Goal: Task Accomplishment & Management: Complete application form

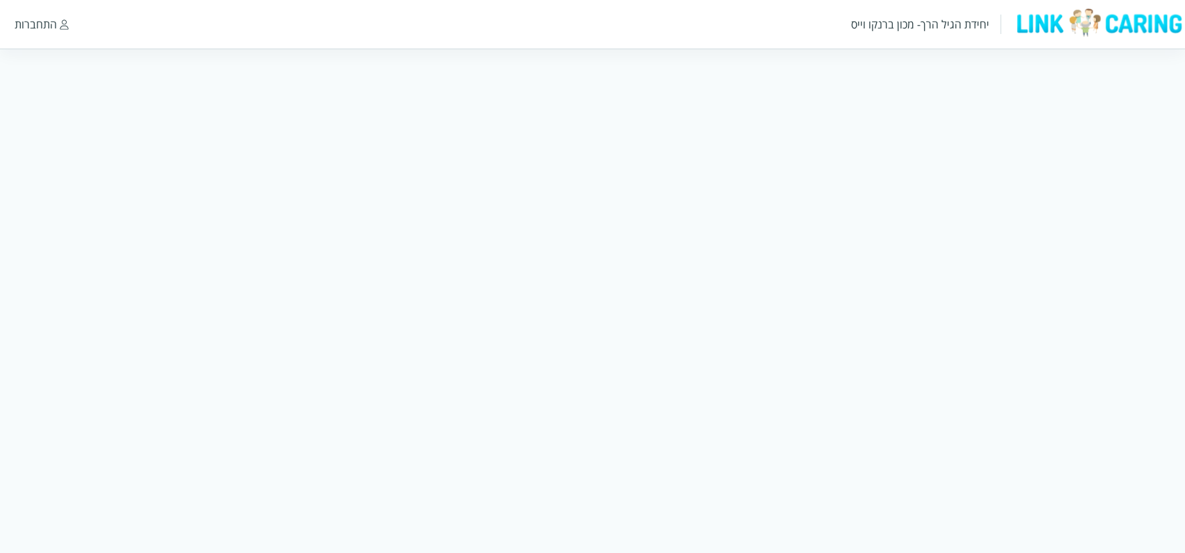
click at [744, 146] on html "יחידת הגיל הרך- מכון [PERSON_NAME] התחברות" at bounding box center [592, 73] width 1185 height 146
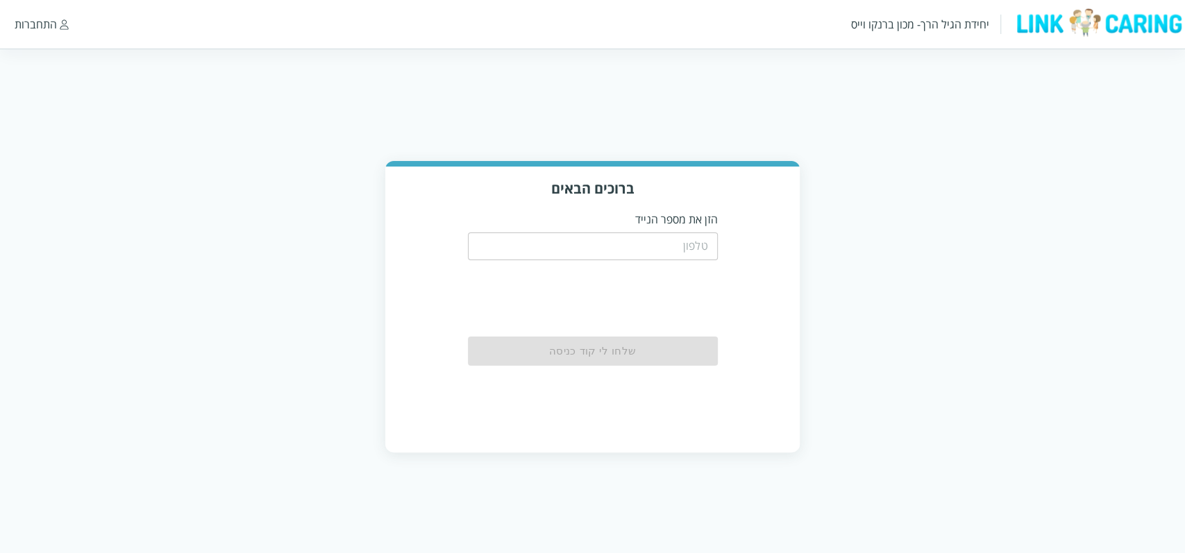
click at [679, 242] on input "tel" at bounding box center [593, 247] width 250 height 28
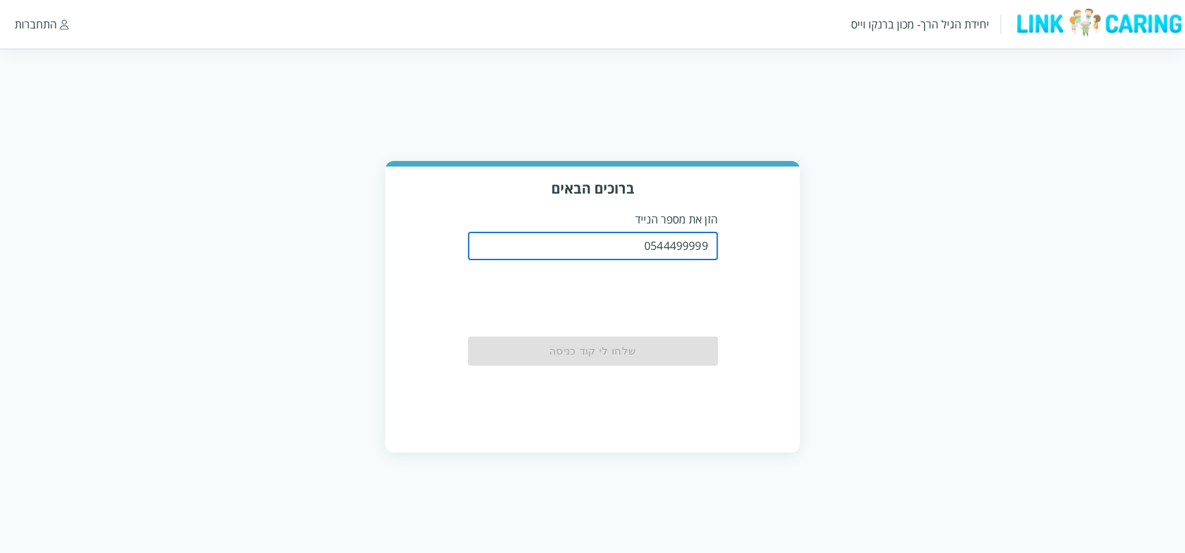
type input "0544499999"
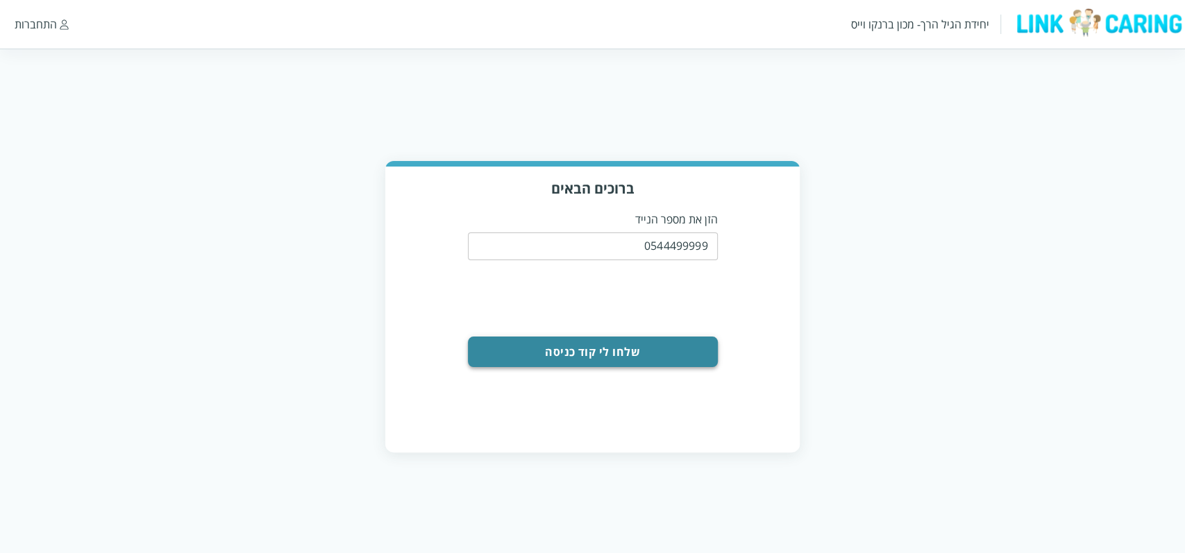
click at [595, 342] on button "שלחו לי קוד כניסה" at bounding box center [593, 352] width 250 height 31
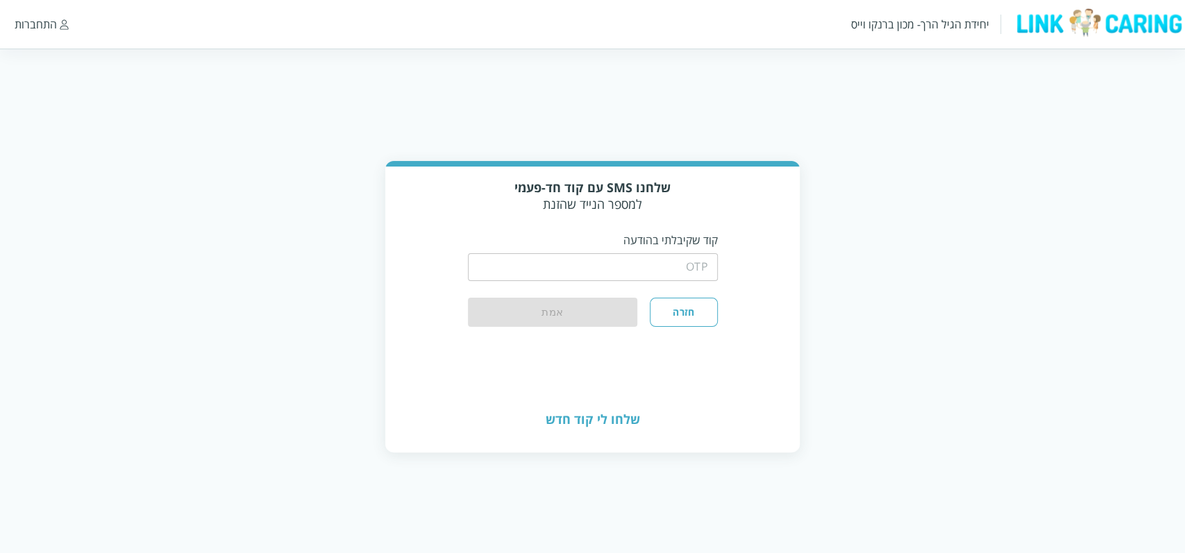
click at [671, 264] on input "string" at bounding box center [593, 267] width 250 height 28
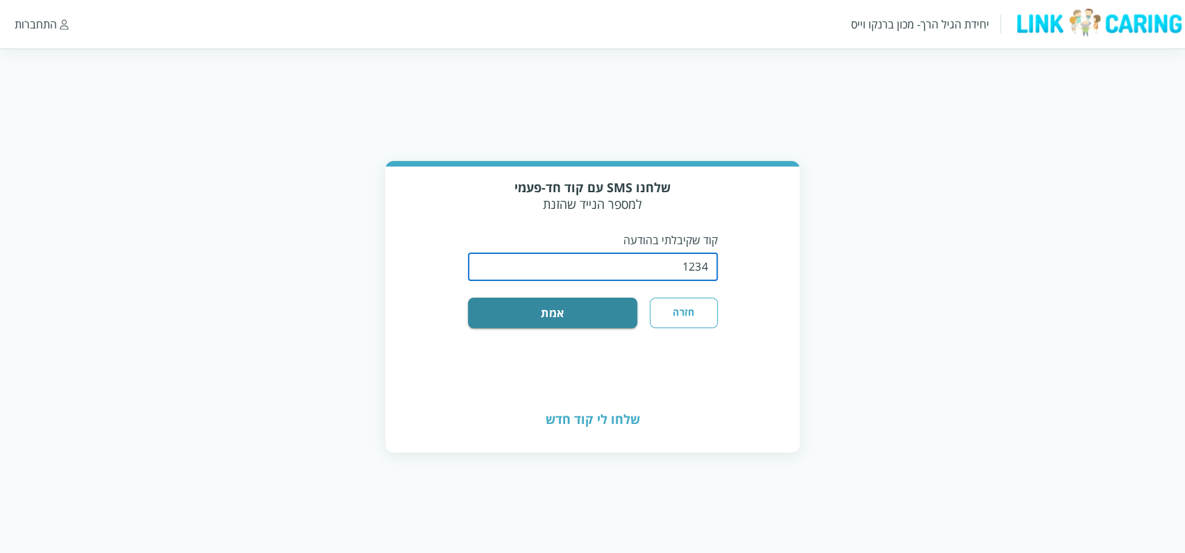
type input "1234"
click at [468, 298] on button "אמת" at bounding box center [553, 313] width 170 height 31
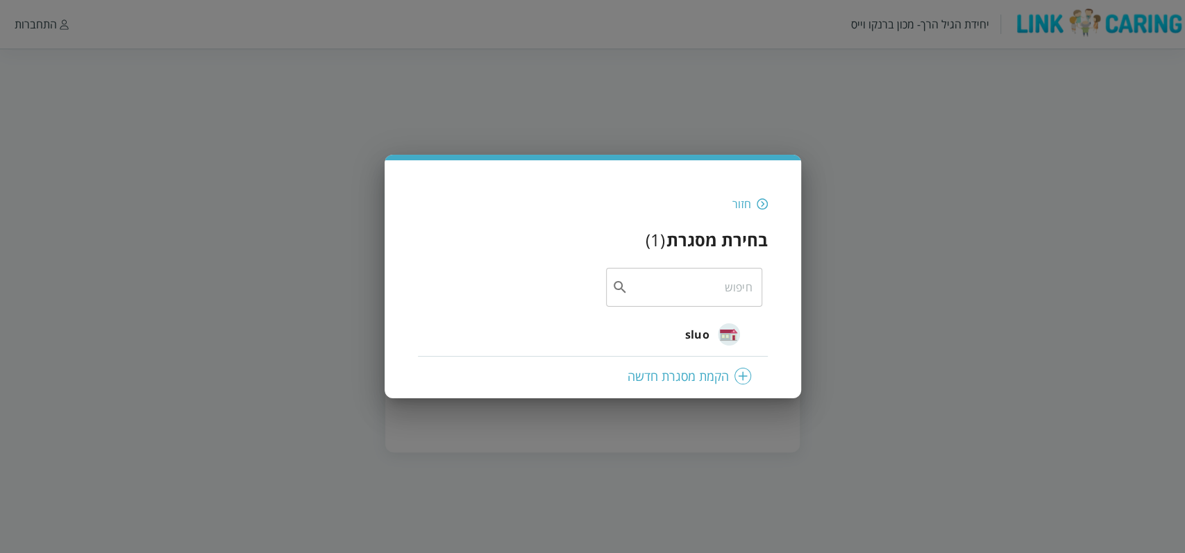
click at [707, 334] on span "sluo" at bounding box center [697, 334] width 24 height 17
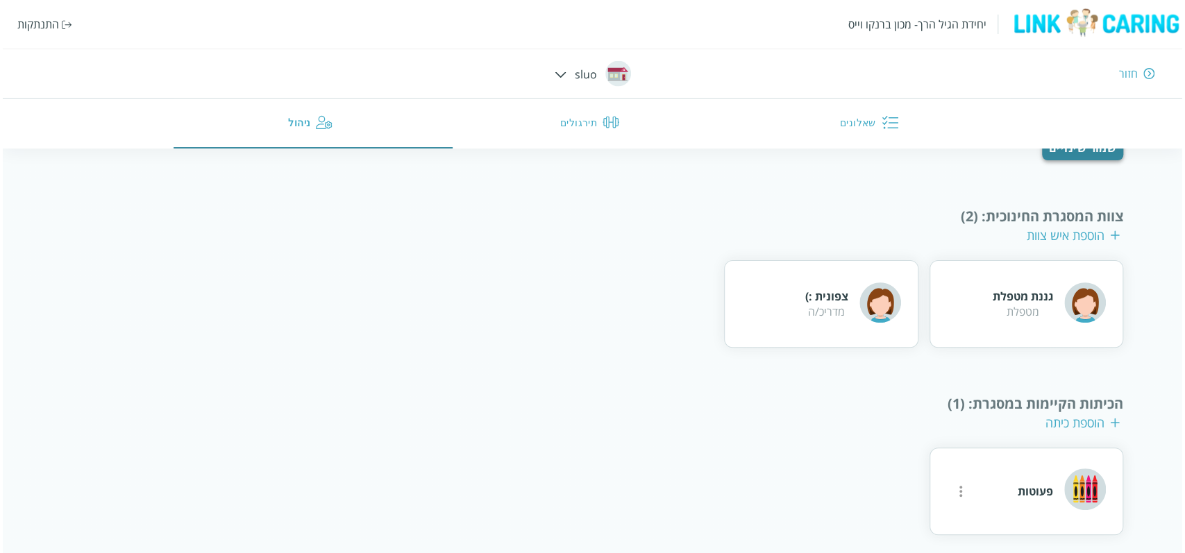
scroll to position [179, 0]
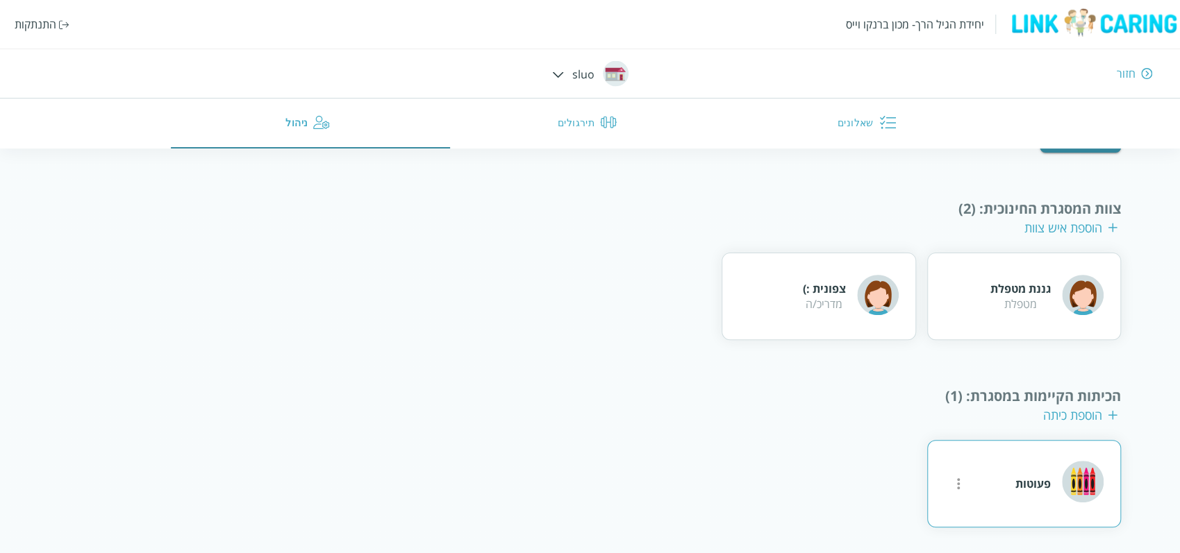
click at [962, 487] on icon "more" at bounding box center [958, 484] width 17 height 17
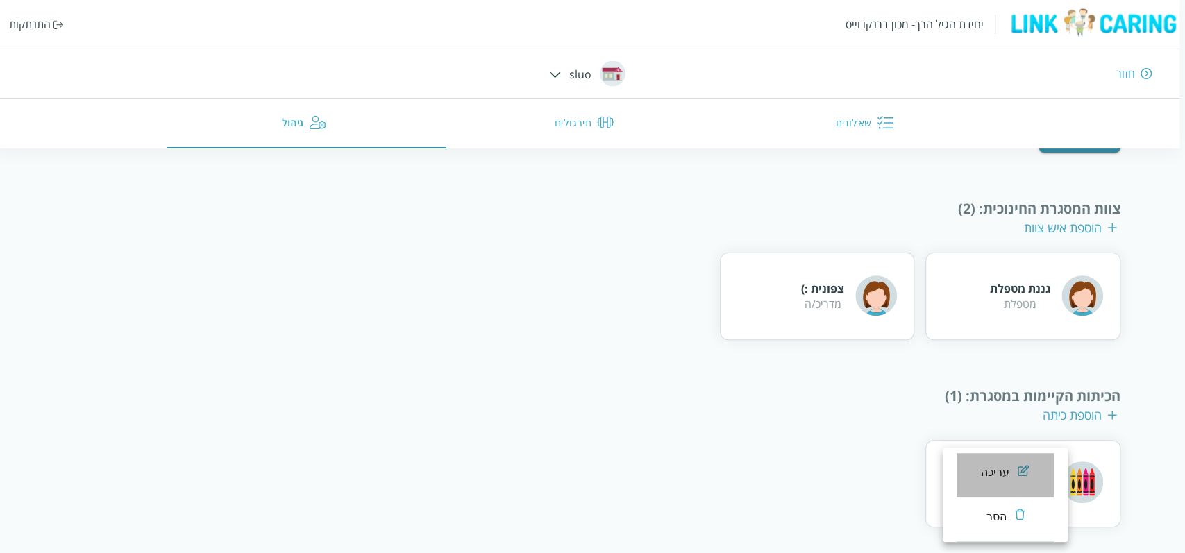
click at [1007, 485] on li "עריכה" at bounding box center [1005, 475] width 97 height 44
type input "פעוטות"
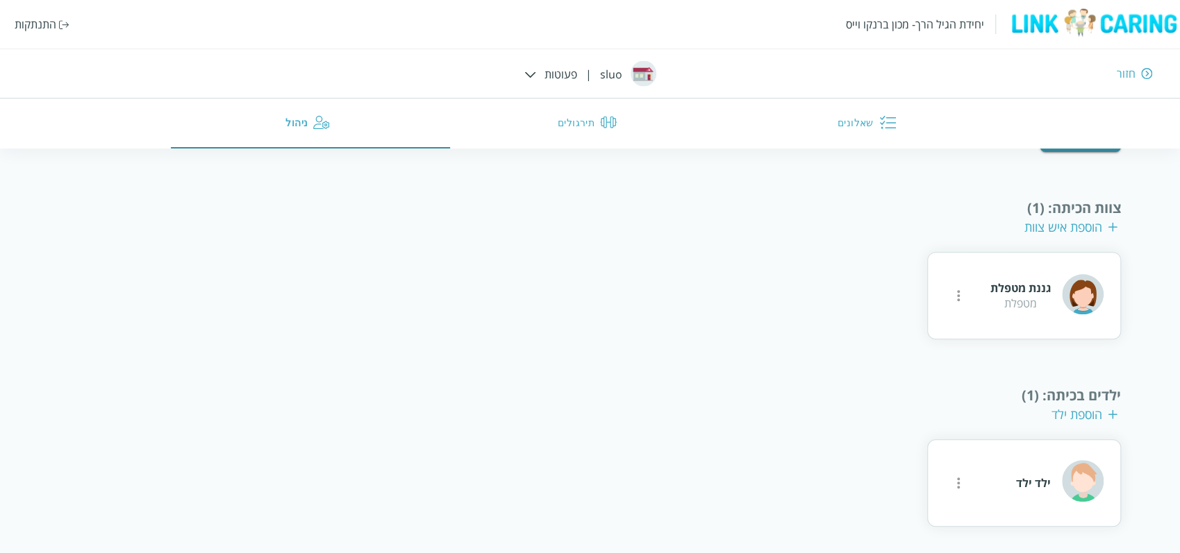
click at [1079, 411] on div "הוספת ילד" at bounding box center [1084, 414] width 66 height 17
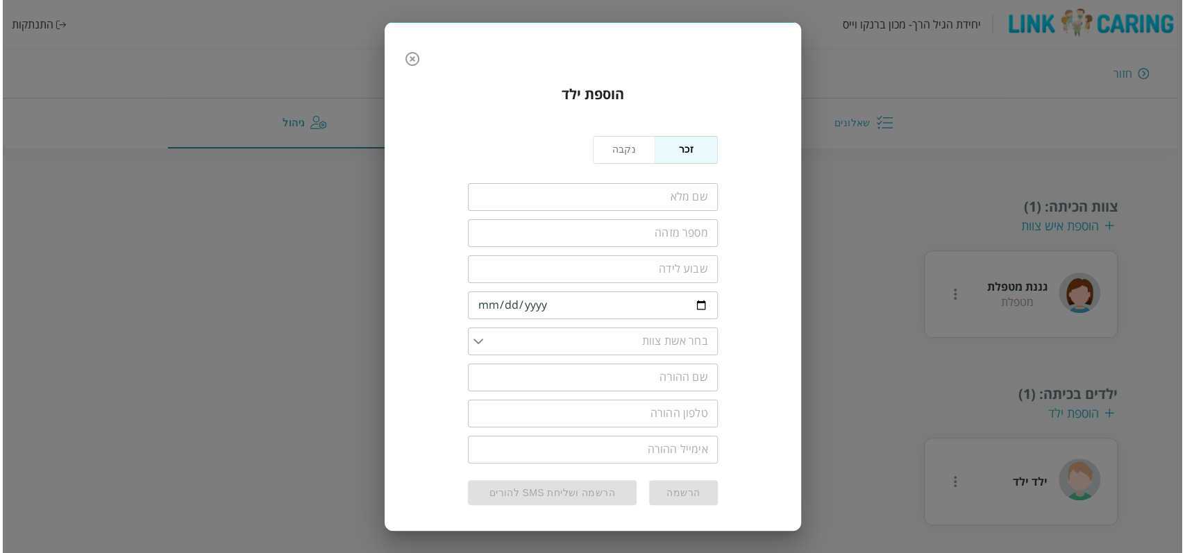
scroll to position [49, 0]
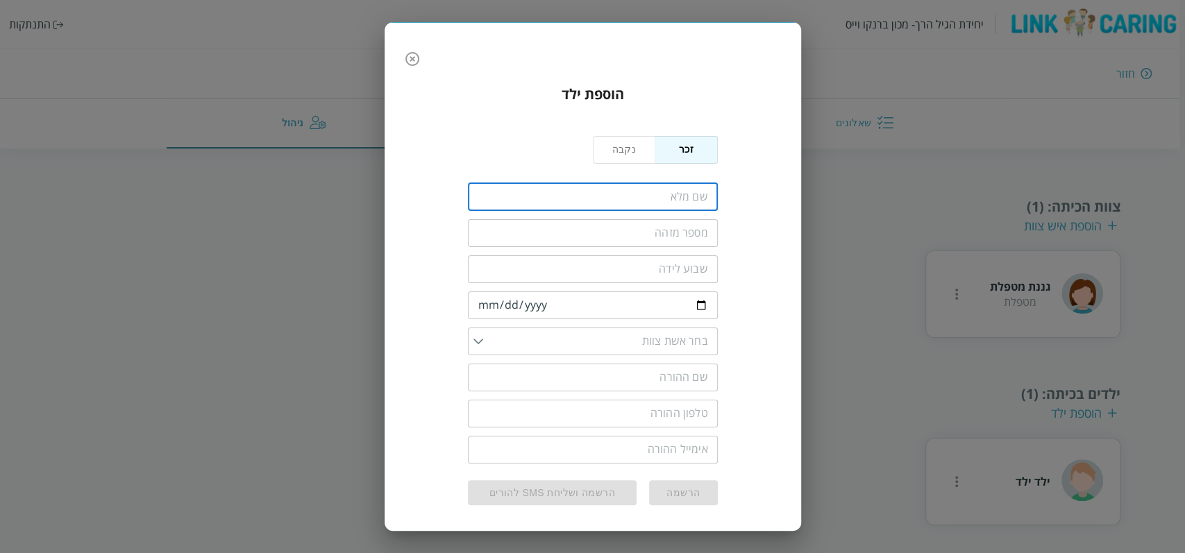
click at [637, 195] on input "fullName" at bounding box center [593, 197] width 250 height 28
type input "מ"
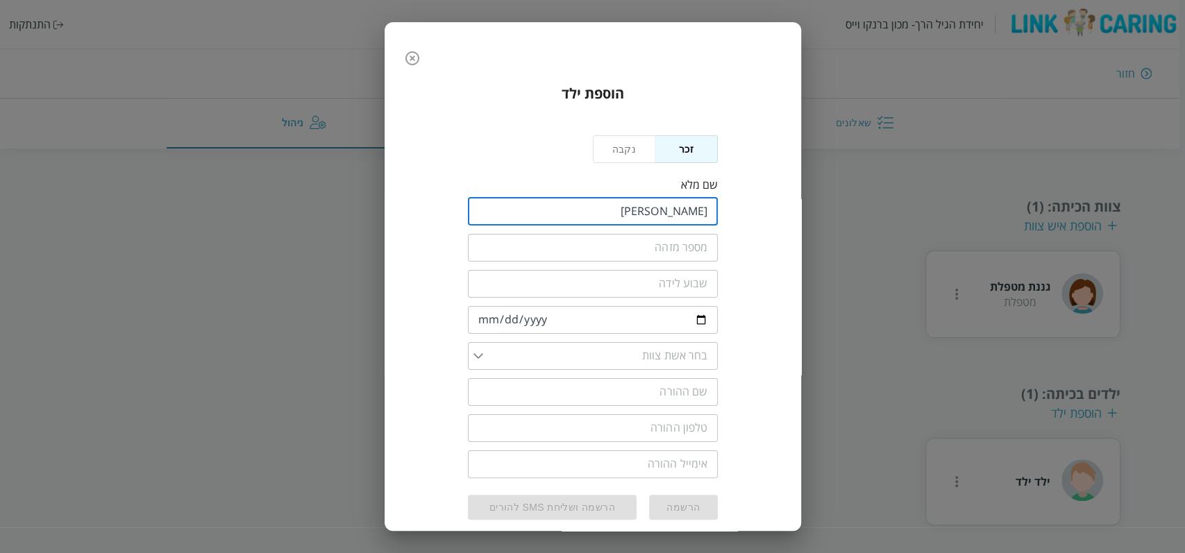
type input "[PERSON_NAME]"
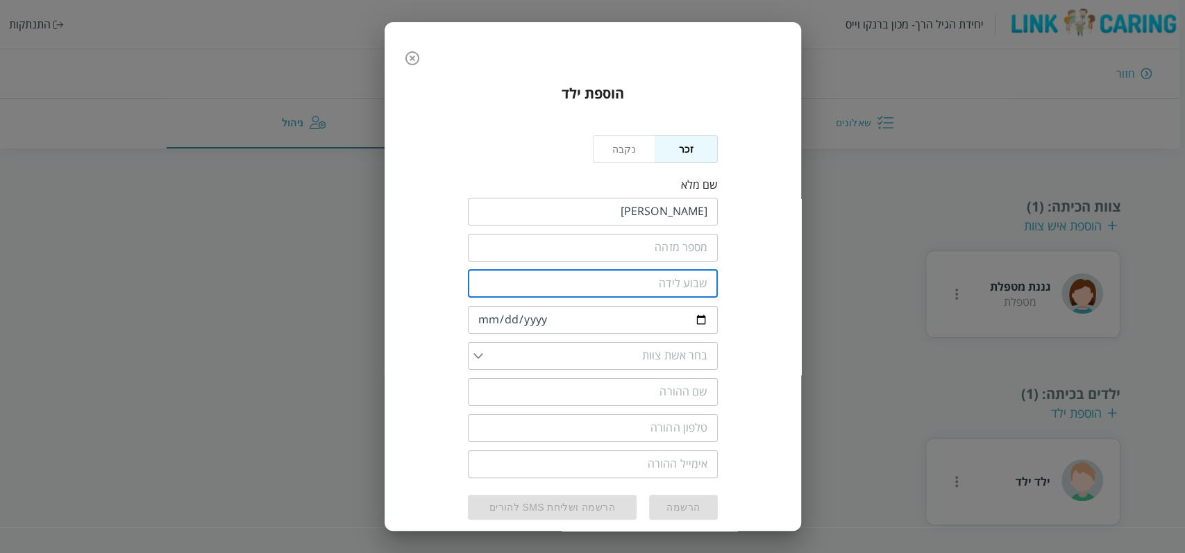
click at [662, 287] on input "number" at bounding box center [593, 284] width 250 height 28
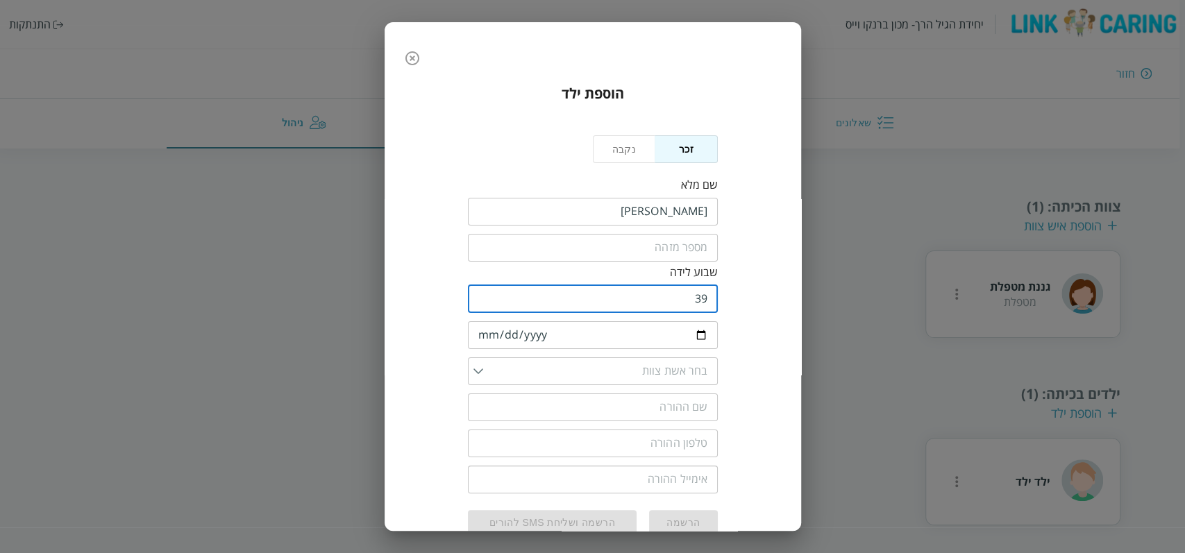
type input "39"
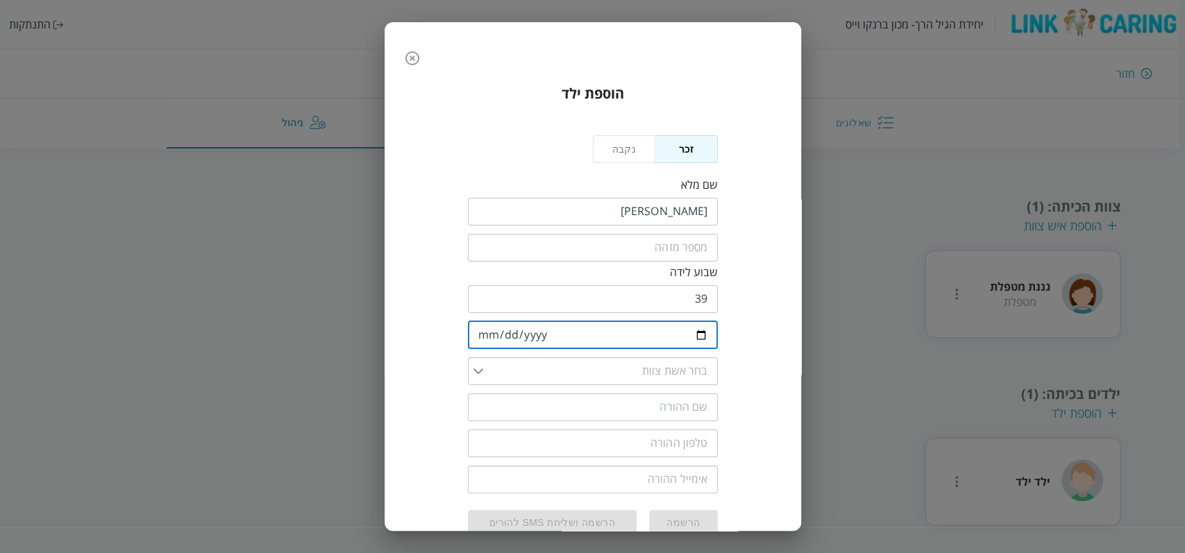
click at [479, 324] on input "date" at bounding box center [593, 335] width 250 height 28
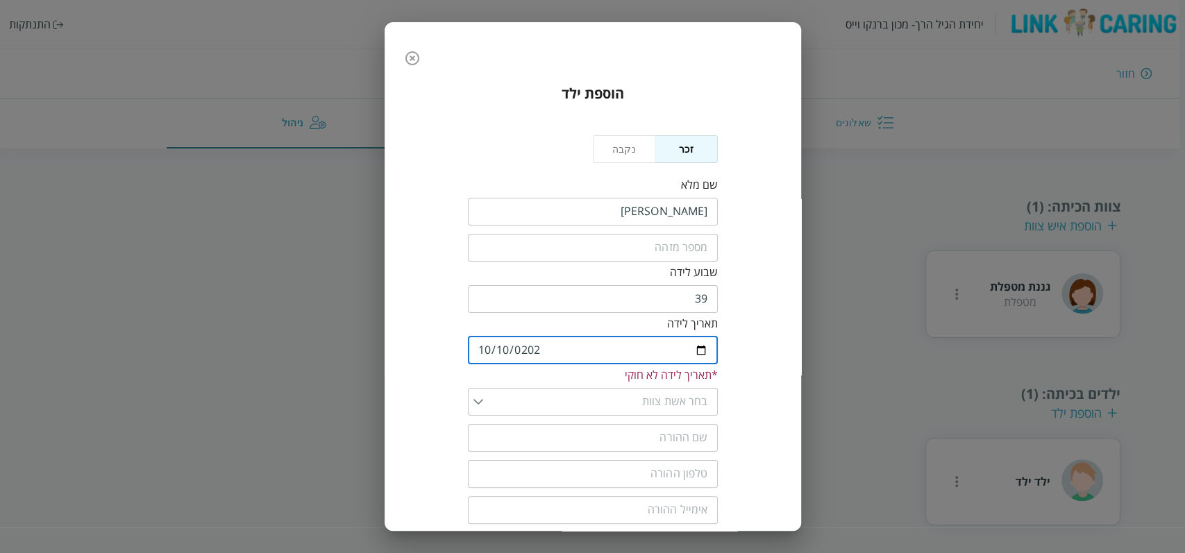
type input "[DATE]"
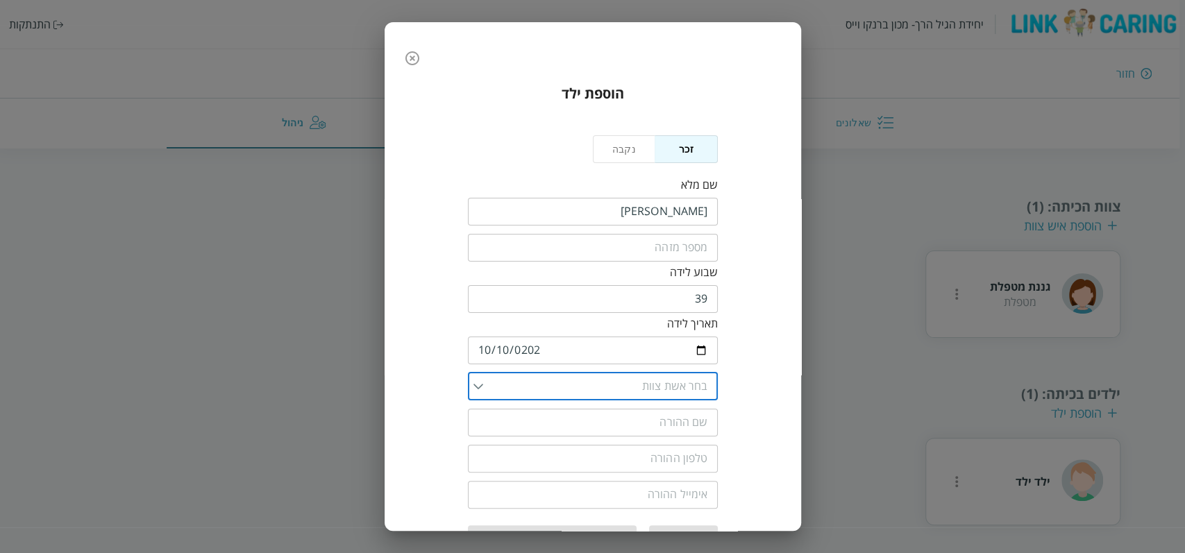
click at [611, 392] on input "list" at bounding box center [595, 387] width 225 height 28
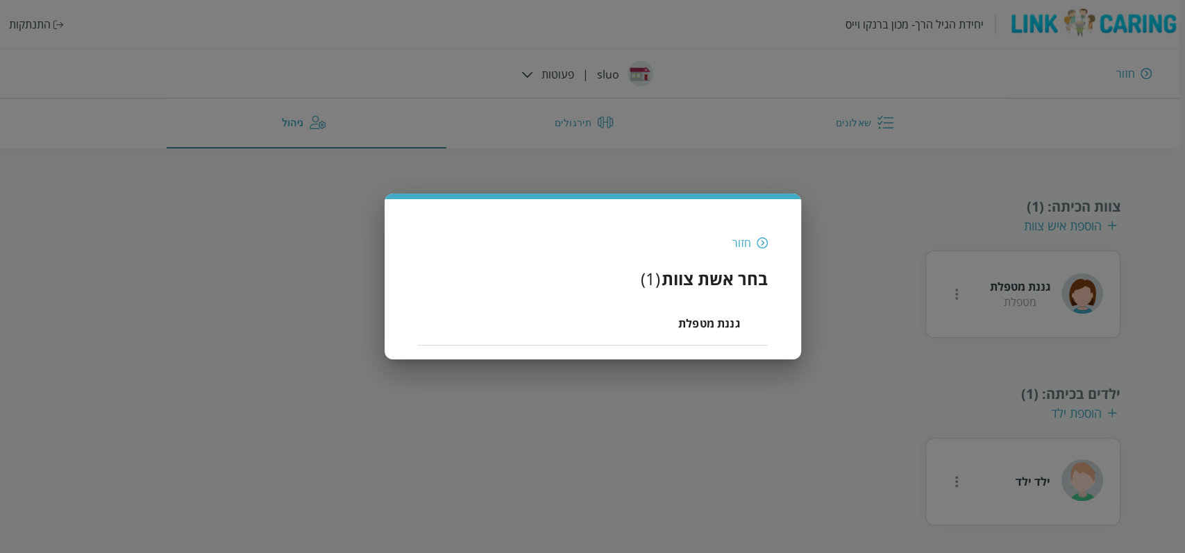
click at [706, 325] on span "גננת מטפלת" at bounding box center [709, 323] width 62 height 17
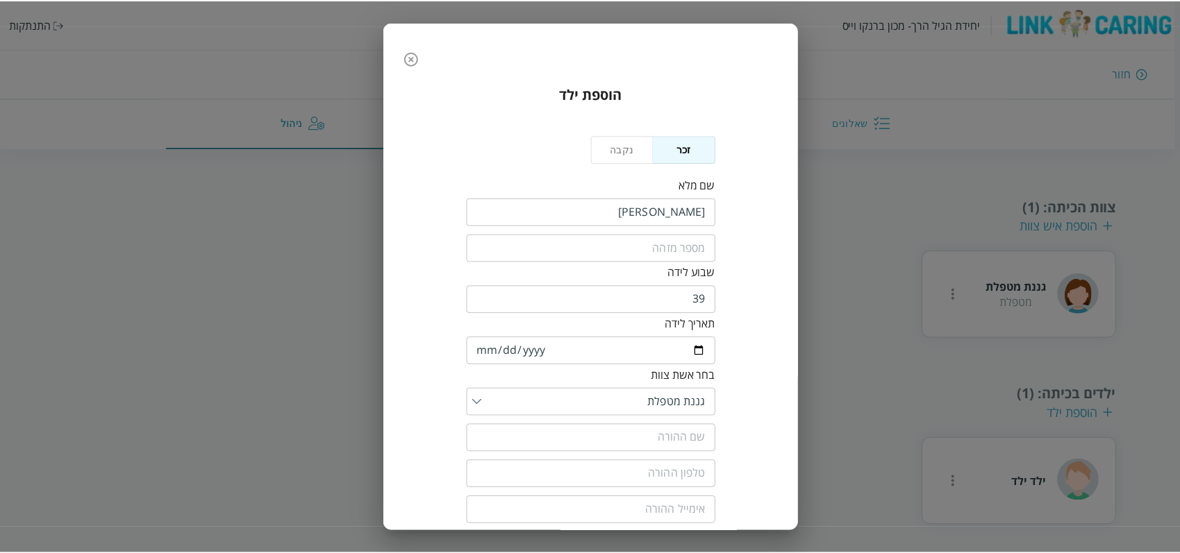
scroll to position [61, 0]
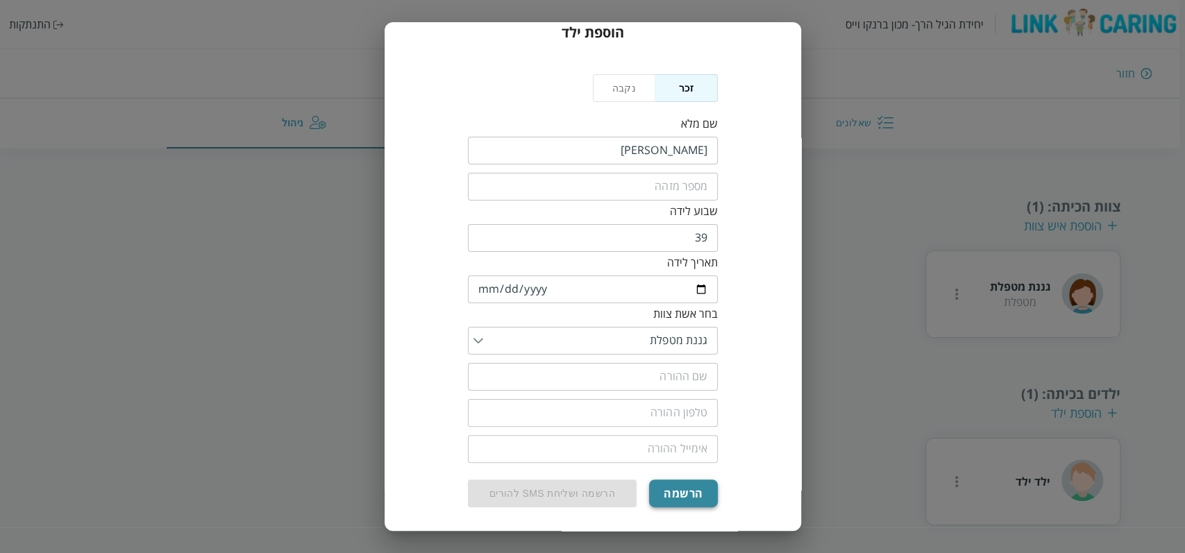
click at [700, 486] on button "הרשמה" at bounding box center [683, 494] width 68 height 28
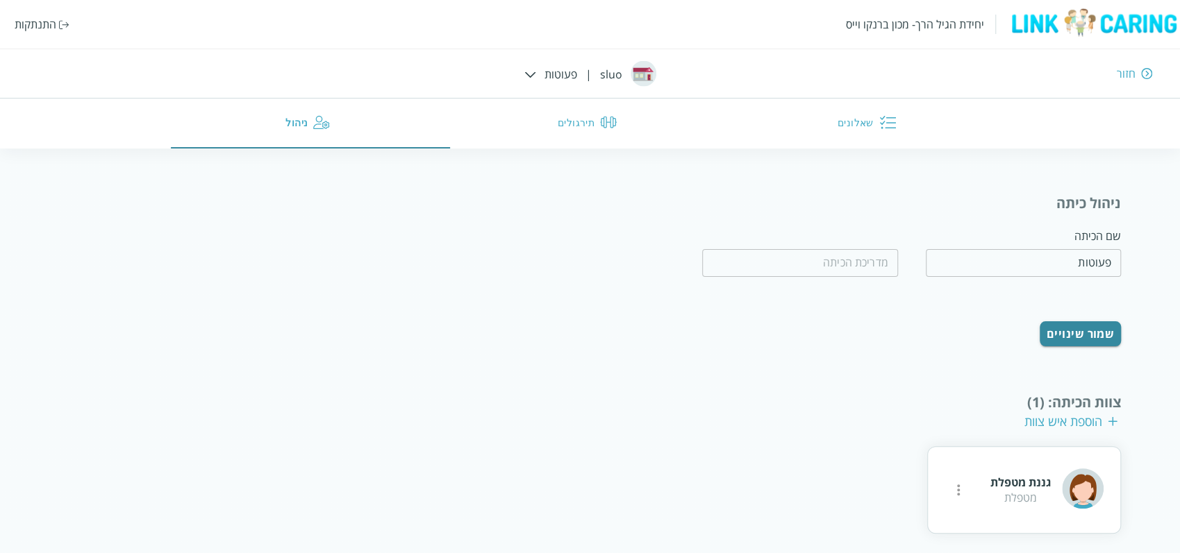
scroll to position [245, 0]
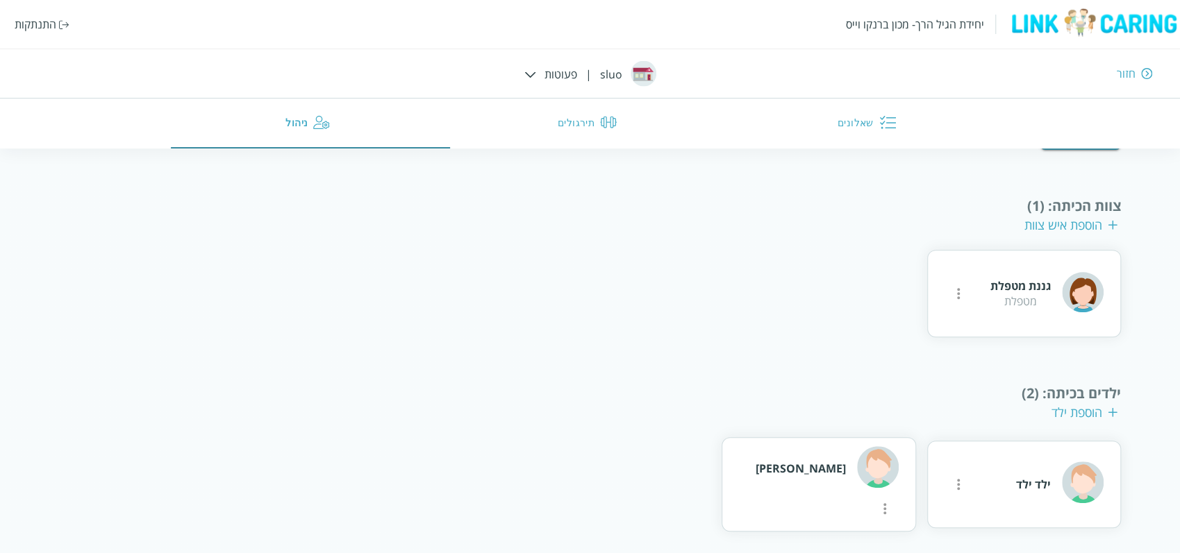
click at [875, 126] on button "שאלונים" at bounding box center [869, 124] width 279 height 50
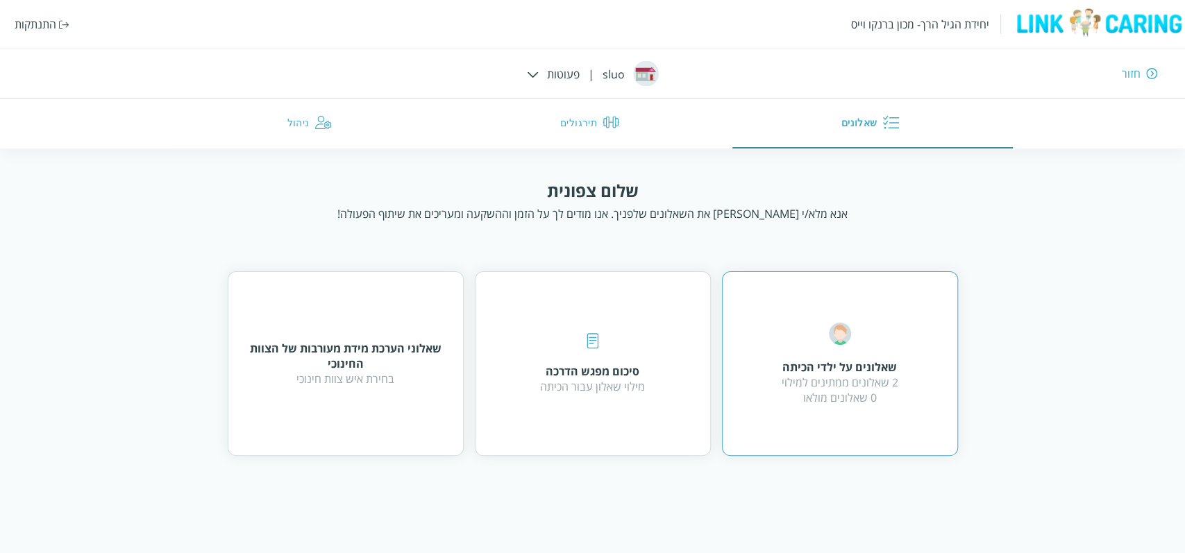
click at [782, 378] on div "2 שאלונים ממתינים למילוי 0 שאלונים מולאו" at bounding box center [840, 390] width 117 height 31
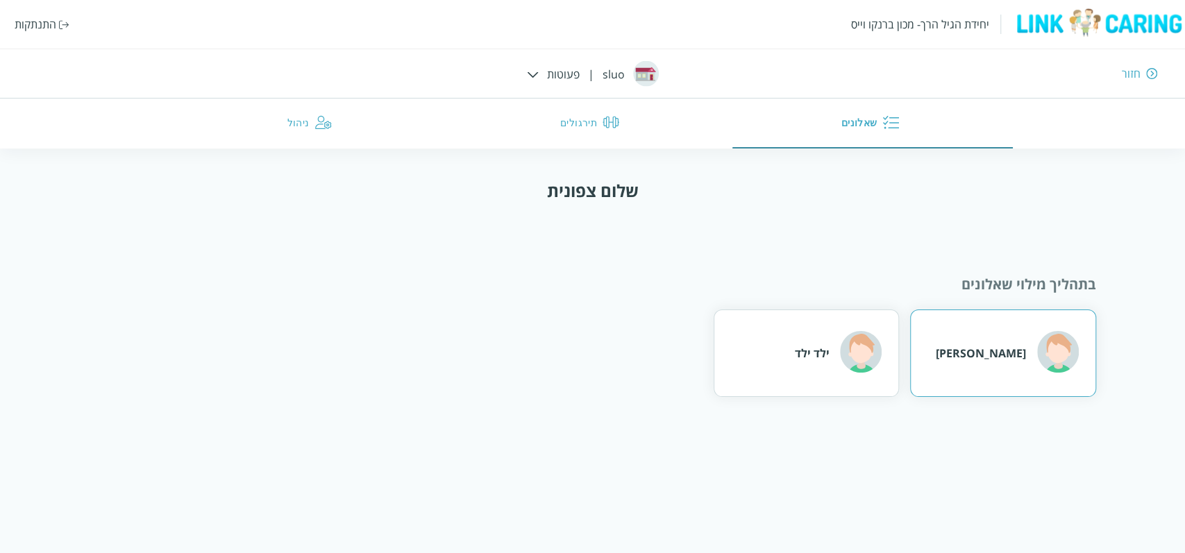
click at [973, 342] on div "[PERSON_NAME]" at bounding box center [1007, 353] width 143 height 45
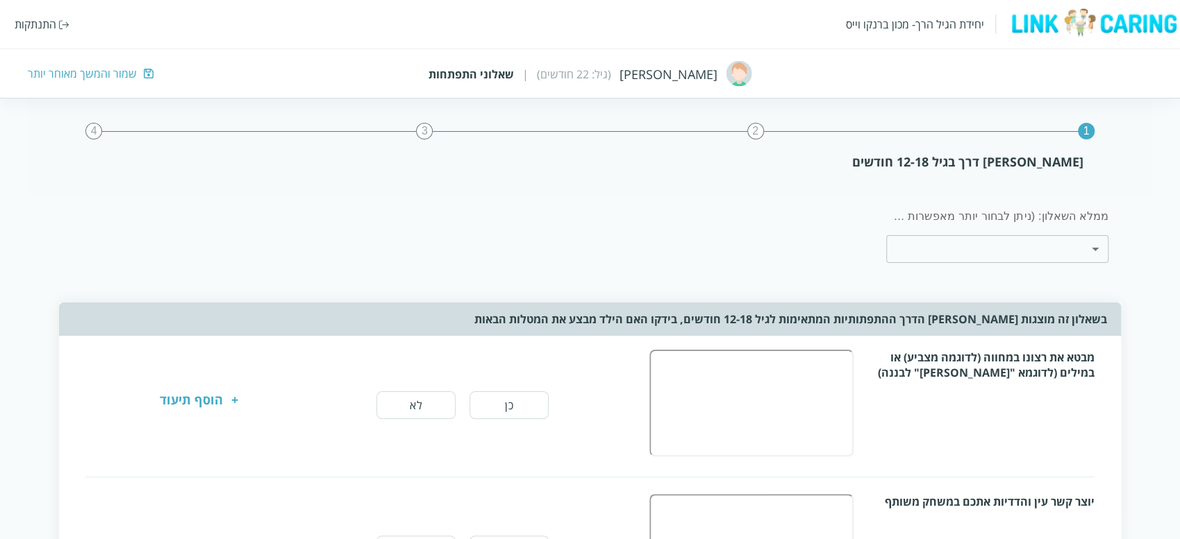
click at [504, 410] on button "כן" at bounding box center [508, 406] width 79 height 28
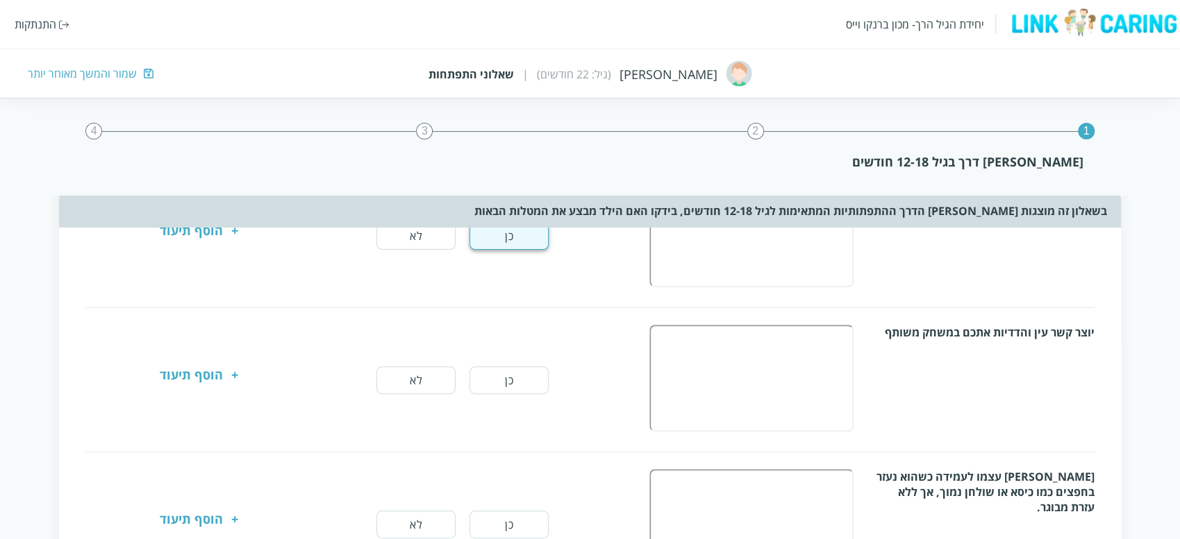
scroll to position [171, 0]
click at [494, 378] on button "כן" at bounding box center [508, 378] width 79 height 28
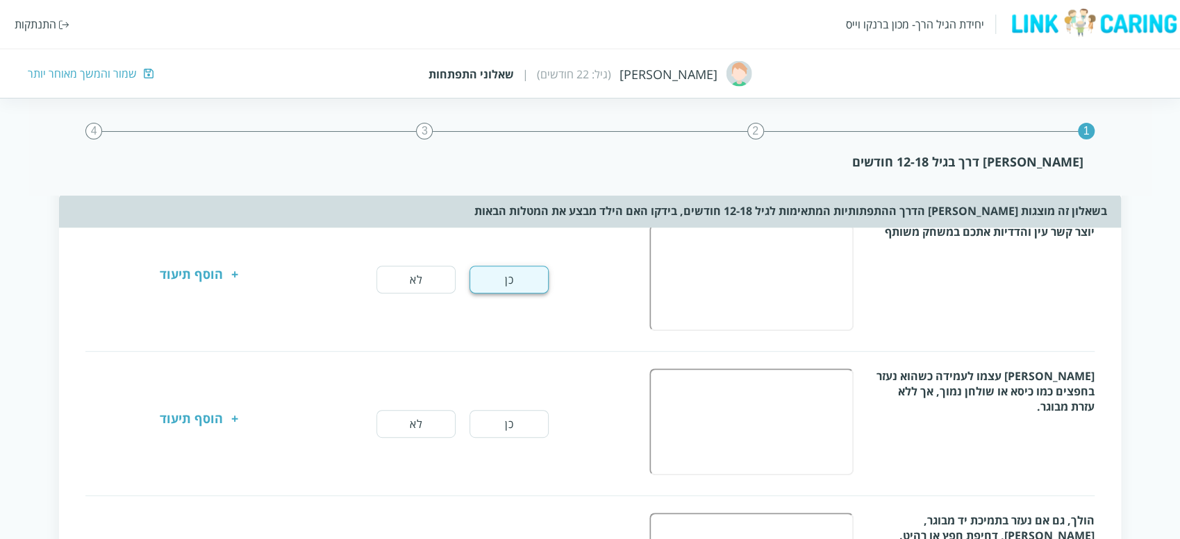
scroll to position [273, 0]
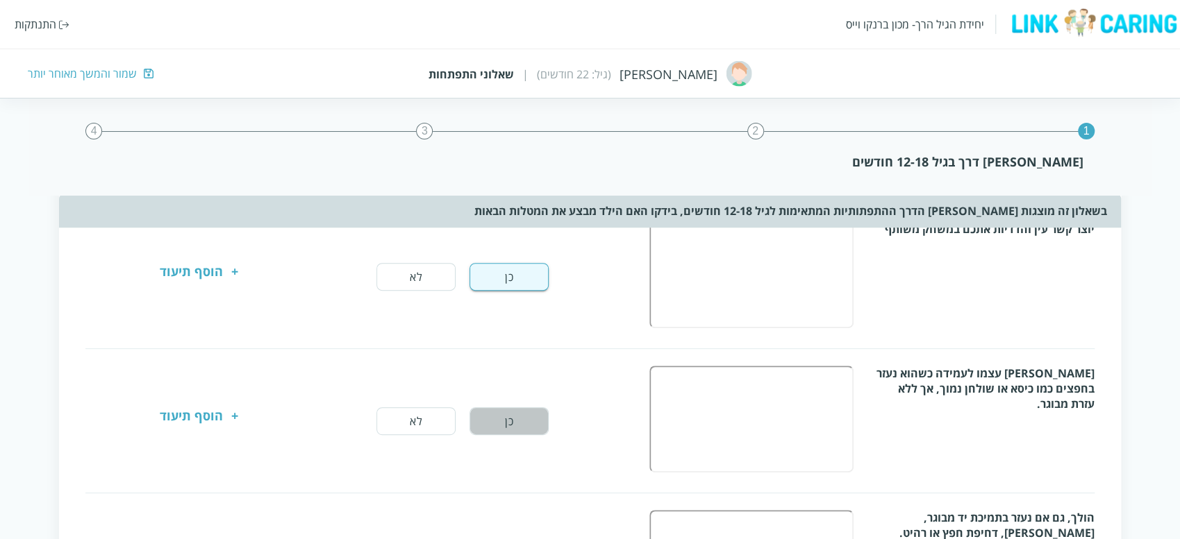
click at [517, 430] on button "כן" at bounding box center [508, 422] width 79 height 28
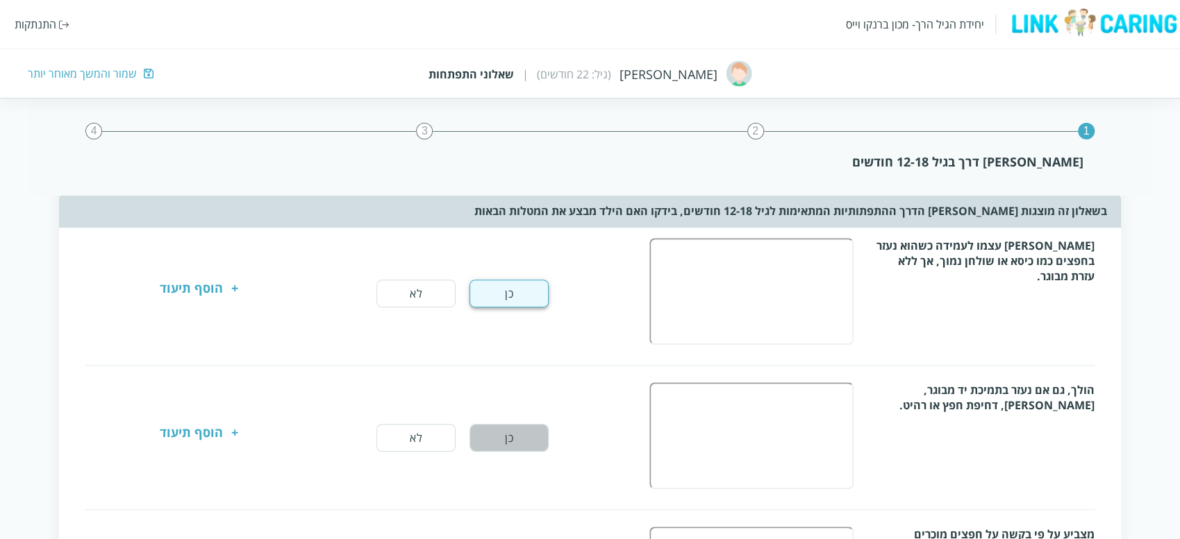
click at [517, 430] on button "כן" at bounding box center [508, 438] width 79 height 28
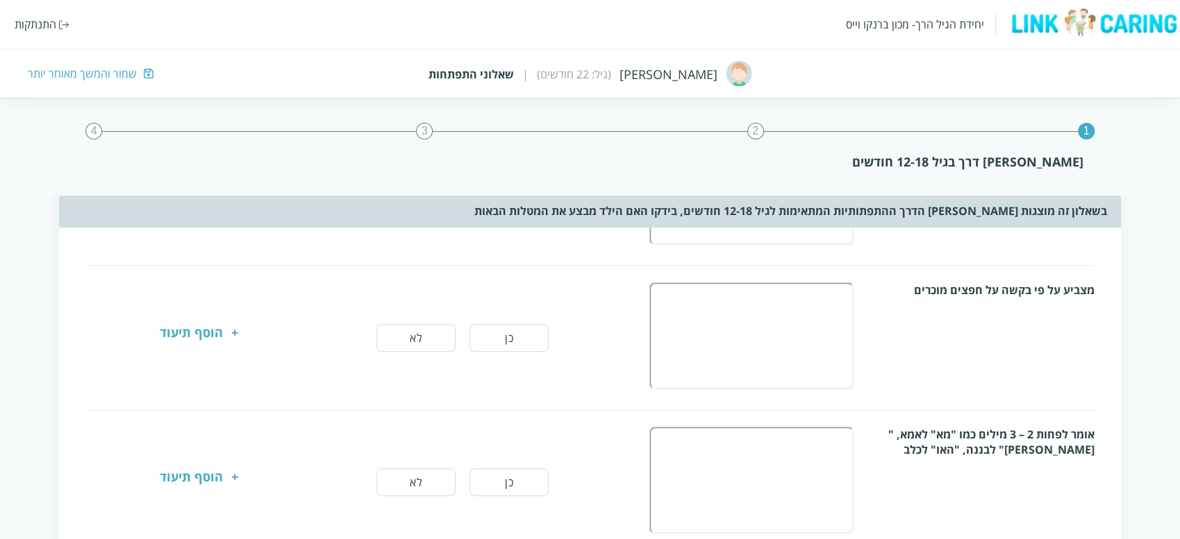
scroll to position [651, 0]
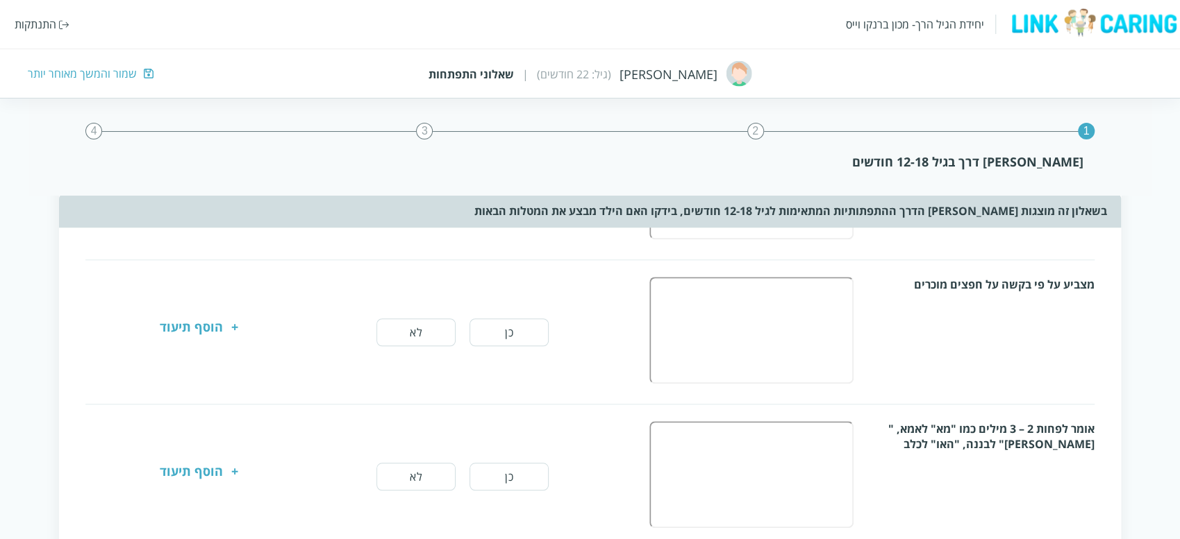
click at [364, 326] on div "כן לא" at bounding box center [462, 333] width 252 height 28
click at [521, 333] on button "כן" at bounding box center [508, 333] width 79 height 28
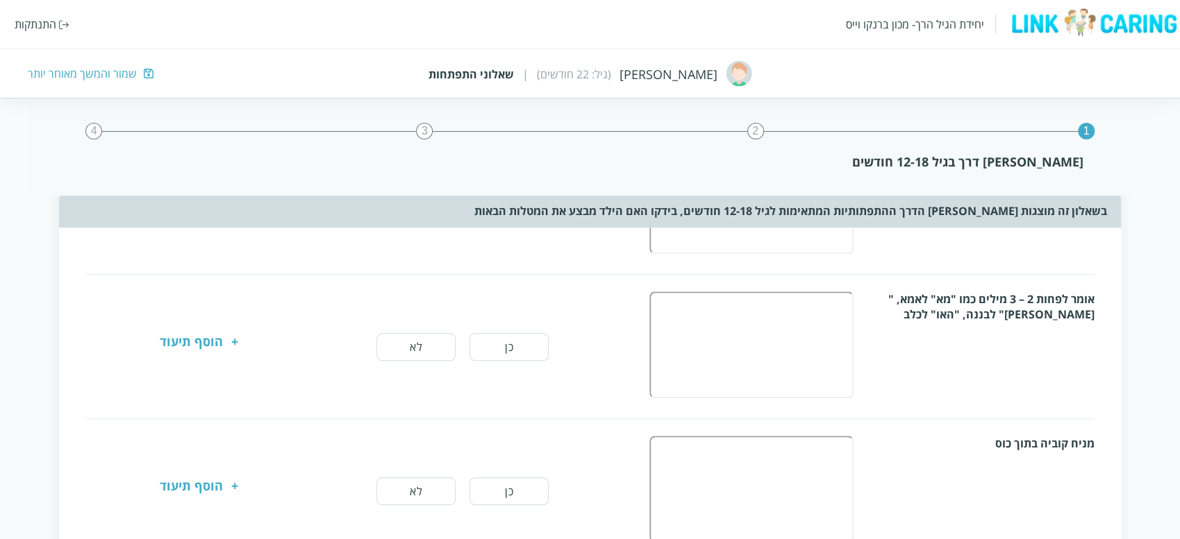
scroll to position [783, 0]
click at [428, 351] on button "לא" at bounding box center [415, 344] width 79 height 28
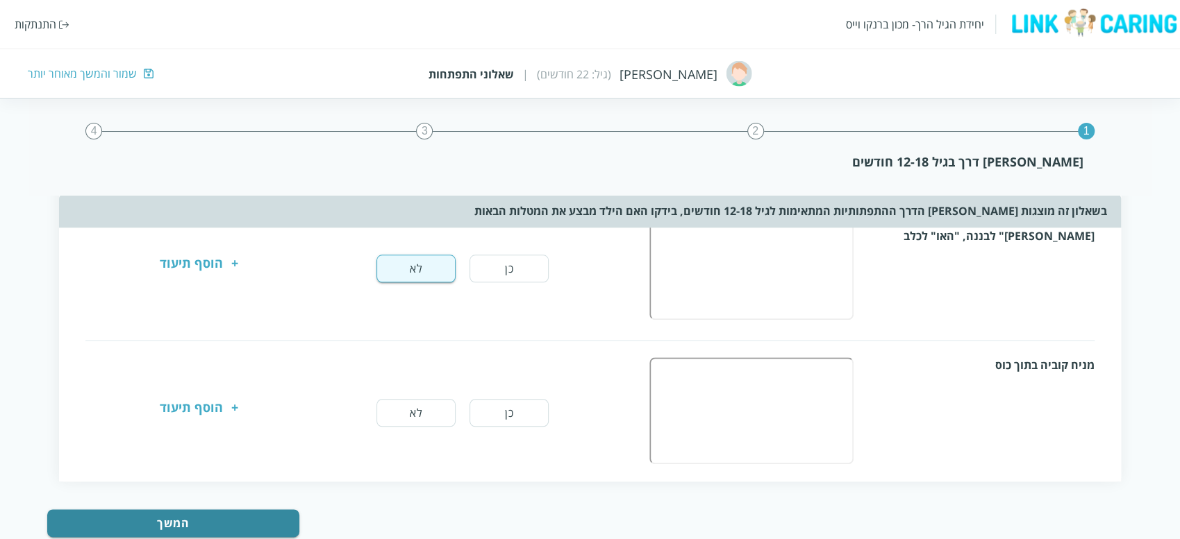
scroll to position [862, 0]
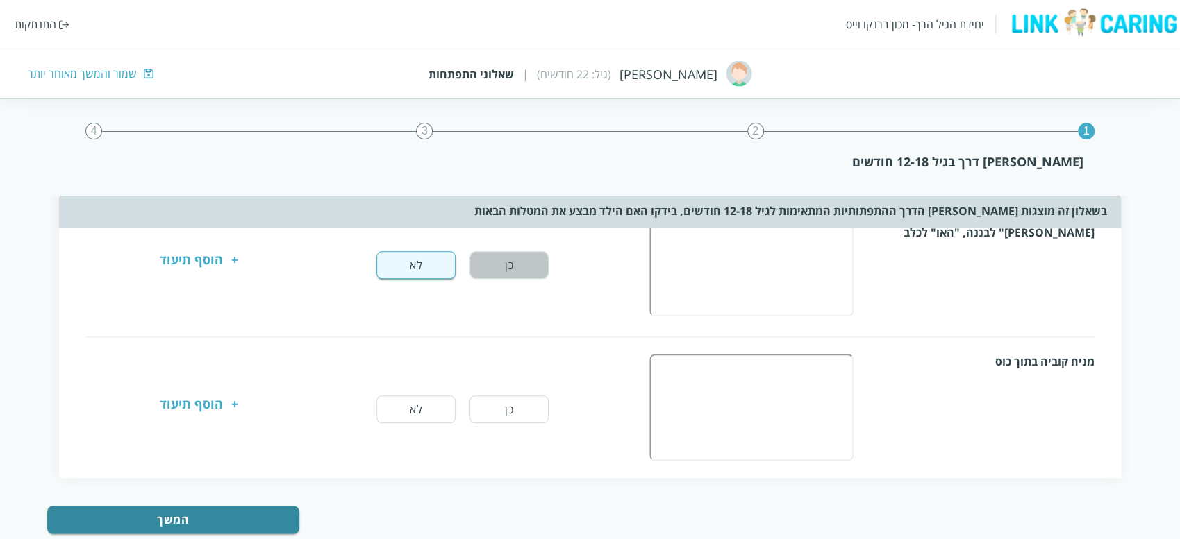
click at [546, 269] on button "כן" at bounding box center [508, 265] width 79 height 28
click at [395, 242] on div "אומר לפחות 2 – 3 מילים כמו "מא" לאמא, "[PERSON_NAME]" לבננה, "האו" לכלב כן לא +…" at bounding box center [589, 265] width 1009 height 110
click at [408, 266] on button "לא" at bounding box center [415, 265] width 79 height 28
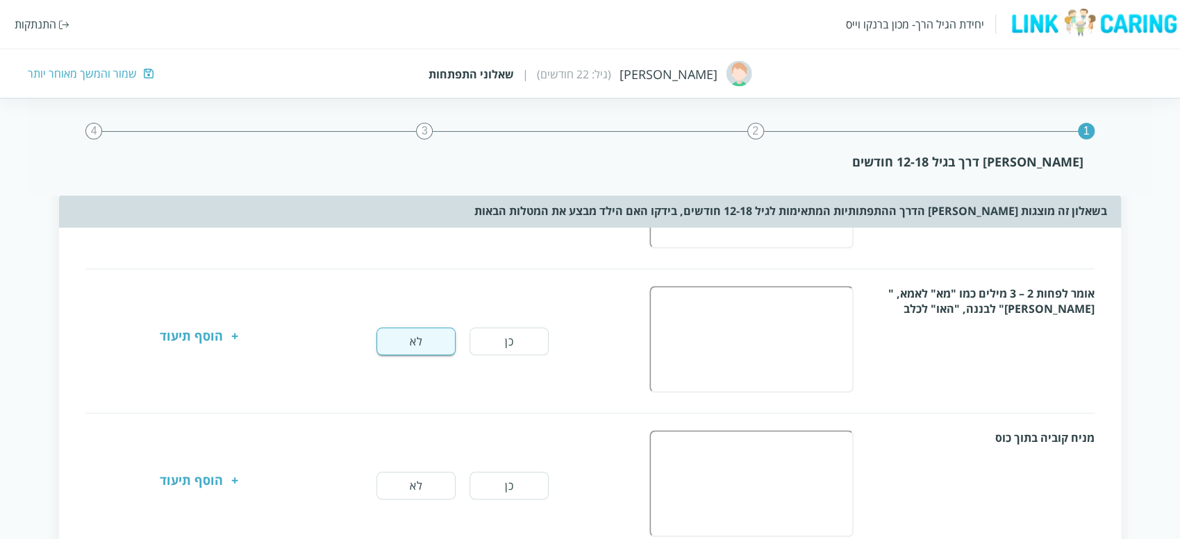
scroll to position [784, 0]
click at [512, 337] on button "כן" at bounding box center [508, 344] width 79 height 28
click at [426, 484] on button "לא" at bounding box center [415, 488] width 79 height 28
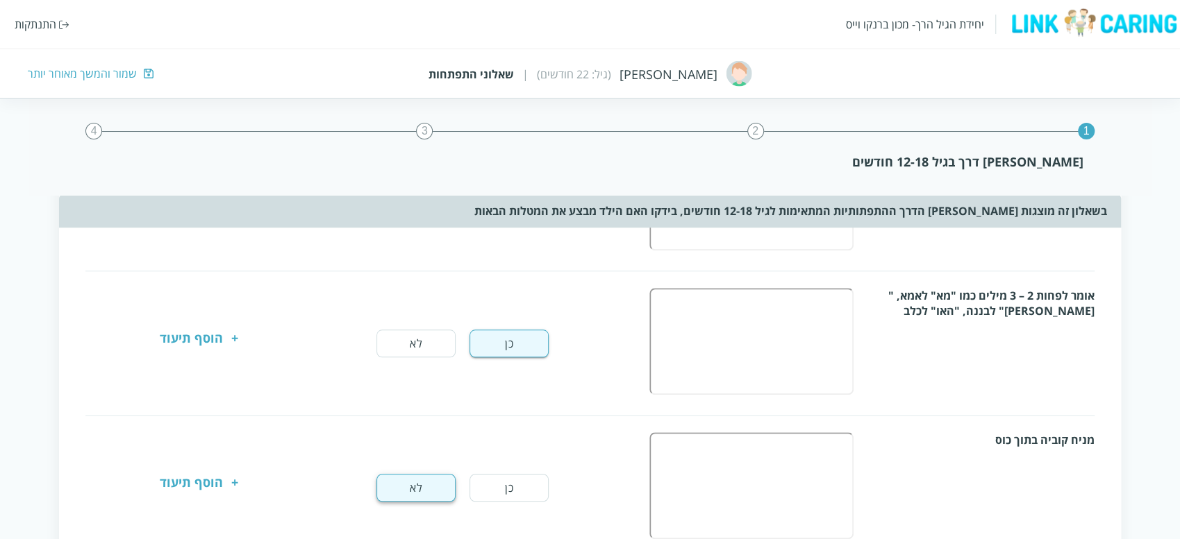
scroll to position [892, 0]
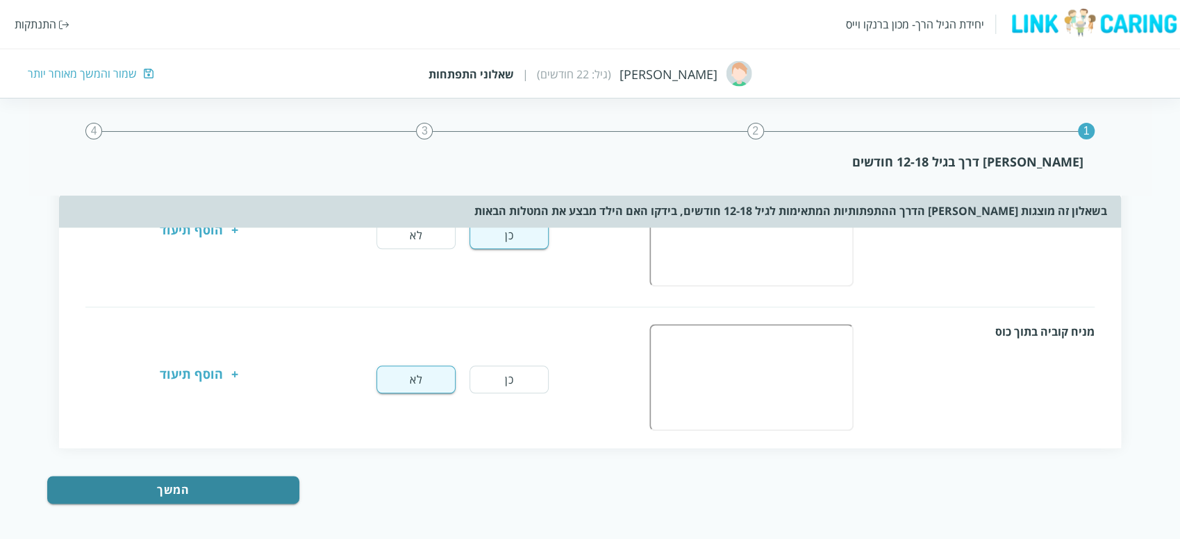
click at [225, 508] on div "המשך" at bounding box center [210, 496] width 326 height 41
click at [228, 489] on button "המשך" at bounding box center [173, 490] width 252 height 28
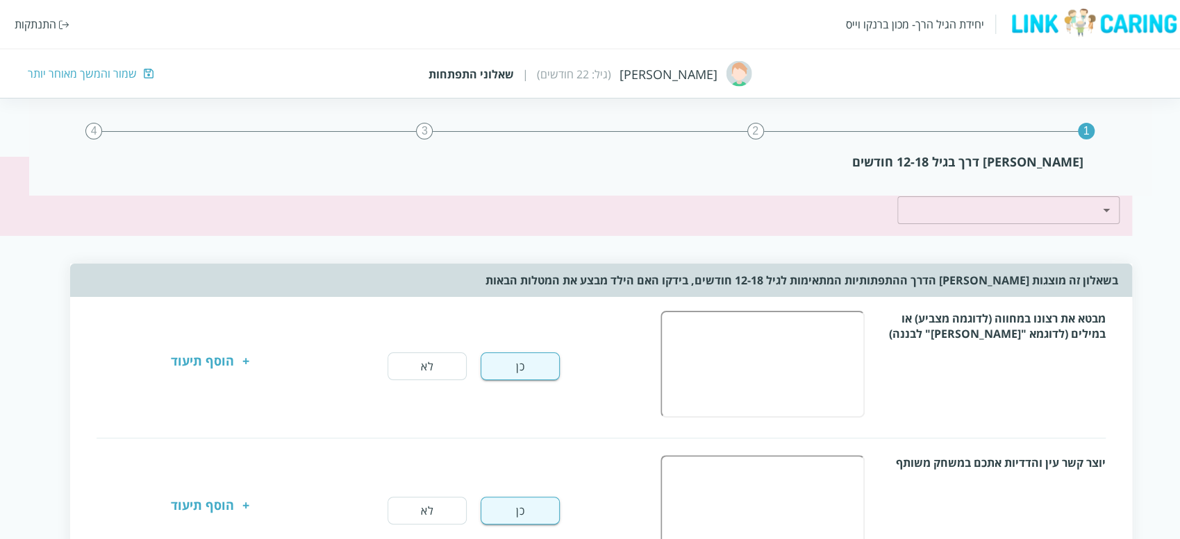
scroll to position [0, -11]
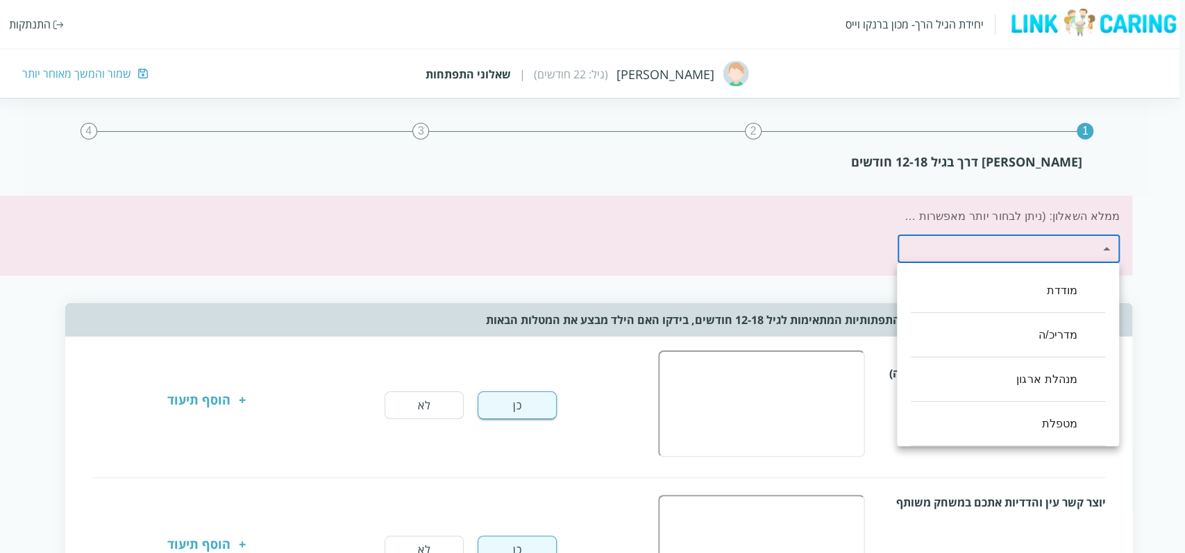
click at [1083, 421] on li "מטפלת" at bounding box center [1008, 424] width 194 height 44
type input ",100"
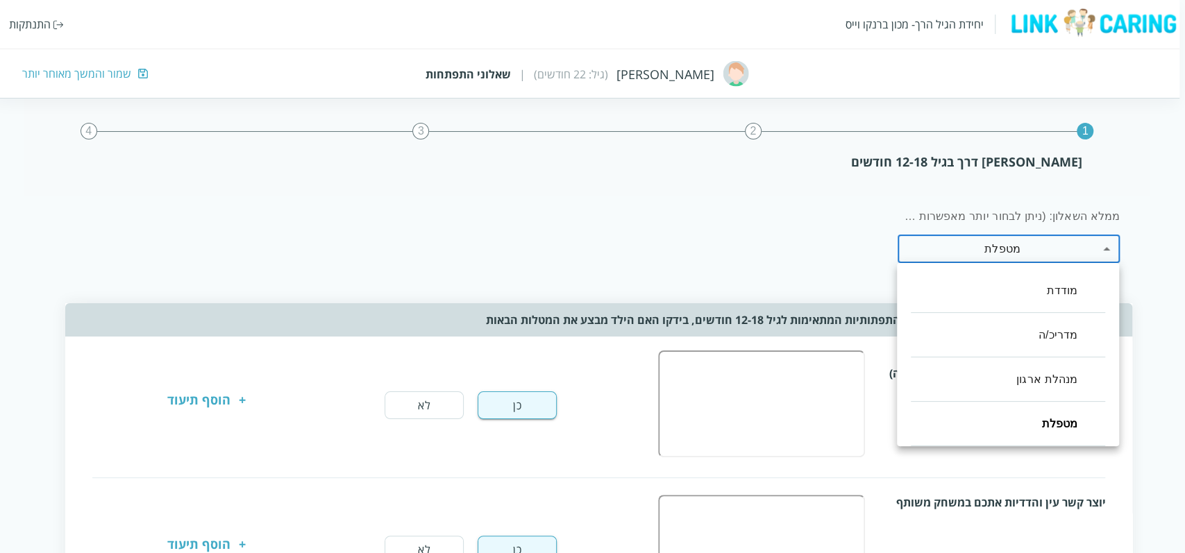
click at [420, 135] on div at bounding box center [592, 276] width 1185 height 553
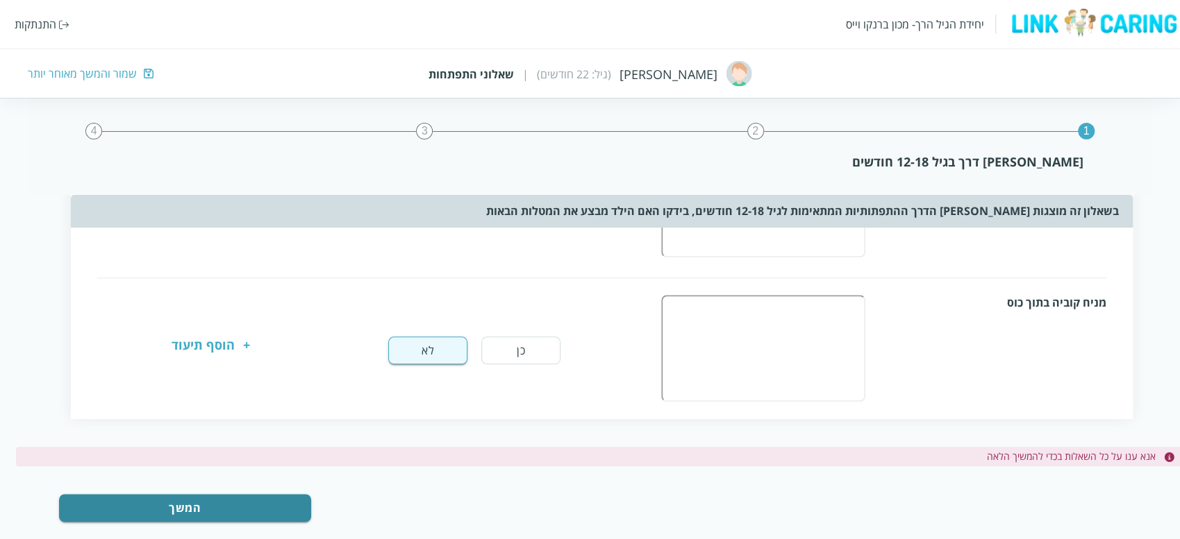
scroll to position [939, -11]
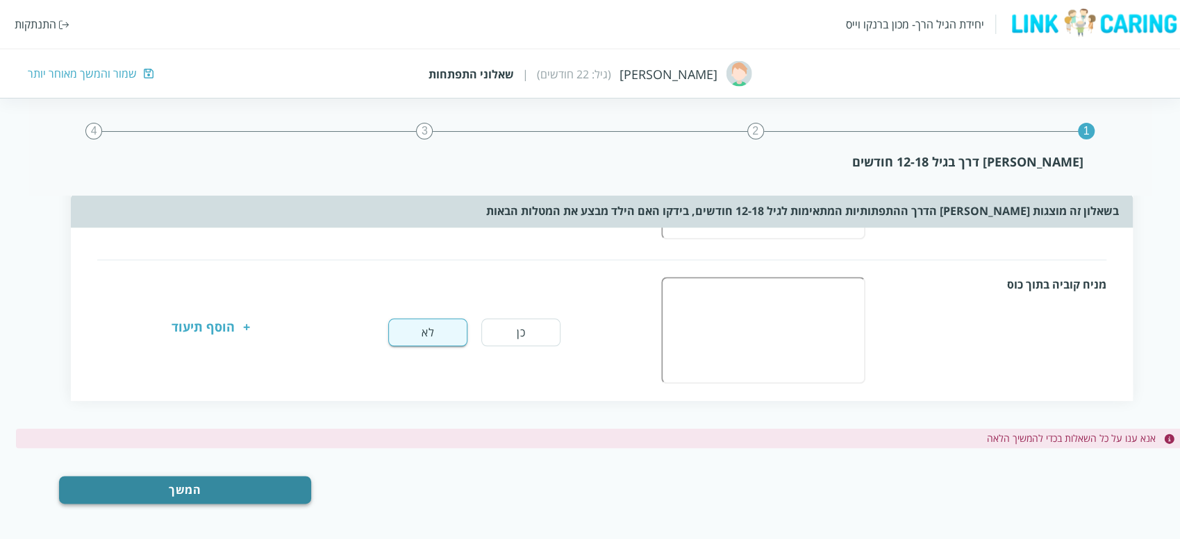
click at [150, 491] on button "המשך" at bounding box center [185, 490] width 252 height 28
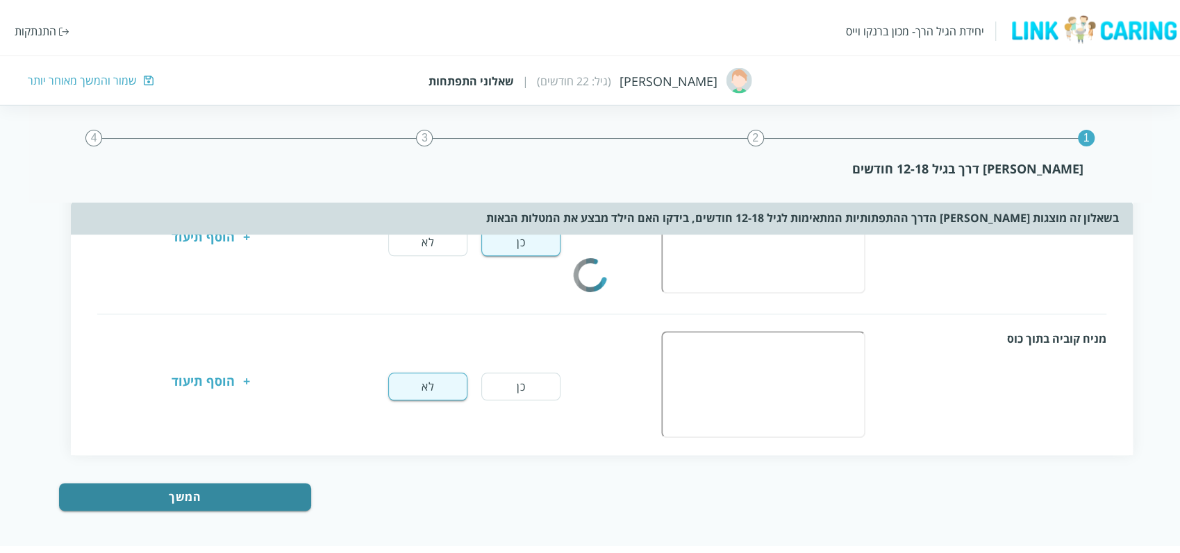
scroll to position [0, 0]
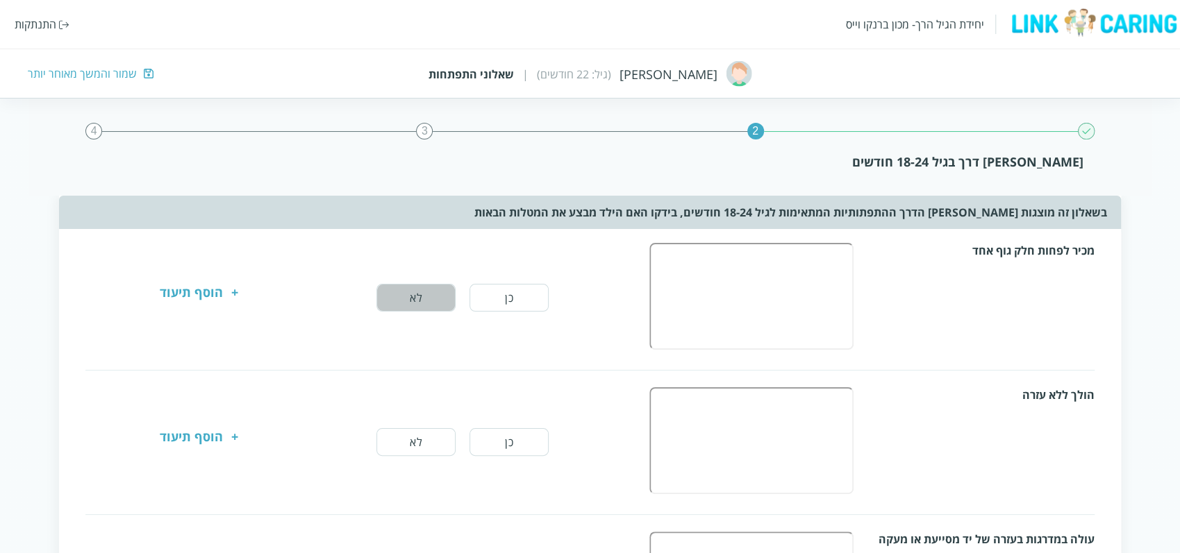
click at [405, 297] on button "לא" at bounding box center [415, 298] width 79 height 28
click at [392, 292] on button "לא" at bounding box center [415, 298] width 79 height 28
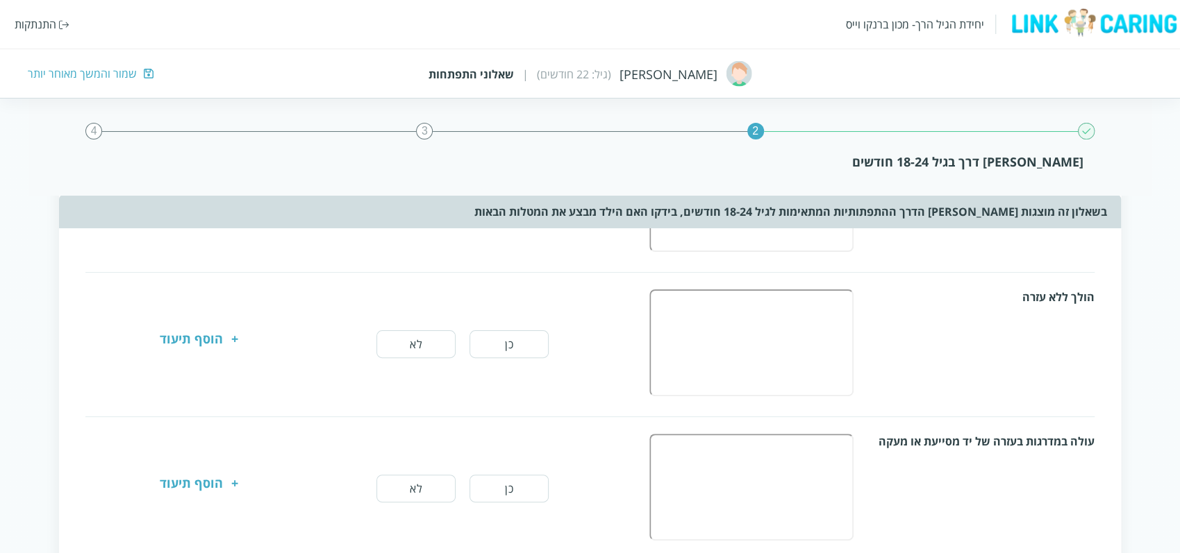
scroll to position [99, 0]
click at [517, 353] on button "כן" at bounding box center [508, 343] width 79 height 28
click at [501, 492] on button "כן" at bounding box center [508, 488] width 79 height 28
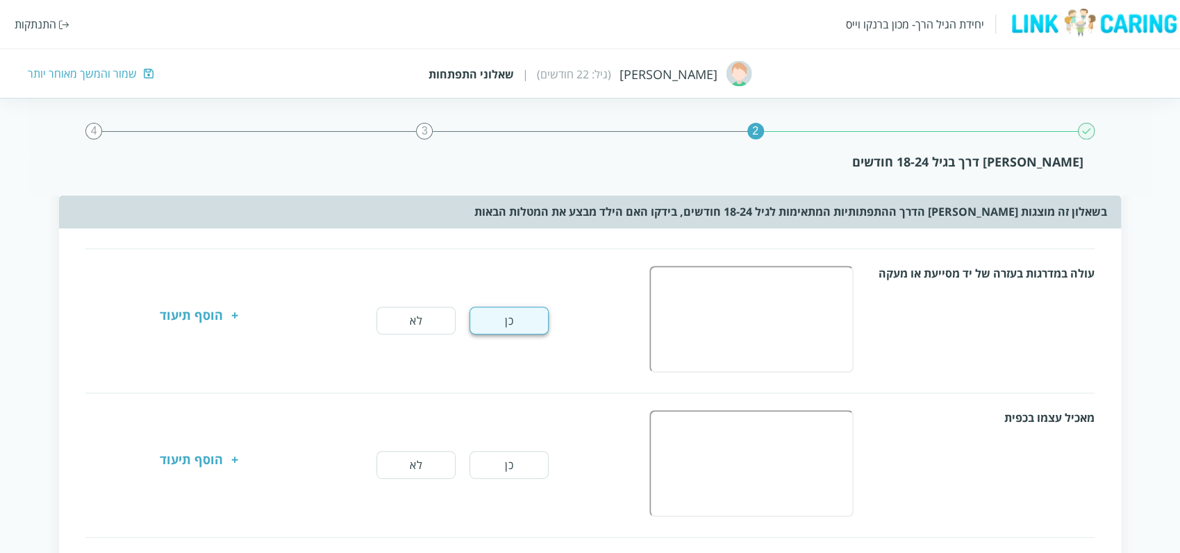
scroll to position [267, 0]
click at [504, 460] on button "כן" at bounding box center [508, 465] width 79 height 28
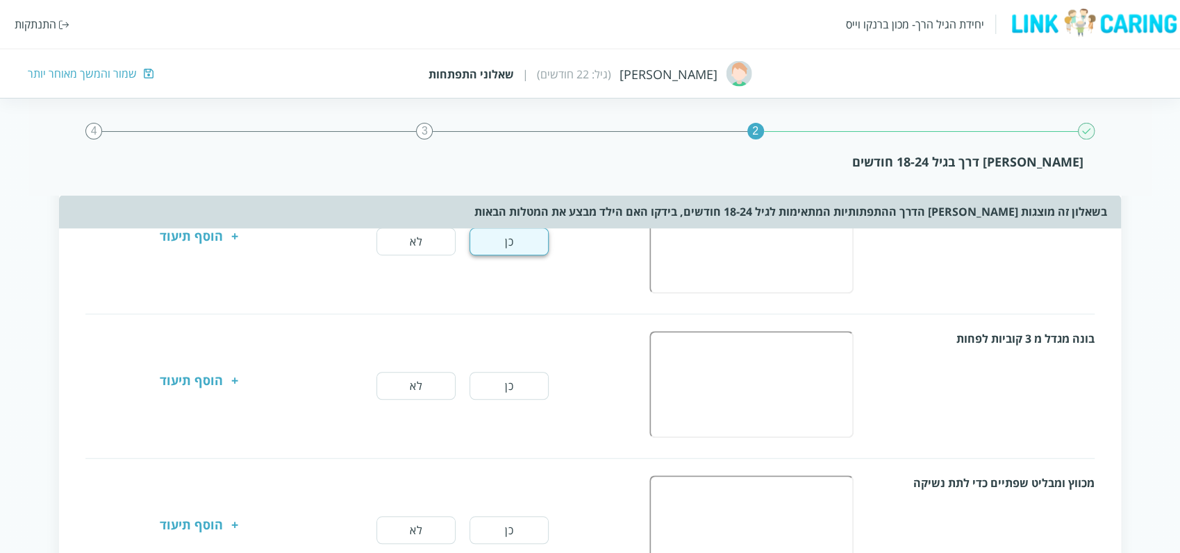
scroll to position [496, 0]
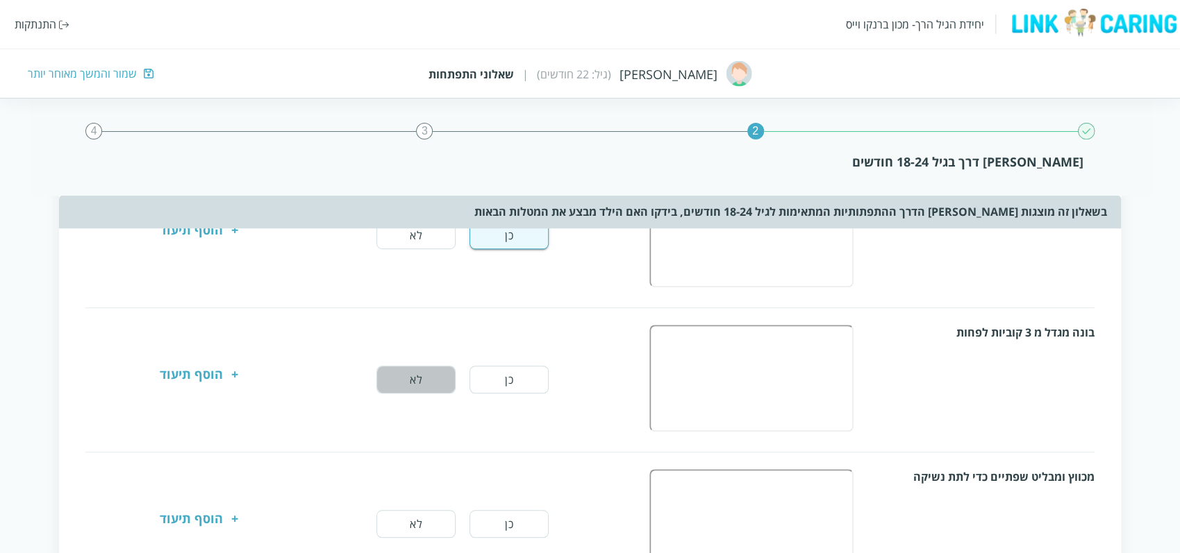
click at [427, 388] on button "לא" at bounding box center [415, 380] width 79 height 28
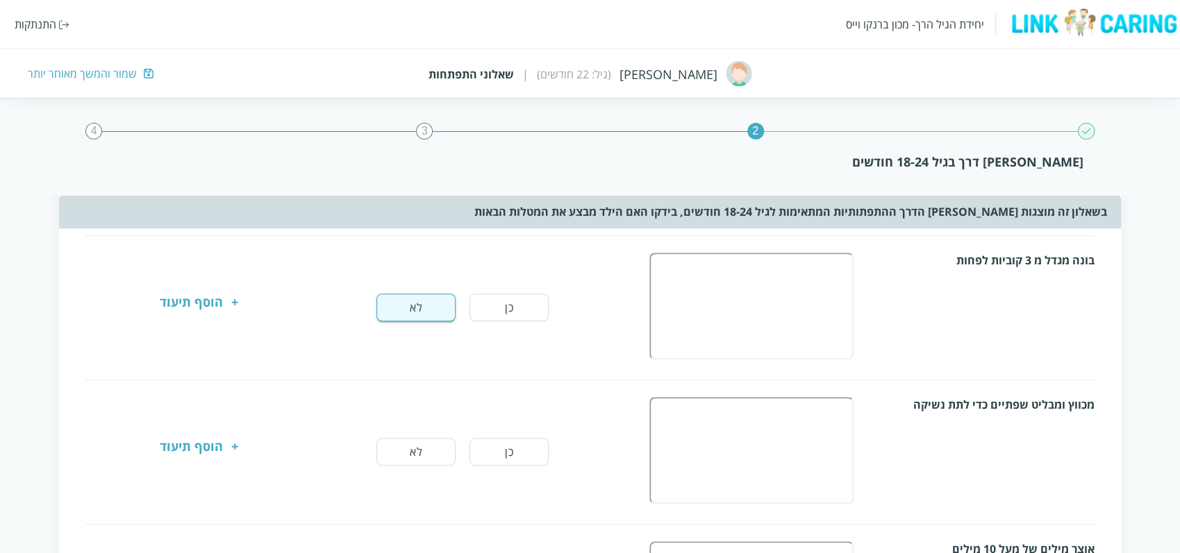
scroll to position [570, 0]
click at [479, 442] on button "כן" at bounding box center [508, 450] width 79 height 28
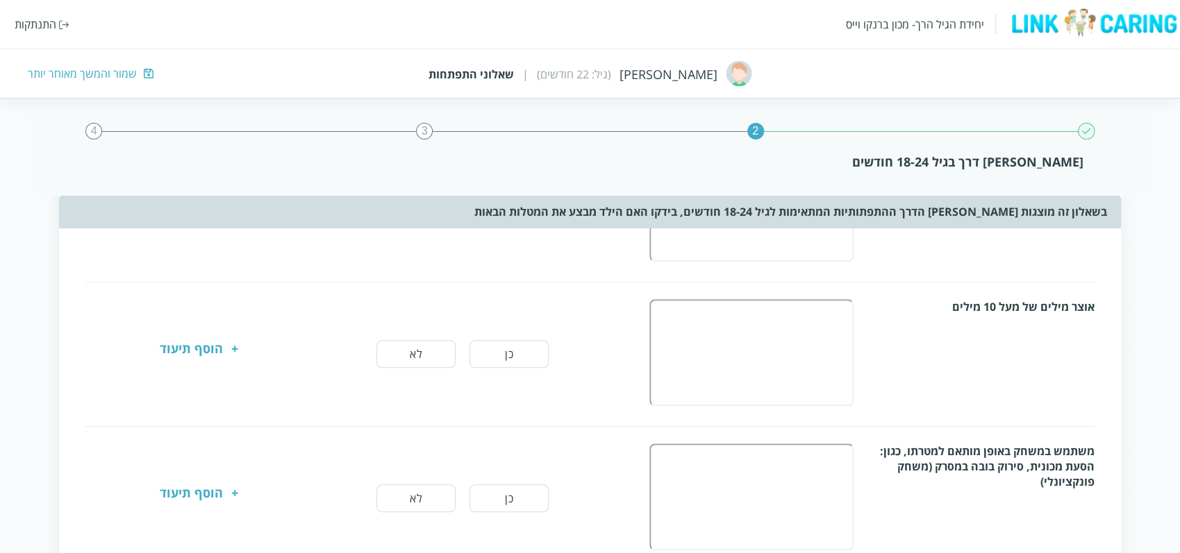
scroll to position [812, 0]
click at [430, 341] on button "לא" at bounding box center [415, 353] width 79 height 28
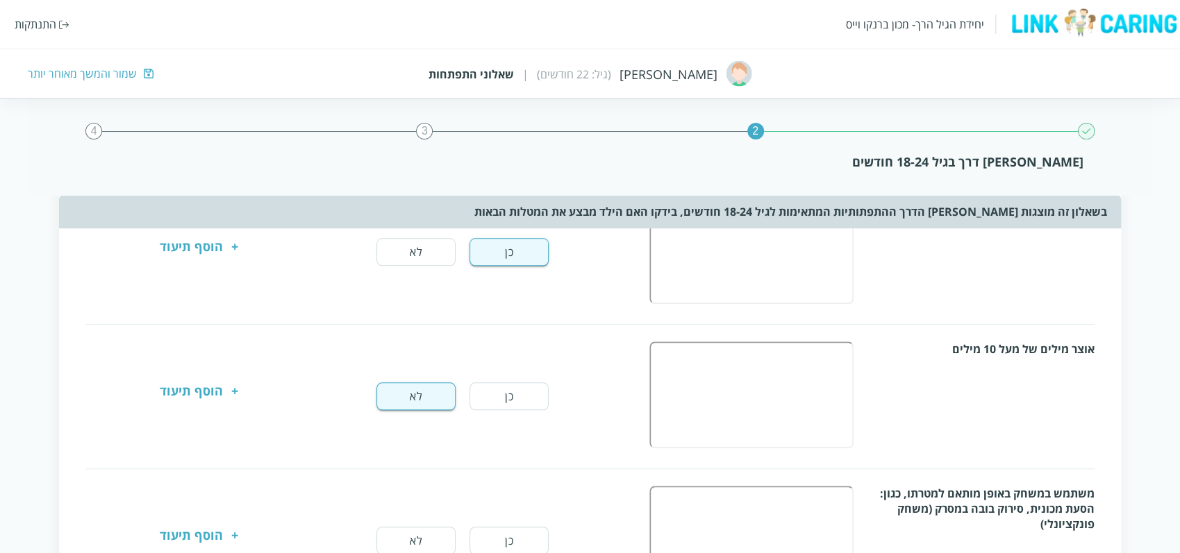
scroll to position [939, 0]
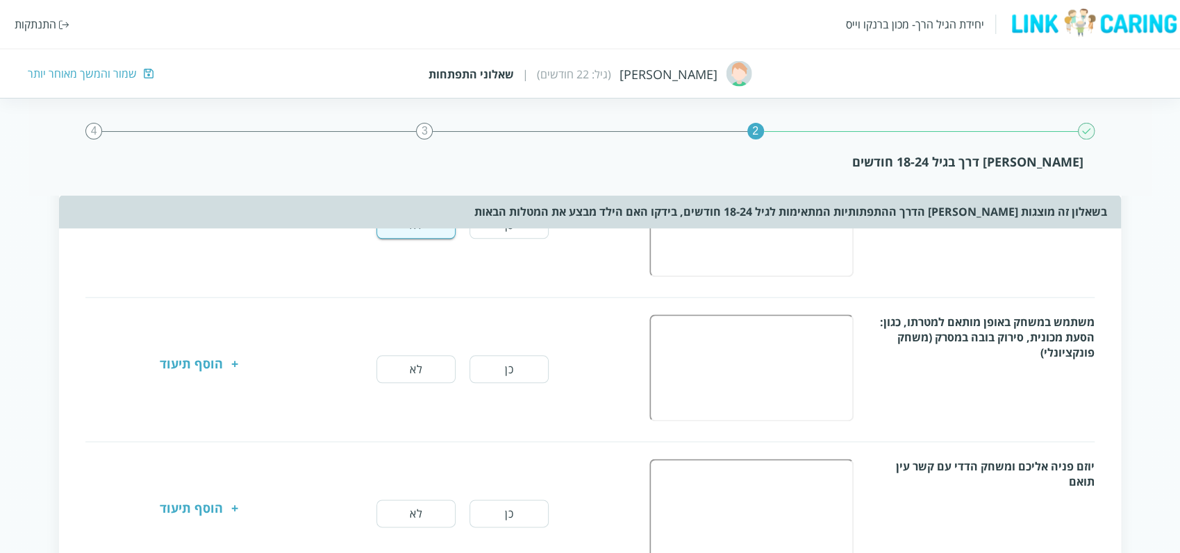
click at [551, 369] on div "כן לא" at bounding box center [462, 369] width 252 height 28
click at [508, 364] on button "כן" at bounding box center [508, 369] width 79 height 28
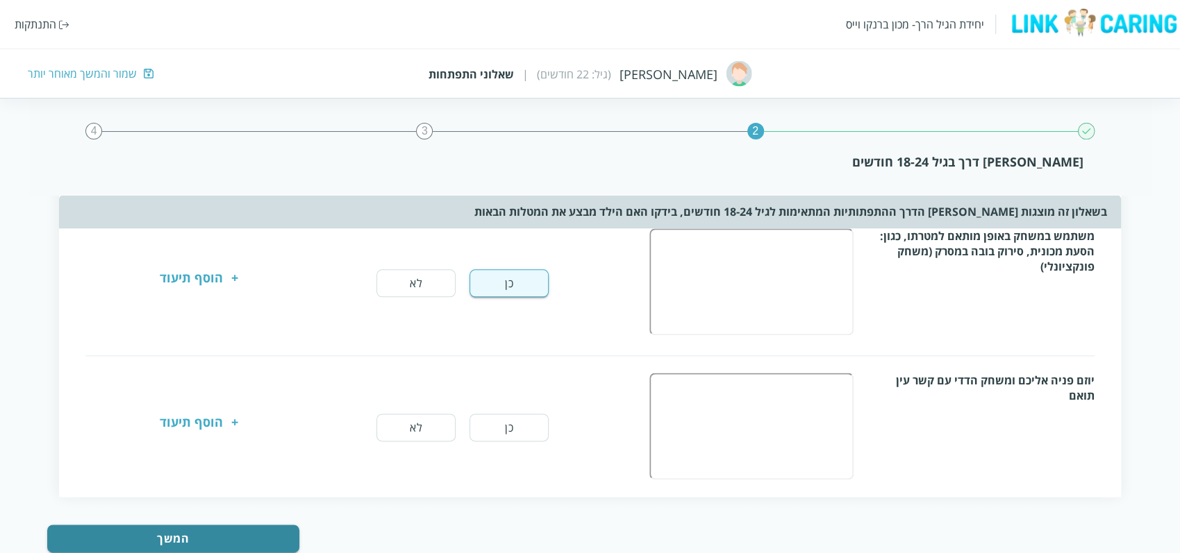
scroll to position [1029, 0]
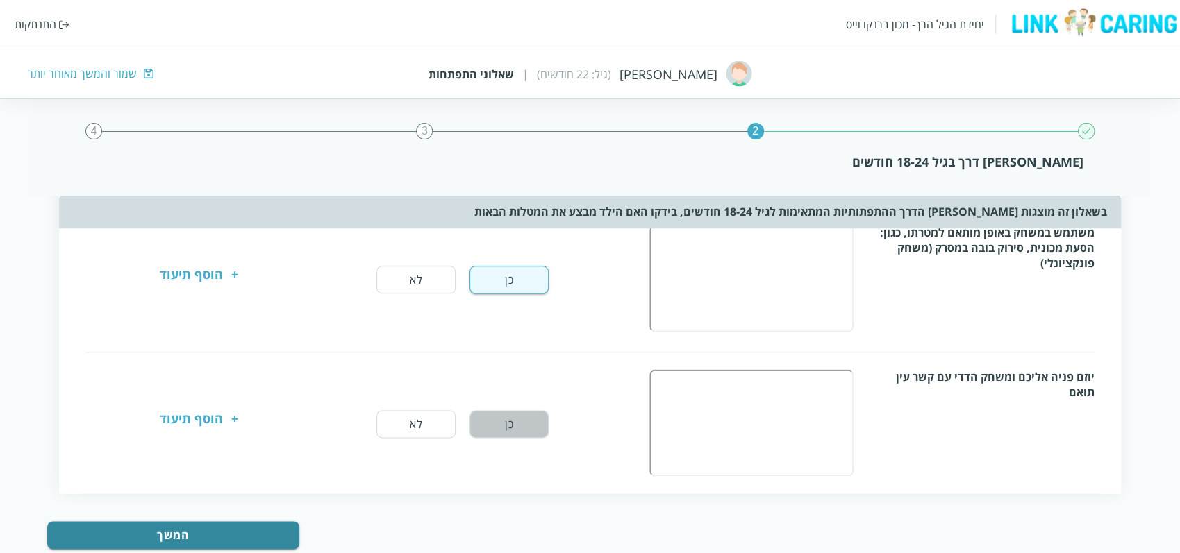
click at [534, 424] on button "כן" at bounding box center [508, 424] width 79 height 28
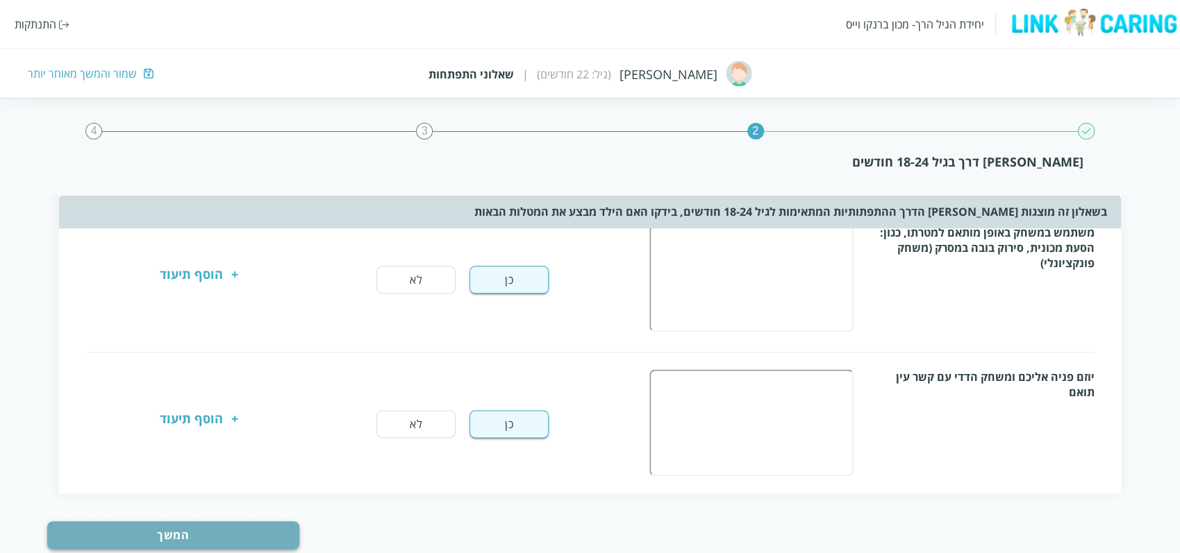
click at [174, 529] on button "המשך" at bounding box center [173, 535] width 252 height 28
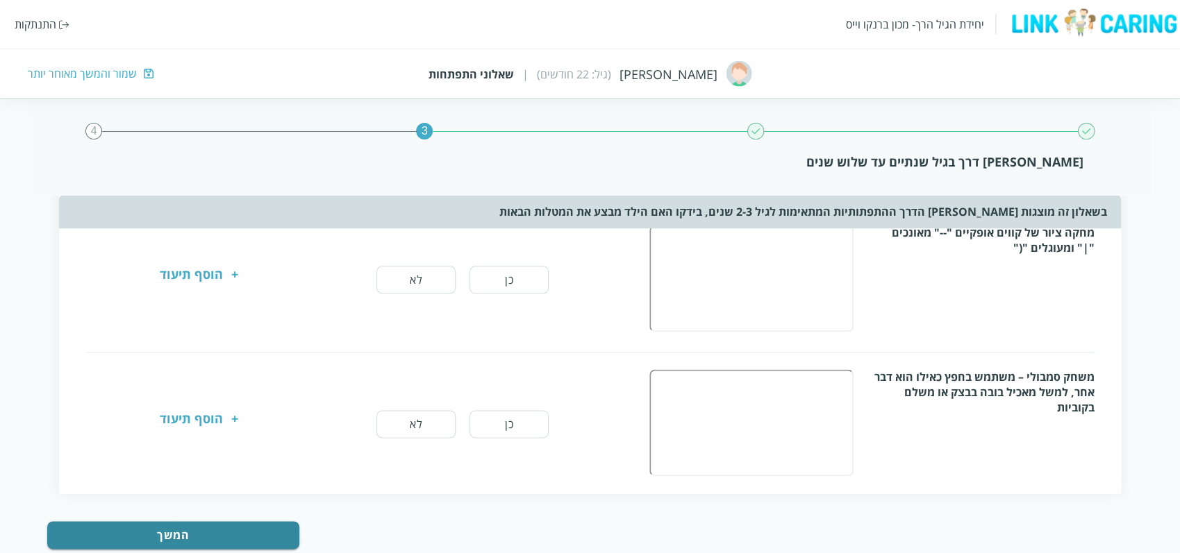
scroll to position [0, 0]
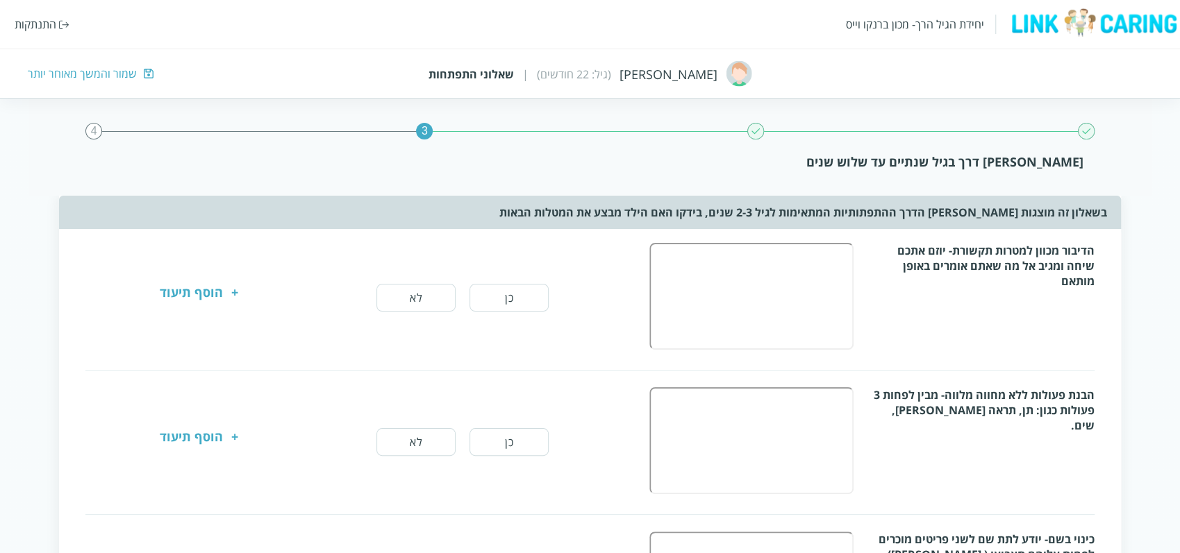
click at [410, 305] on button "לא" at bounding box center [415, 298] width 79 height 28
click at [428, 442] on button "לא" at bounding box center [415, 442] width 79 height 28
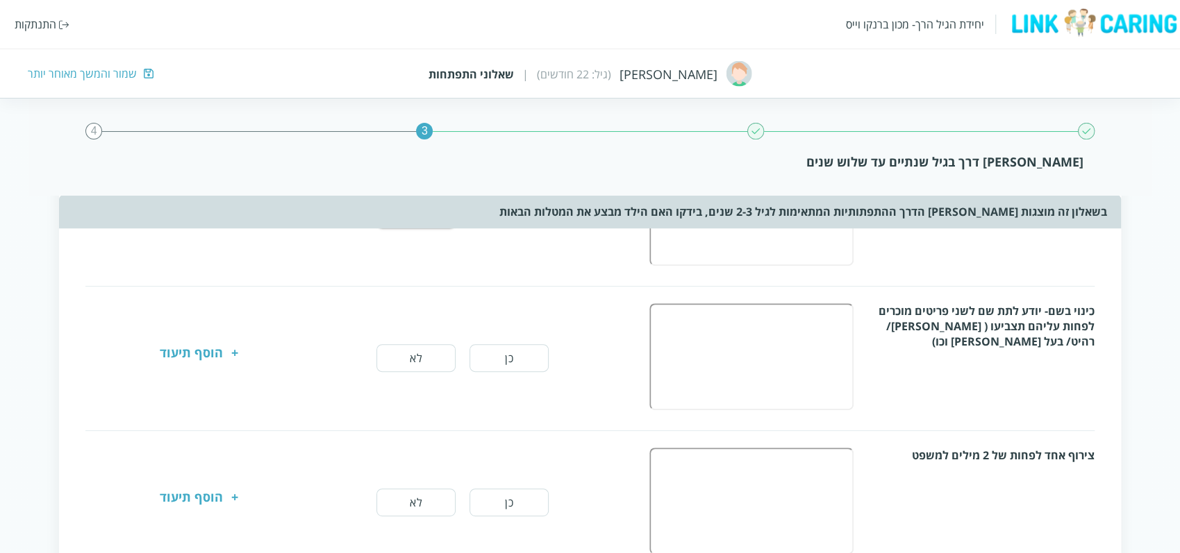
scroll to position [229, 0]
click at [419, 348] on button "לא" at bounding box center [415, 358] width 79 height 28
click at [417, 499] on button "לא" at bounding box center [415, 502] width 79 height 28
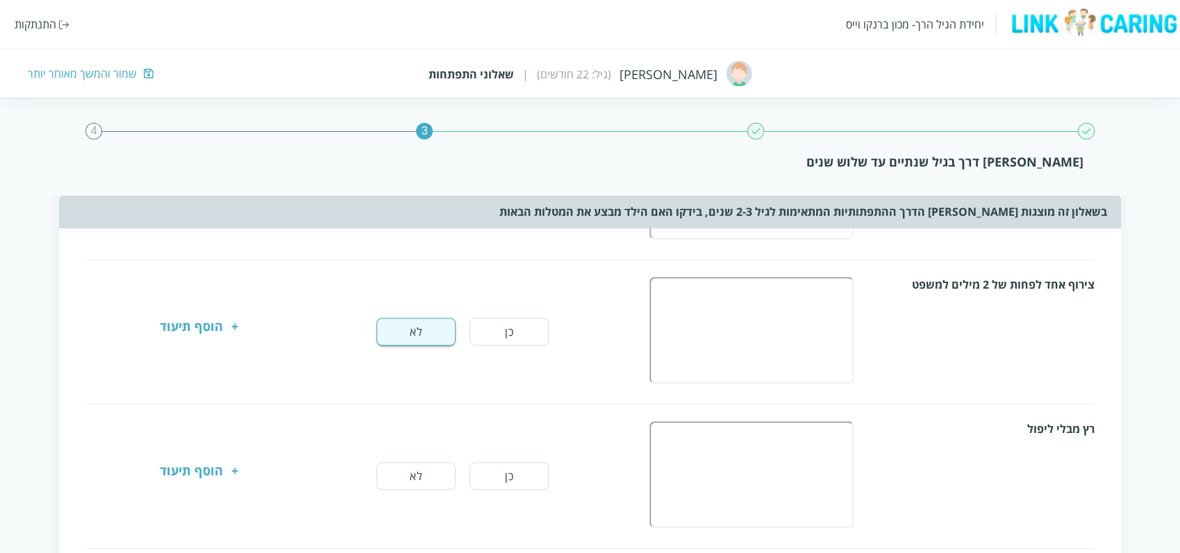
click at [419, 469] on button "לא" at bounding box center [415, 476] width 79 height 28
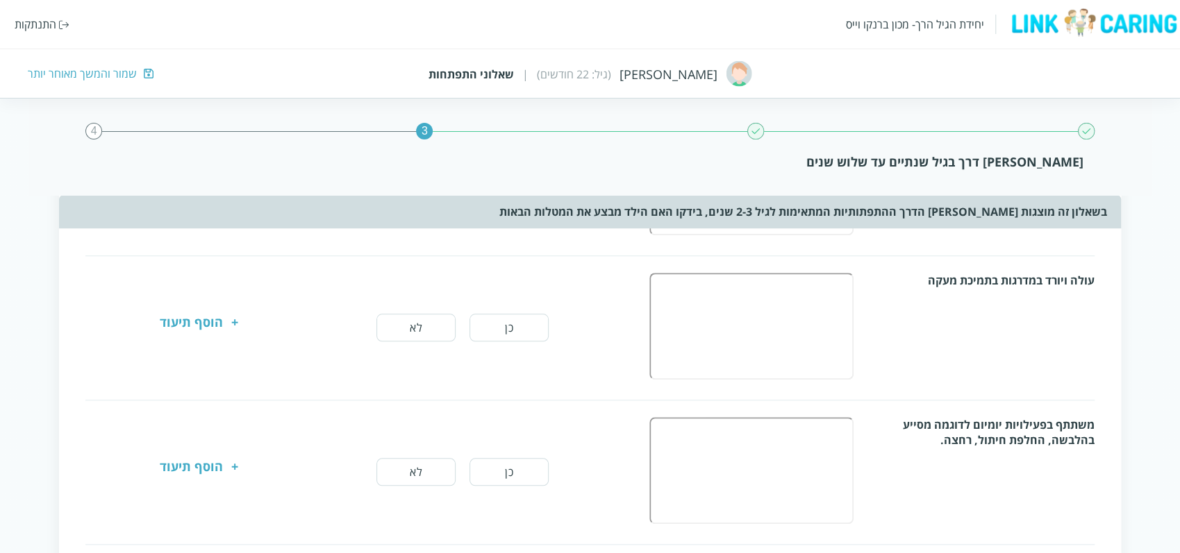
scroll to position [694, 0]
click at [417, 312] on button "לא" at bounding box center [415, 326] width 79 height 28
click at [424, 469] on button "לא" at bounding box center [415, 471] width 79 height 28
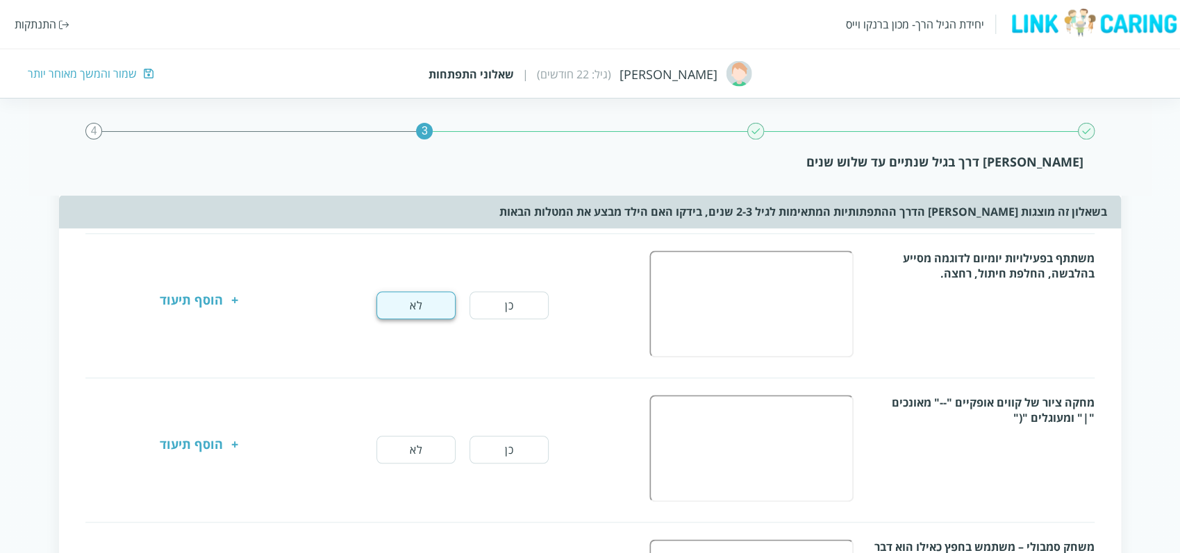
scroll to position [900, 0]
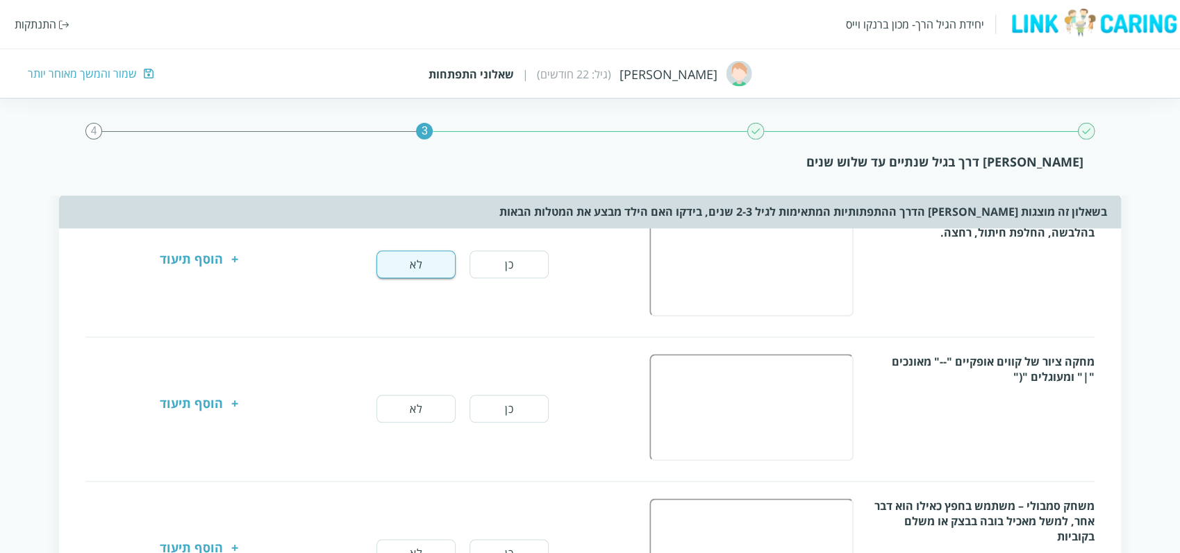
click at [417, 395] on button "לא" at bounding box center [415, 409] width 79 height 28
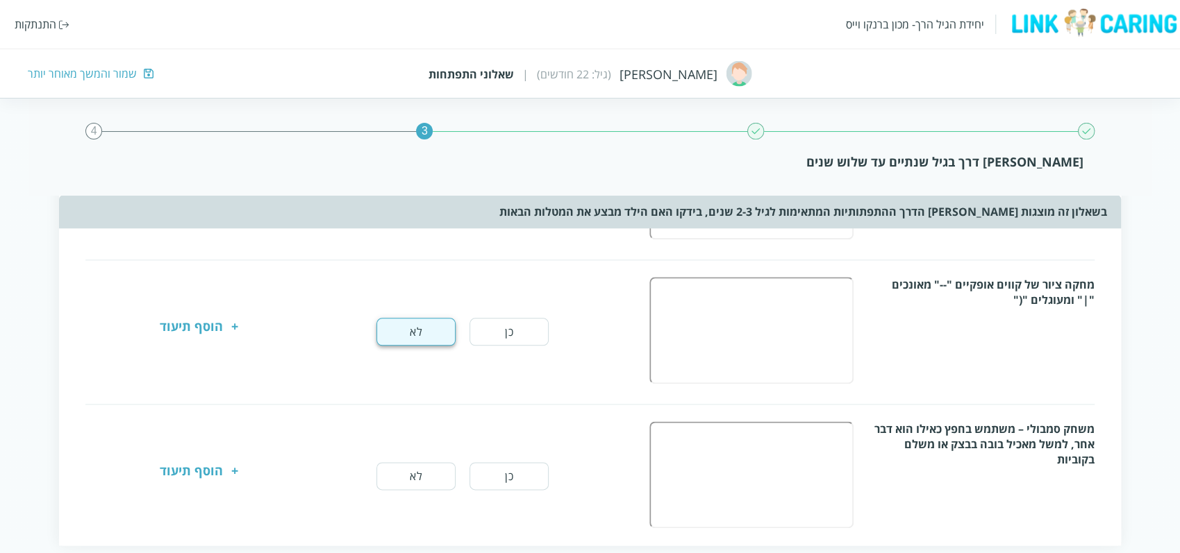
scroll to position [983, 0]
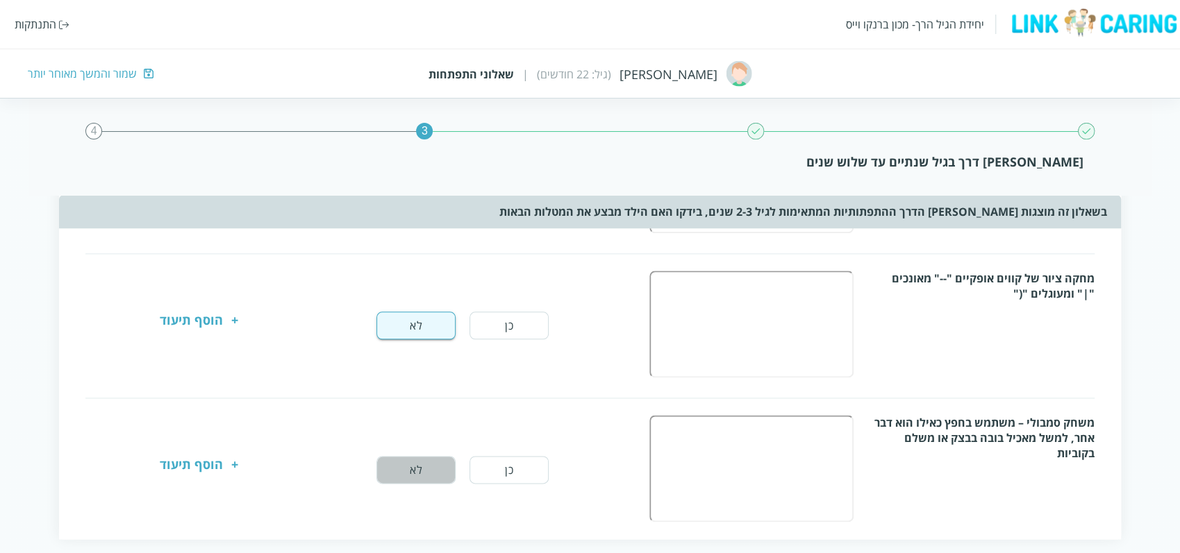
click at [418, 467] on button "לא" at bounding box center [415, 470] width 79 height 28
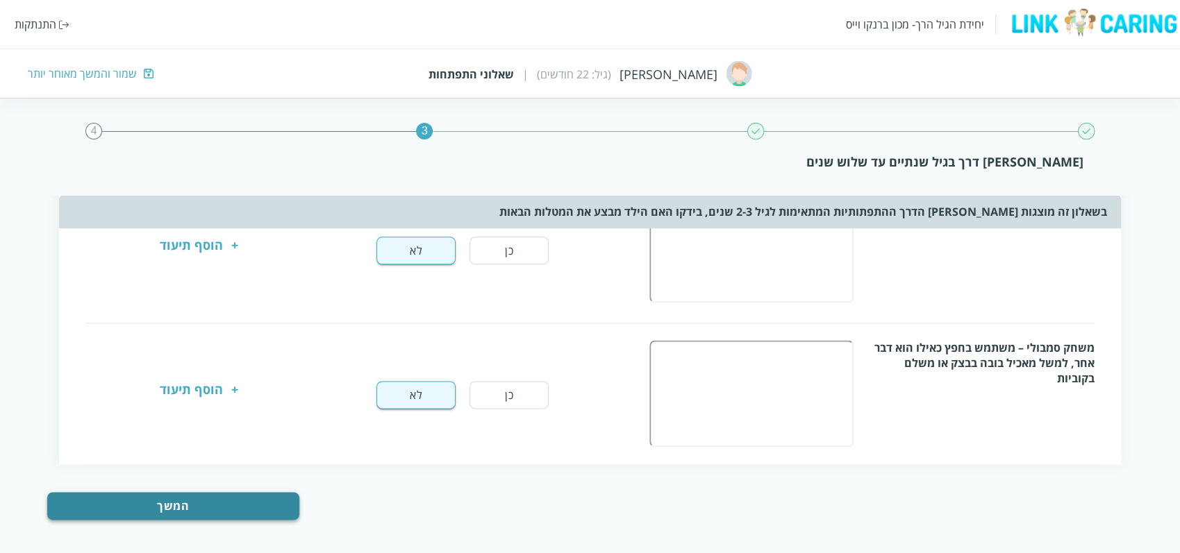
click at [174, 494] on button "המשך" at bounding box center [173, 506] width 252 height 28
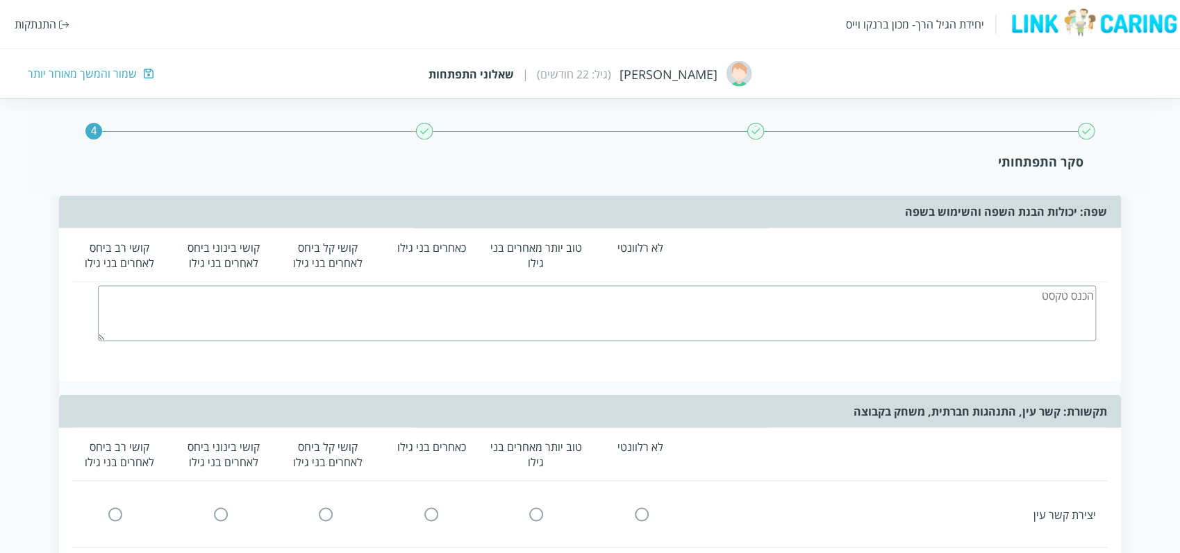
scroll to position [0, 0]
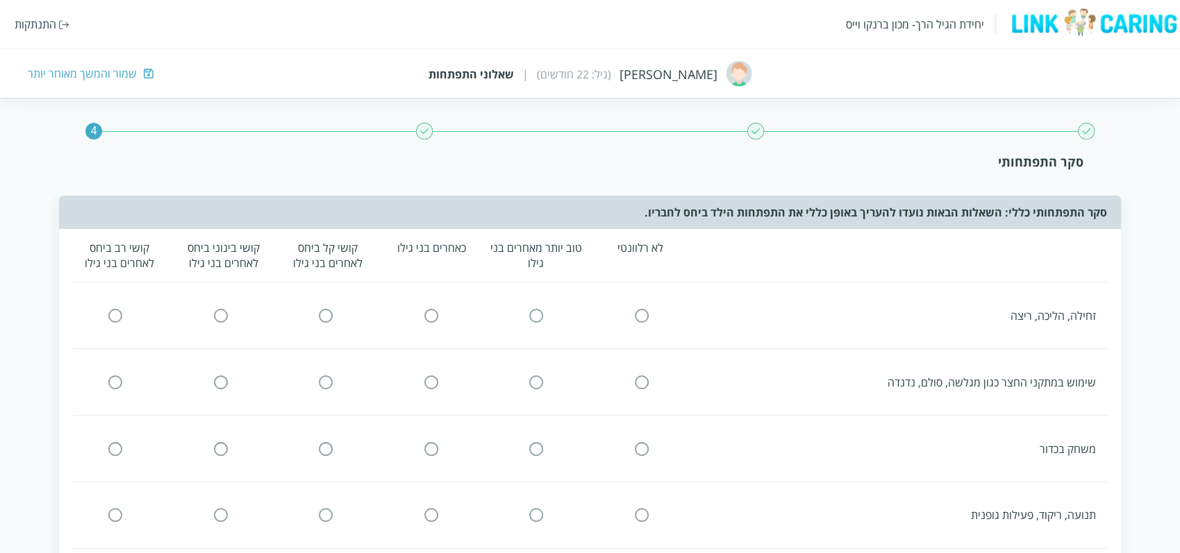
click at [430, 313] on input "radio" at bounding box center [431, 316] width 12 height 15
click at [433, 395] on div "שימוש במתקני החצר כגון מגלשה, סולם, נדנדה" at bounding box center [584, 382] width 1045 height 38
click at [434, 366] on div "שימוש במתקני החצר כגון מגלשה, סולם, נדנדה" at bounding box center [584, 382] width 1045 height 38
click at [434, 383] on input "radio" at bounding box center [431, 382] width 12 height 15
click at [435, 447] on input "radio" at bounding box center [431, 449] width 12 height 15
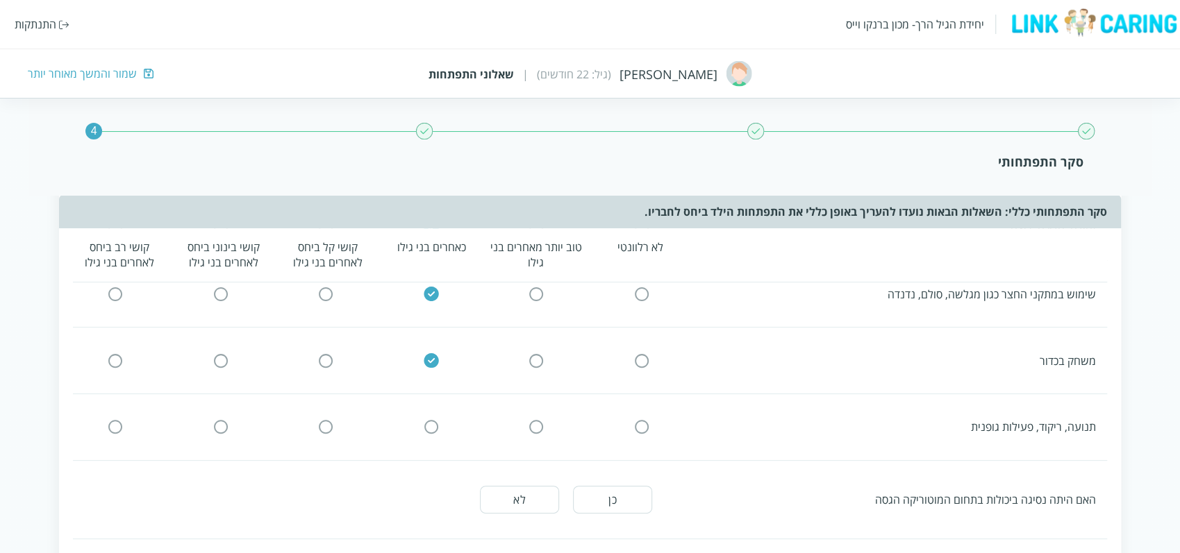
scroll to position [90, 0]
click at [434, 422] on input "radio" at bounding box center [431, 426] width 12 height 15
click at [608, 494] on button "כן" at bounding box center [612, 499] width 79 height 28
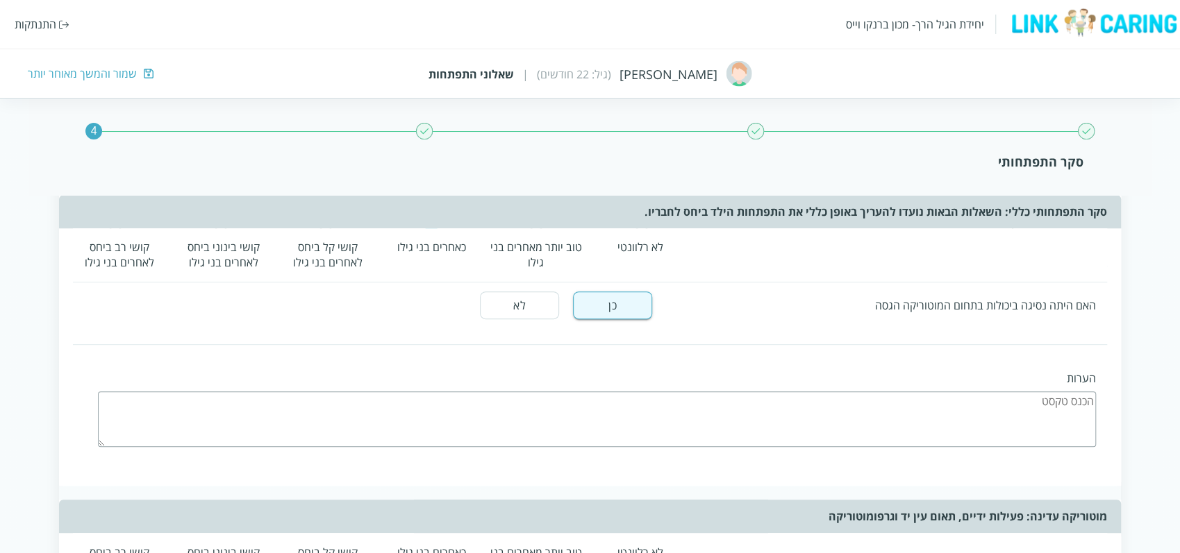
scroll to position [283, 0]
click at [507, 309] on button "לא" at bounding box center [519, 305] width 79 height 28
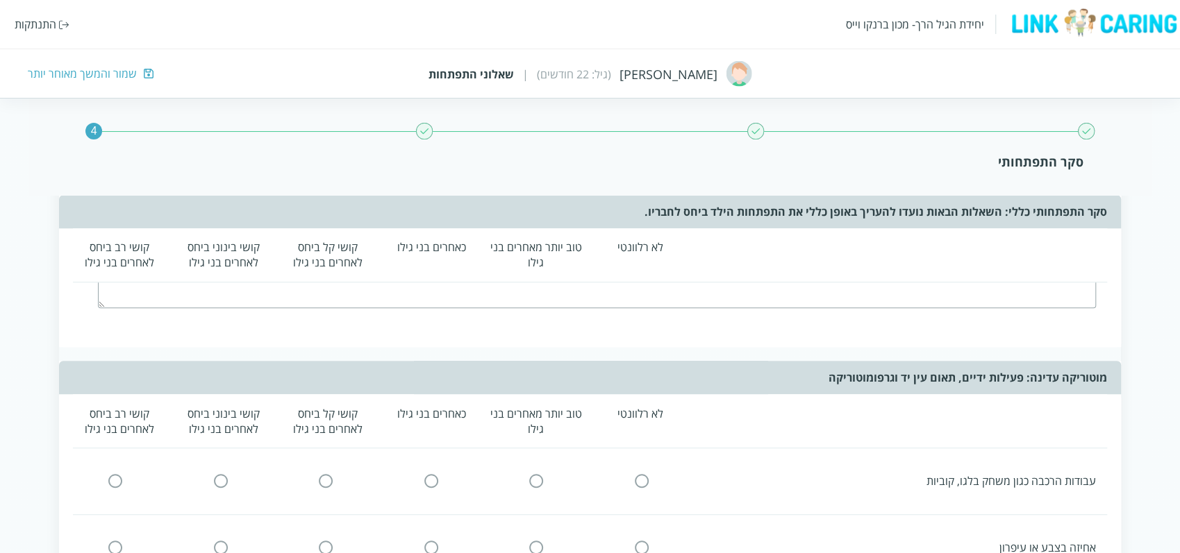
scroll to position [499, 0]
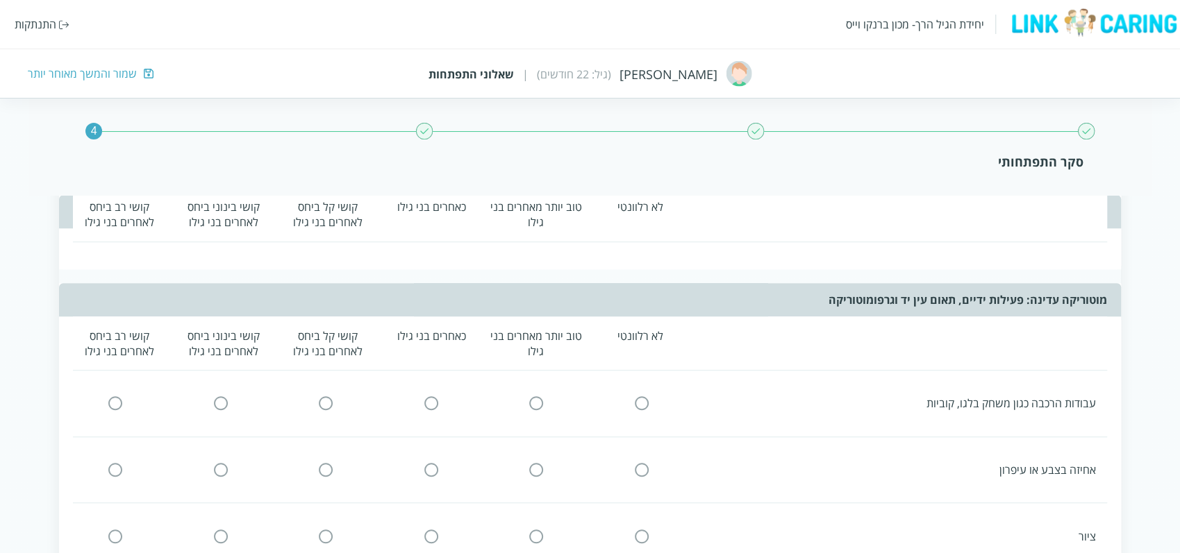
click at [428, 395] on icon at bounding box center [431, 403] width 17 height 17
click at [417, 463] on div at bounding box center [431, 470] width 94 height 15
click at [428, 467] on input "radio" at bounding box center [431, 470] width 12 height 15
click at [429, 396] on input "radio" at bounding box center [431, 403] width 12 height 15
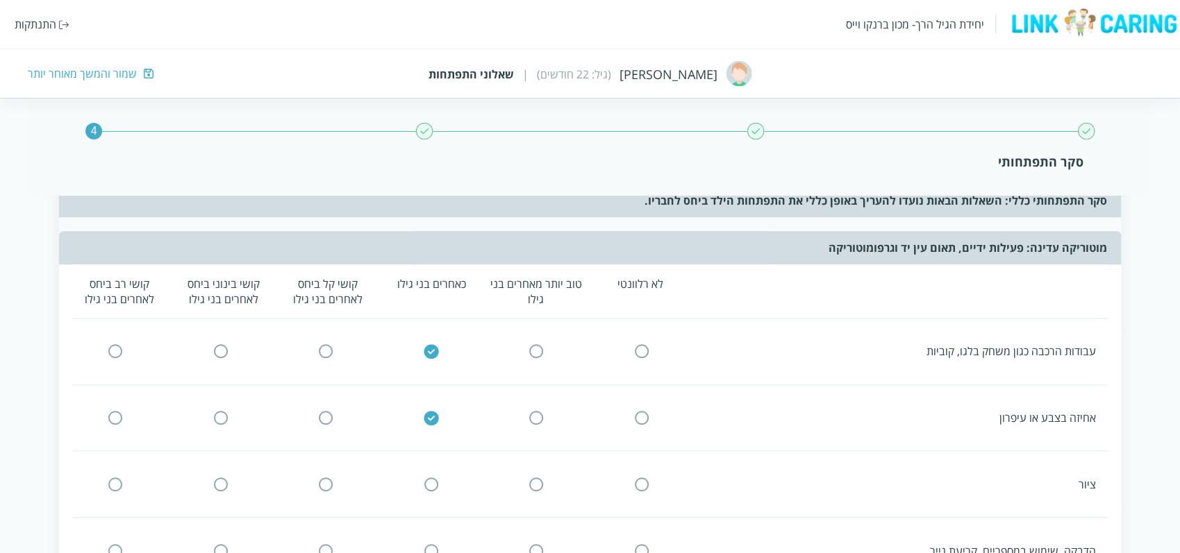
click at [433, 478] on input "radio" at bounding box center [431, 484] width 12 height 15
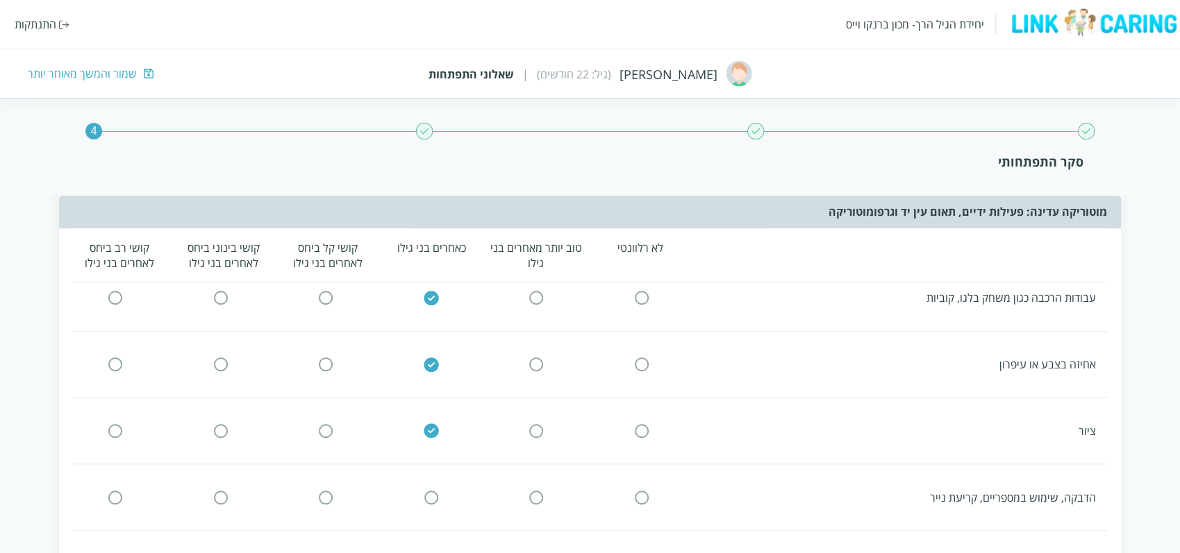
scroll to position [611, 0]
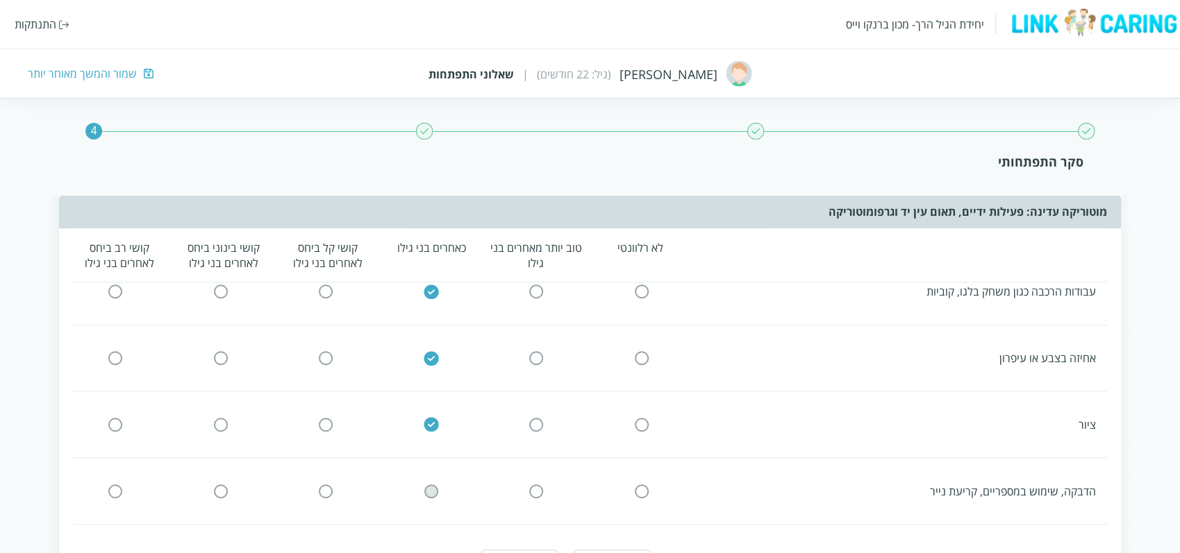
click at [433, 484] on input "radio" at bounding box center [431, 491] width 12 height 15
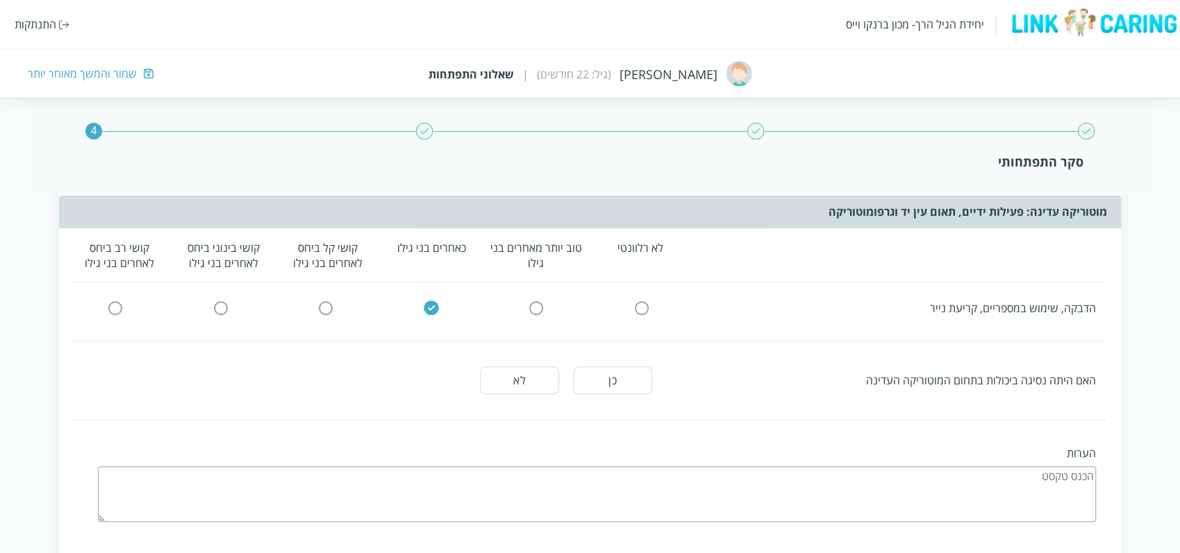
scroll to position [809, 0]
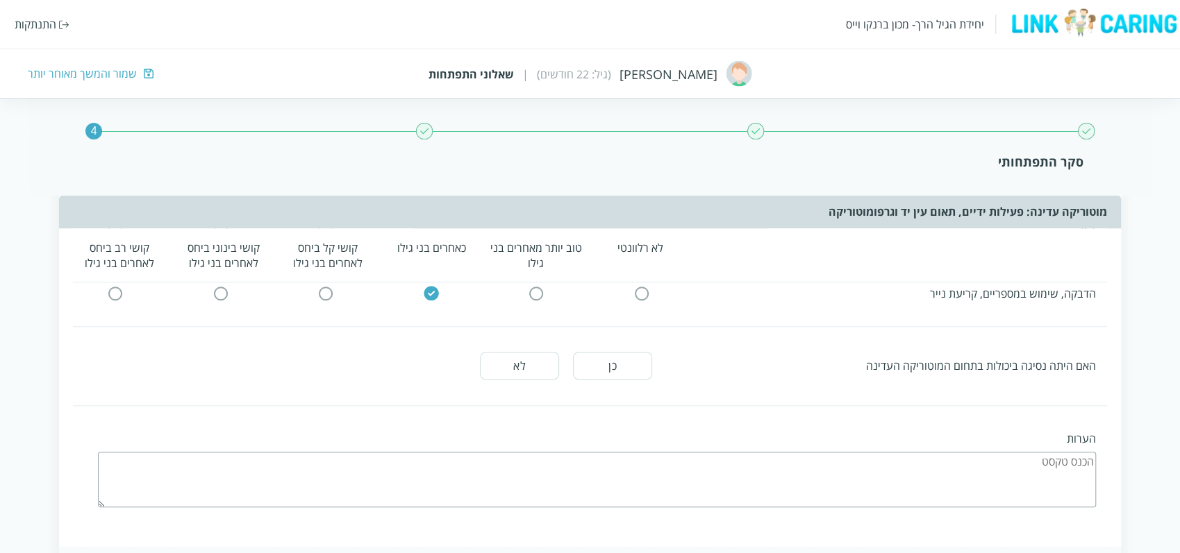
click at [532, 358] on button "לא" at bounding box center [519, 366] width 79 height 28
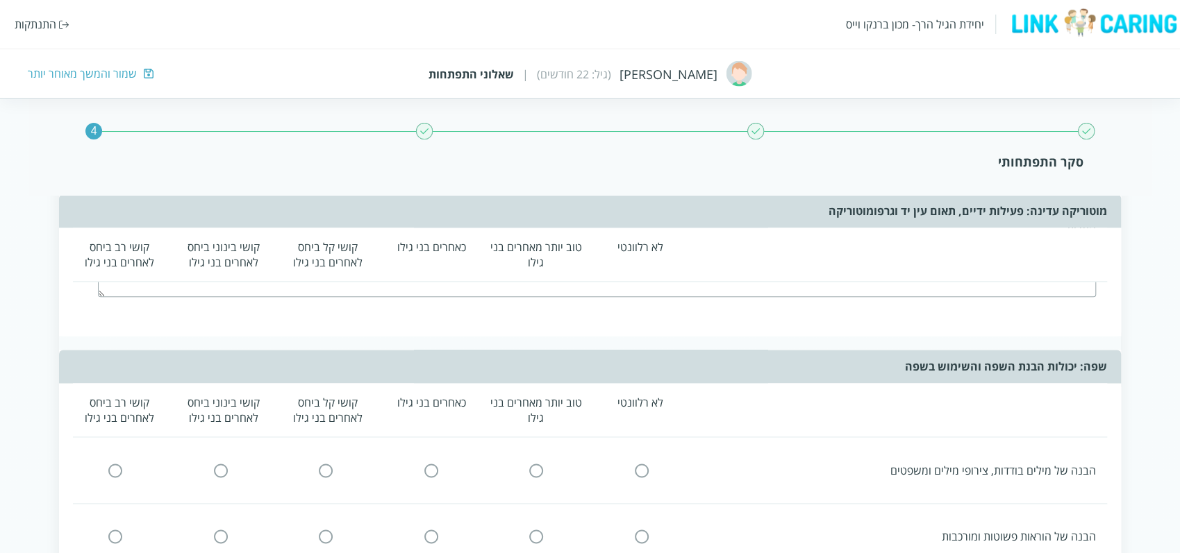
scroll to position [1020, 0]
click at [435, 468] on icon at bounding box center [431, 470] width 17 height 17
click at [430, 464] on input "radio" at bounding box center [431, 469] width 12 height 15
click at [434, 529] on input "radio" at bounding box center [431, 536] width 12 height 15
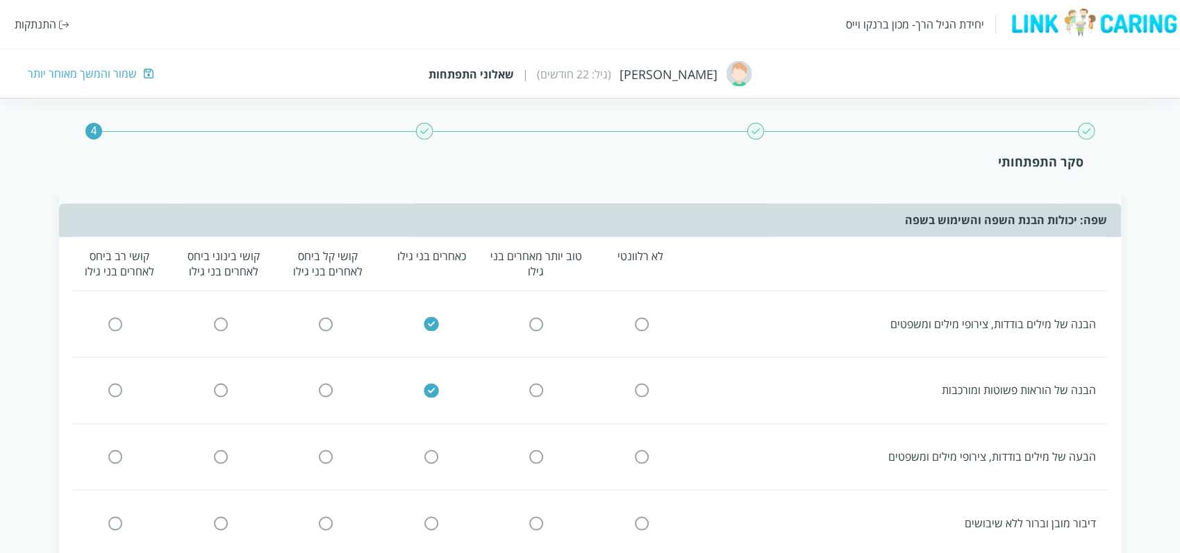
scroll to position [1170, 0]
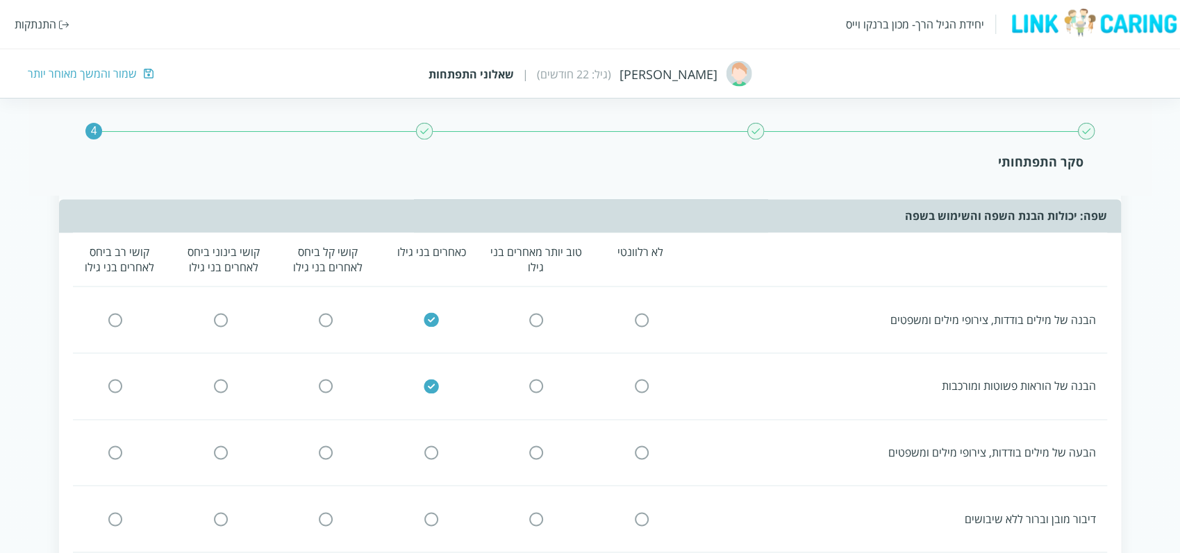
click at [435, 449] on input "radio" at bounding box center [431, 453] width 12 height 15
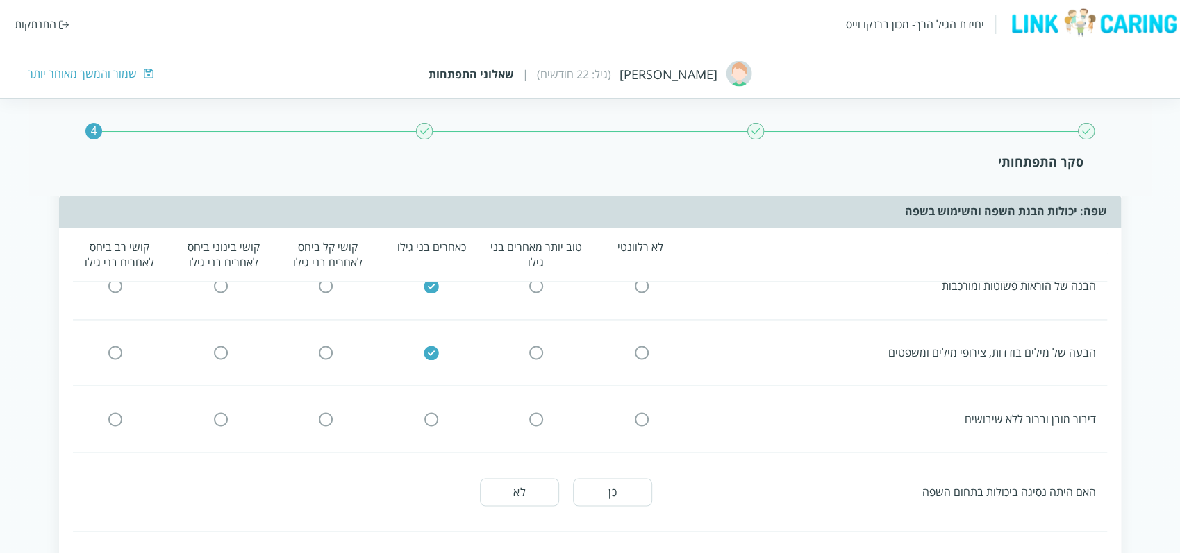
scroll to position [1275, 0]
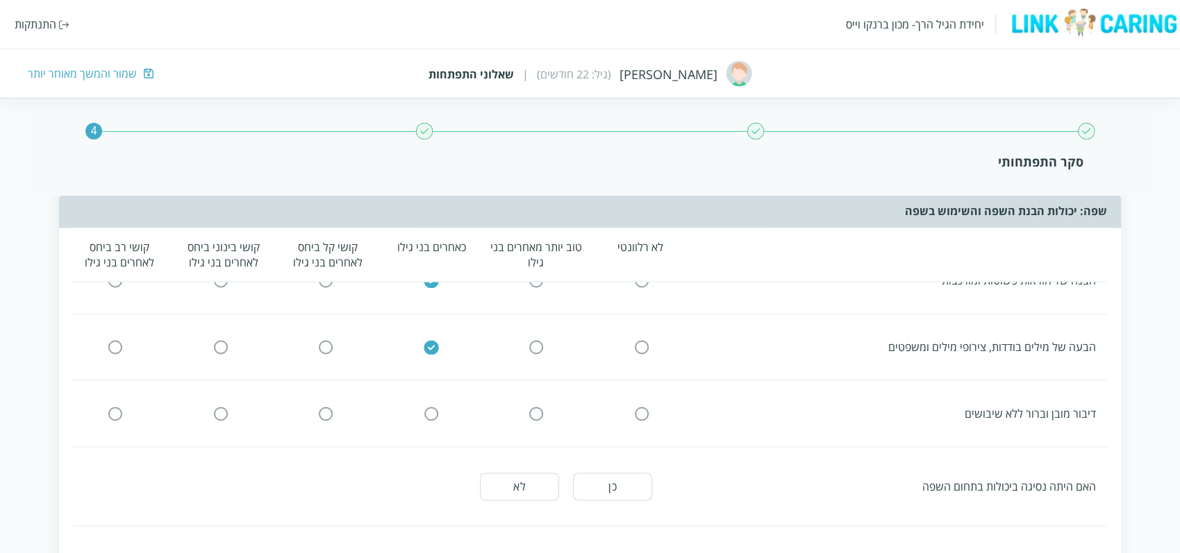
click at [425, 411] on div "דיבור מובן וברור ללא שיבושים" at bounding box center [584, 413] width 1045 height 38
click at [437, 406] on input "radio" at bounding box center [431, 413] width 12 height 15
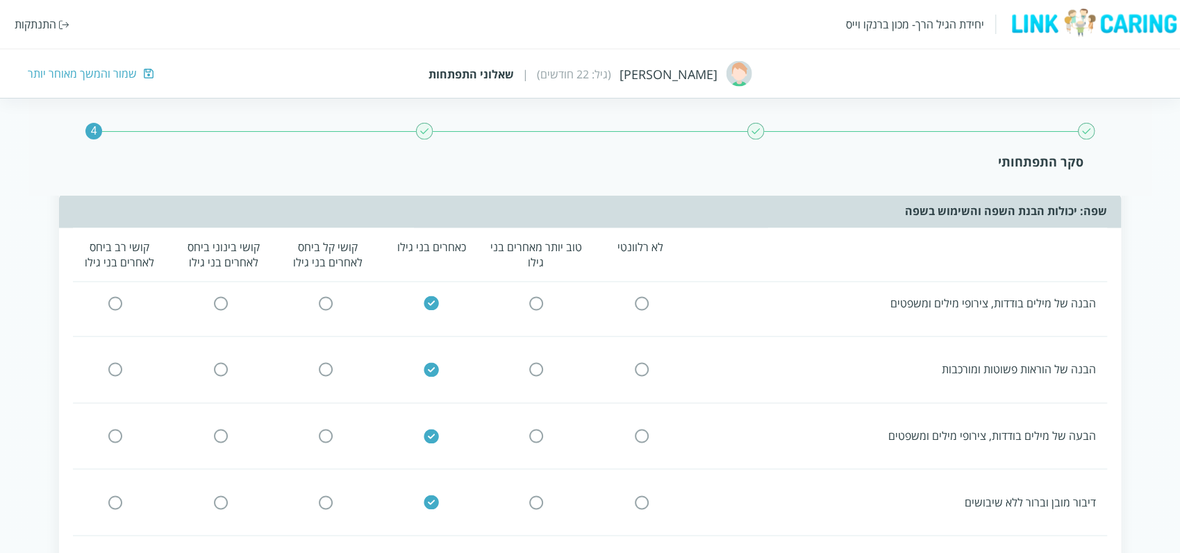
scroll to position [1448, 0]
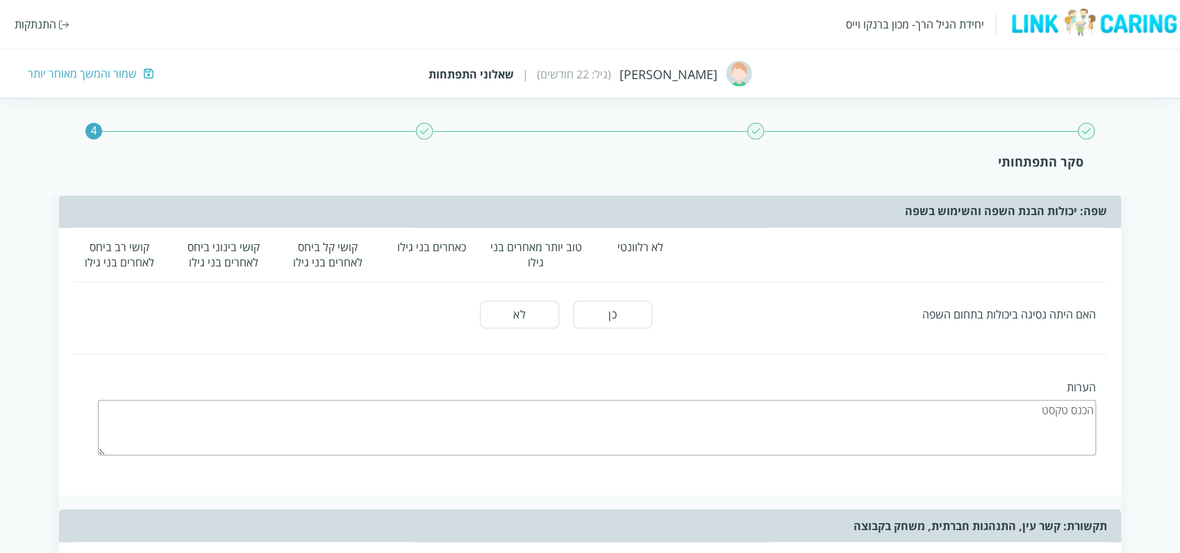
click at [527, 289] on div "האם היתה נסיגה ביכולות בתחום השפה כן לא" at bounding box center [590, 314] width 1034 height 51
click at [532, 301] on button "לא" at bounding box center [519, 315] width 79 height 28
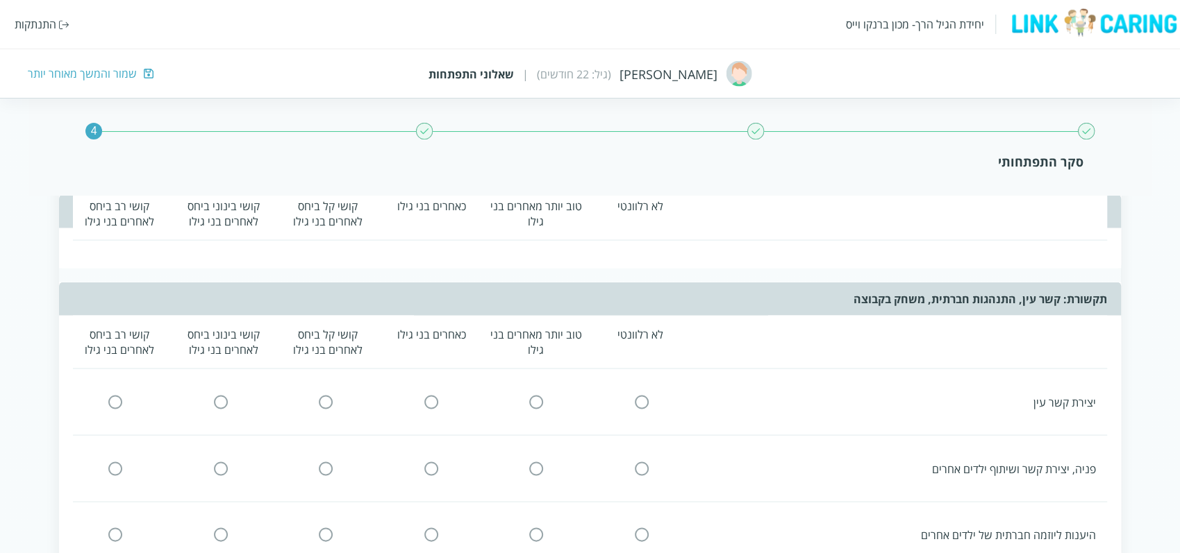
scroll to position [1675, 0]
click at [420, 397] on div "יצירת קשר עין" at bounding box center [584, 401] width 1045 height 38
click at [430, 394] on input "radio" at bounding box center [431, 401] width 12 height 15
click at [438, 460] on icon at bounding box center [431, 468] width 17 height 17
click at [433, 460] on input "radio" at bounding box center [431, 467] width 12 height 15
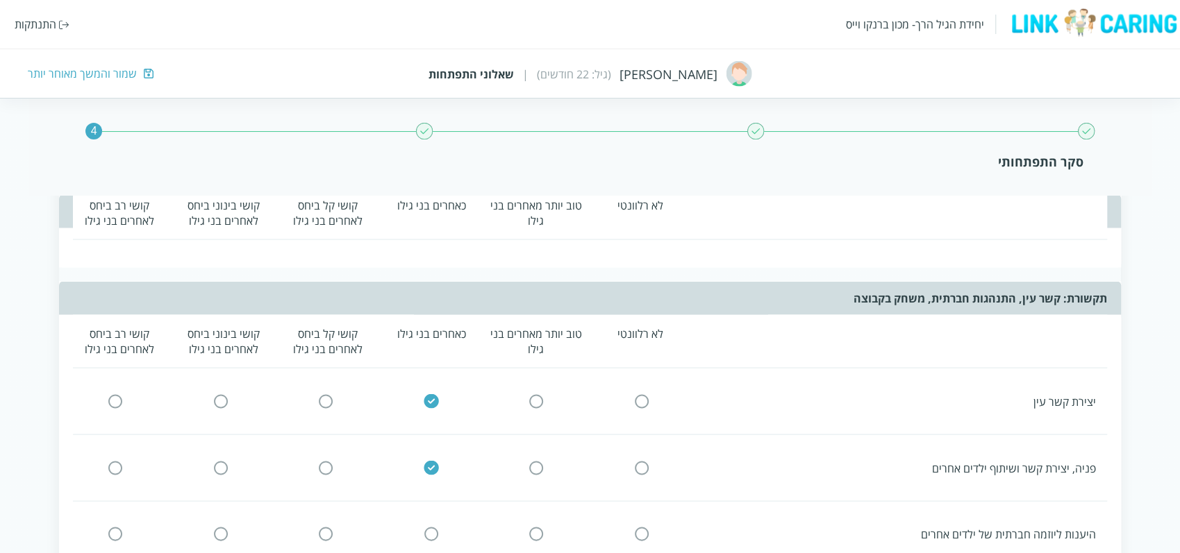
click at [434, 527] on input "radio" at bounding box center [431, 534] width 12 height 15
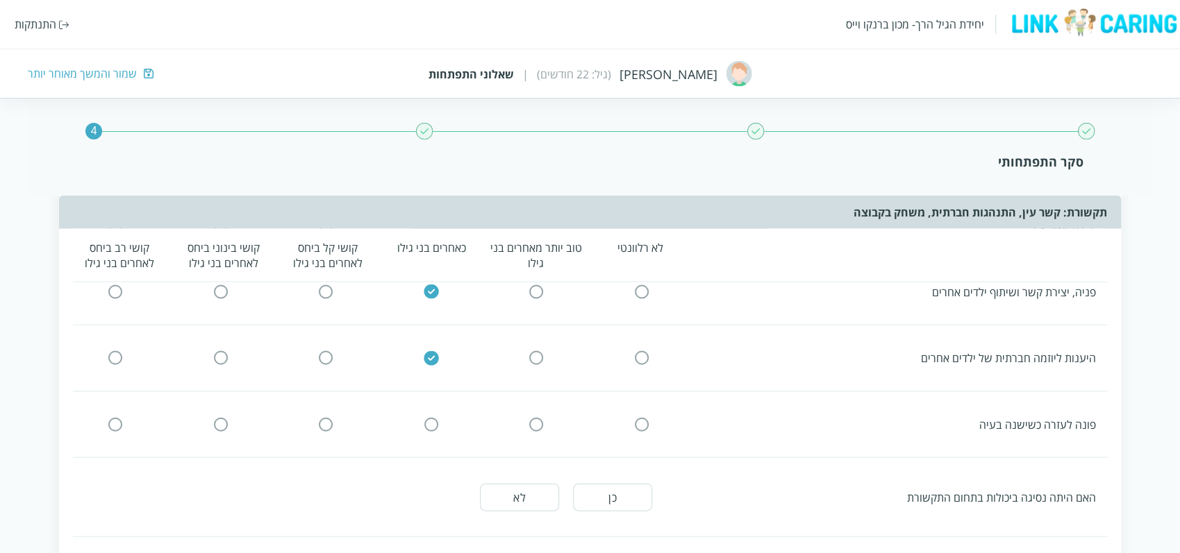
scroll to position [1854, 0]
click at [436, 414] on input "radio" at bounding box center [431, 421] width 12 height 15
click at [527, 480] on button "לא" at bounding box center [519, 494] width 79 height 28
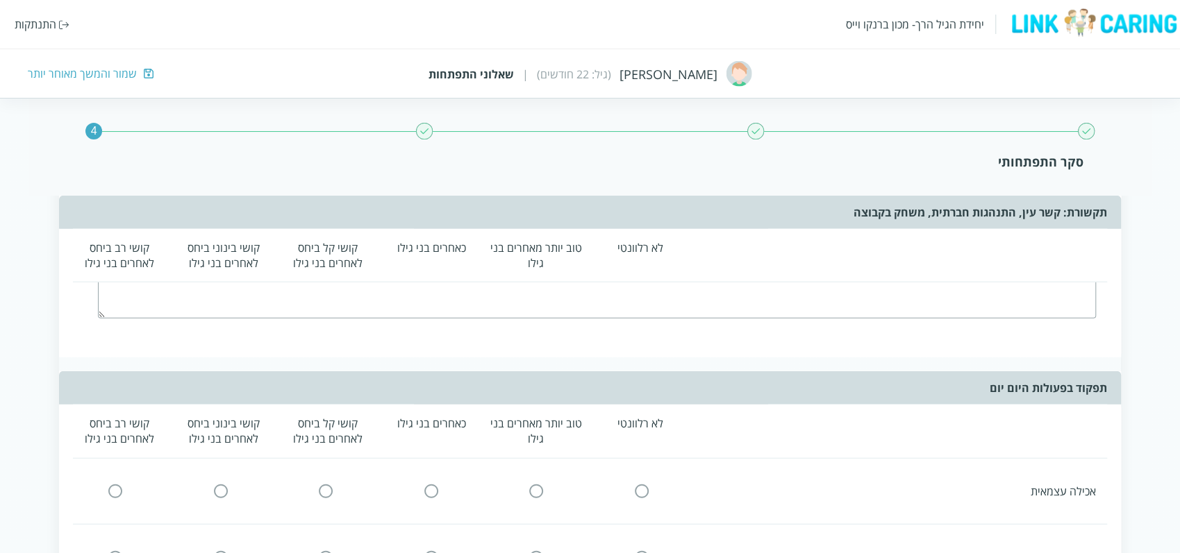
scroll to position [2172, 0]
click at [434, 489] on div "אכילה עצמאית" at bounding box center [584, 491] width 1045 height 38
click at [430, 484] on input "radio" at bounding box center [431, 491] width 12 height 15
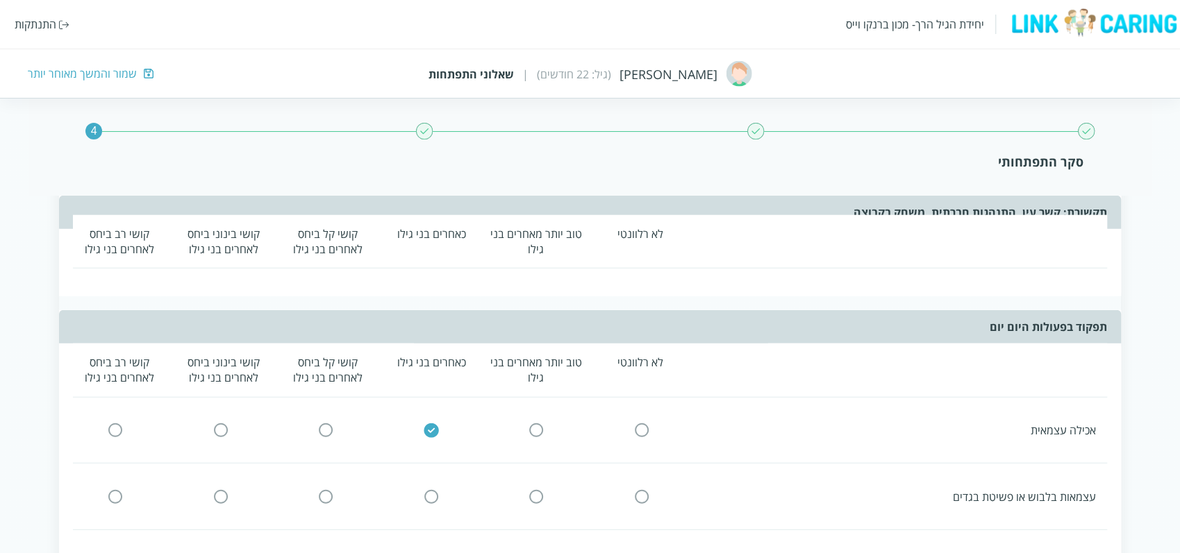
click at [430, 489] on input "radio" at bounding box center [431, 496] width 12 height 15
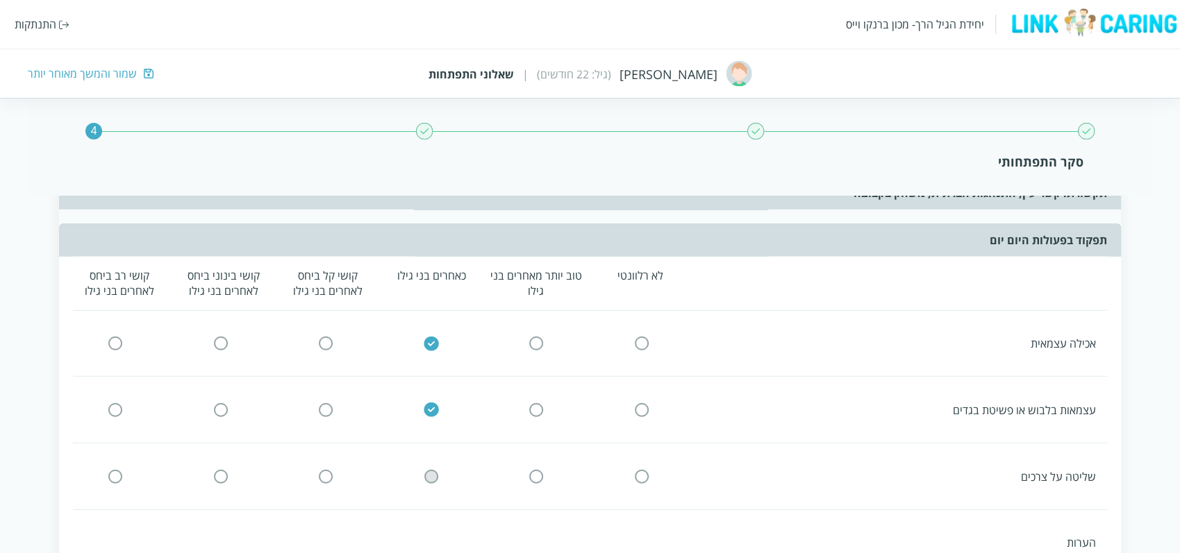
click at [428, 469] on input "radio" at bounding box center [431, 476] width 12 height 15
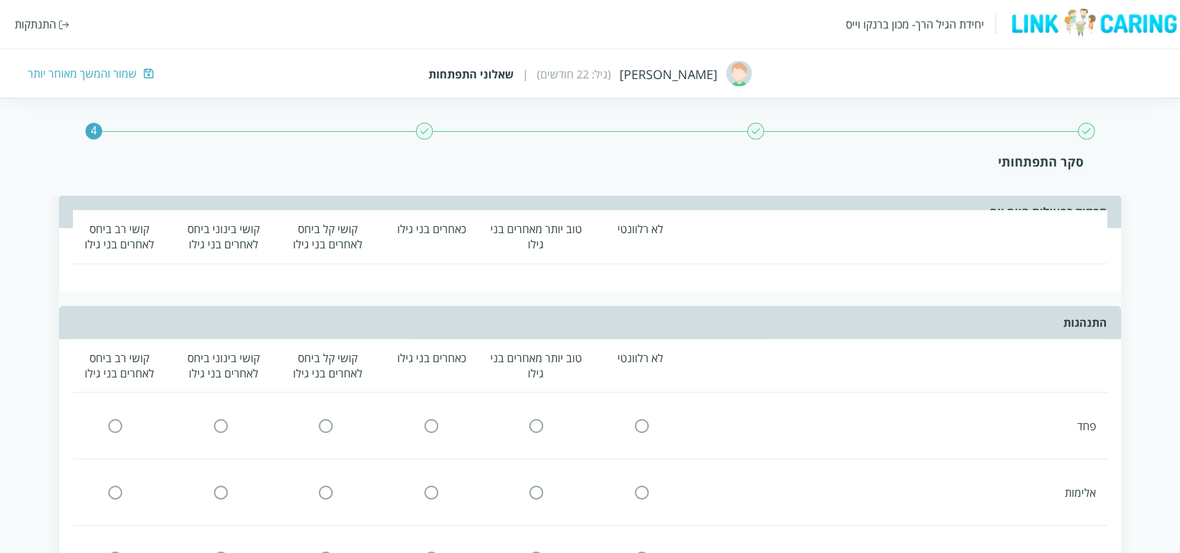
scroll to position [2680, 0]
click at [430, 417] on input "radio" at bounding box center [431, 424] width 12 height 15
click at [437, 484] on input "radio" at bounding box center [431, 491] width 12 height 15
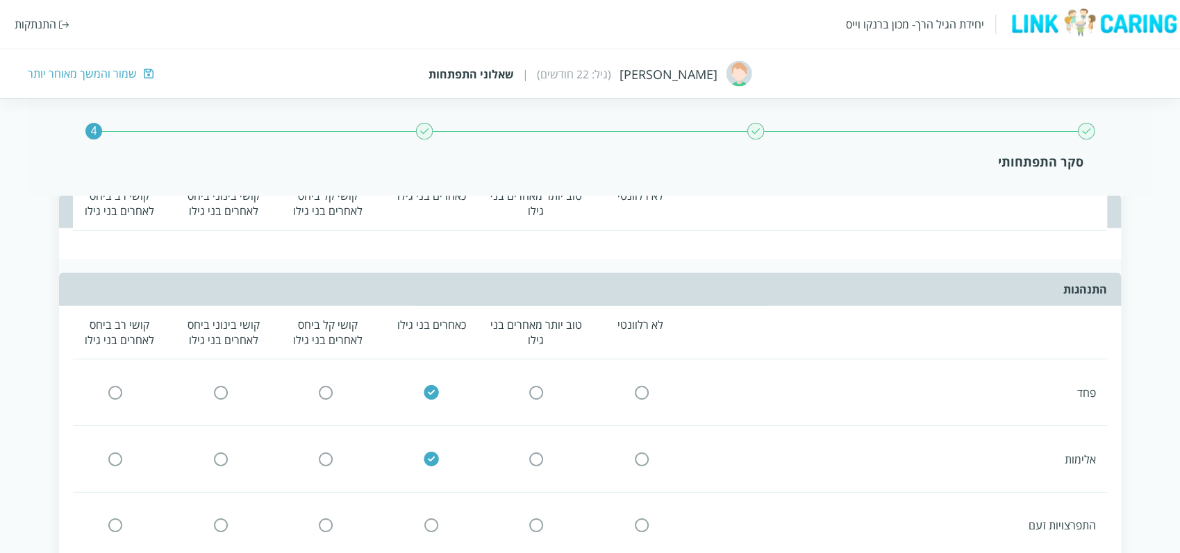
scroll to position [2719, 0]
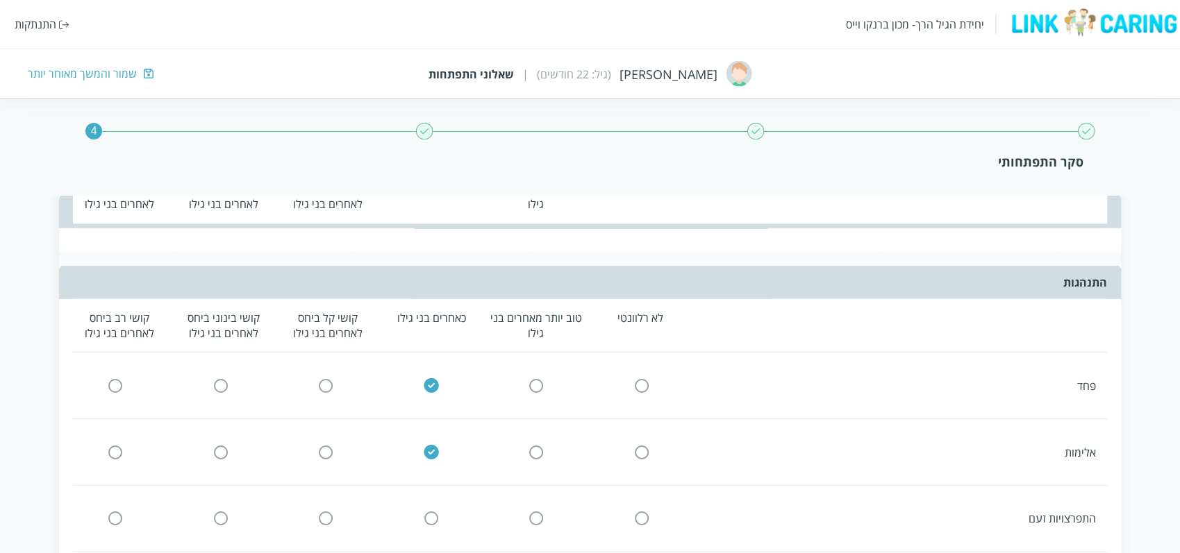
click at [433, 512] on input "radio" at bounding box center [431, 519] width 12 height 15
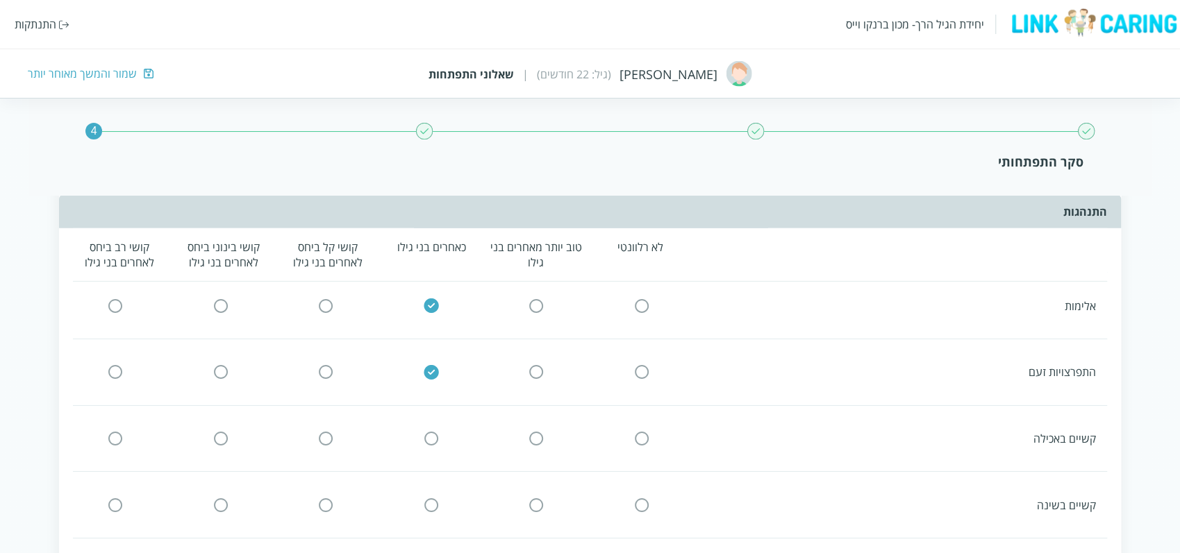
scroll to position [2885, 0]
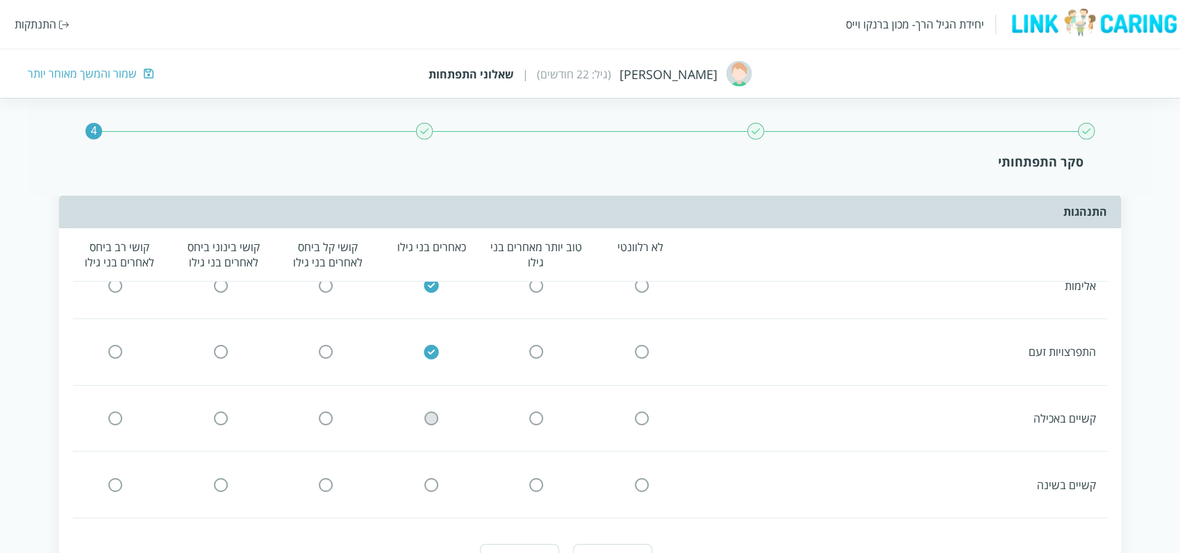
click at [435, 412] on input "radio" at bounding box center [431, 419] width 12 height 15
click at [429, 478] on input "radio" at bounding box center [431, 485] width 12 height 15
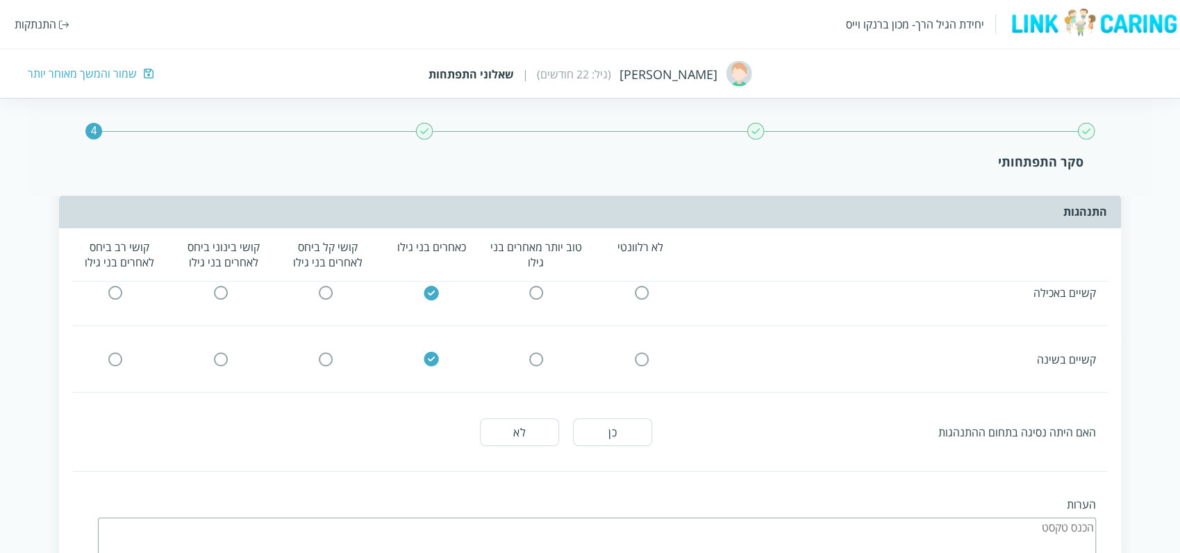
scroll to position [3012, 0]
click at [516, 418] on button "לא" at bounding box center [519, 432] width 79 height 28
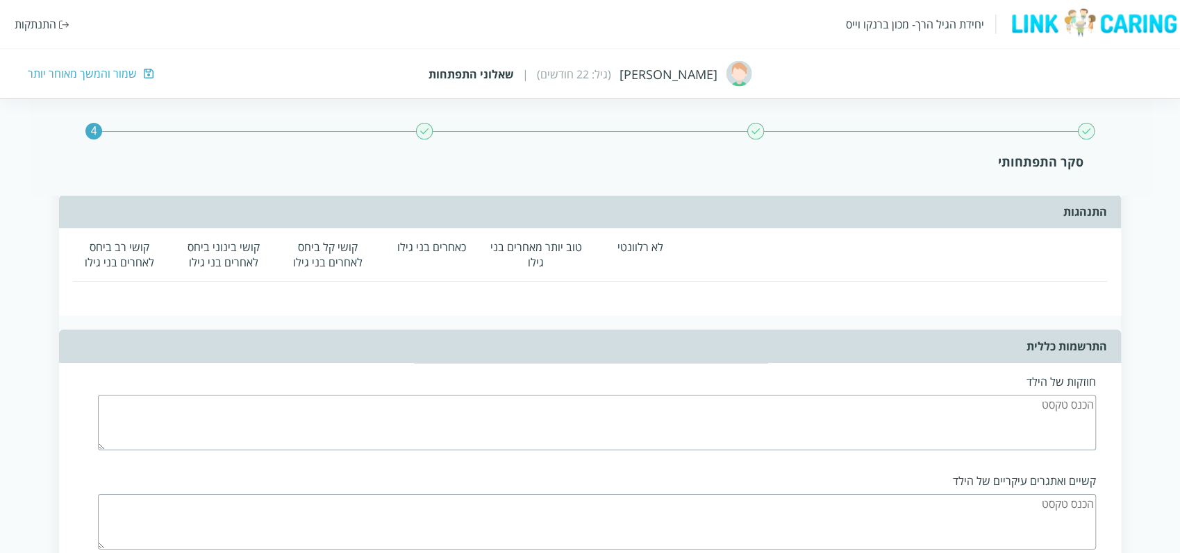
scroll to position [3325, 0]
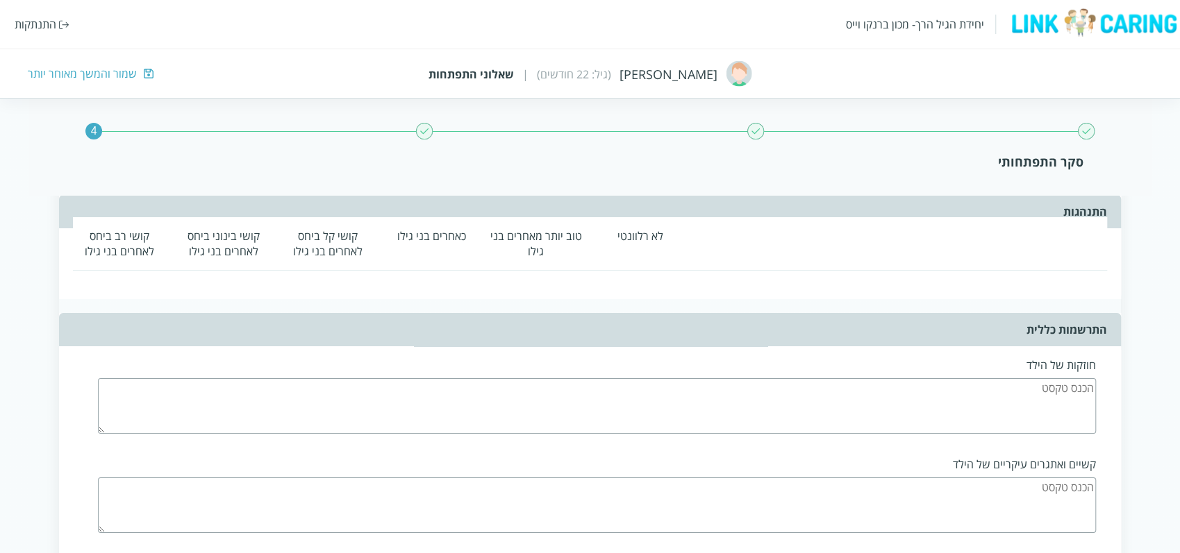
click at [869, 379] on textarea at bounding box center [597, 406] width 998 height 56
type textarea "טוב מאוד"
click at [901, 478] on textarea at bounding box center [597, 506] width 998 height 56
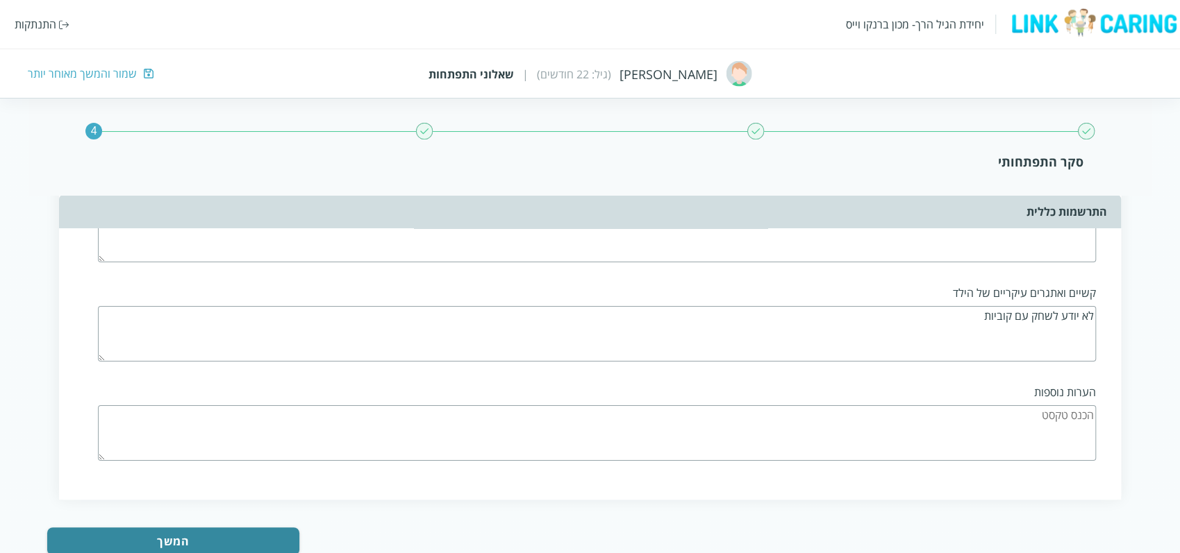
scroll to position [3514, 0]
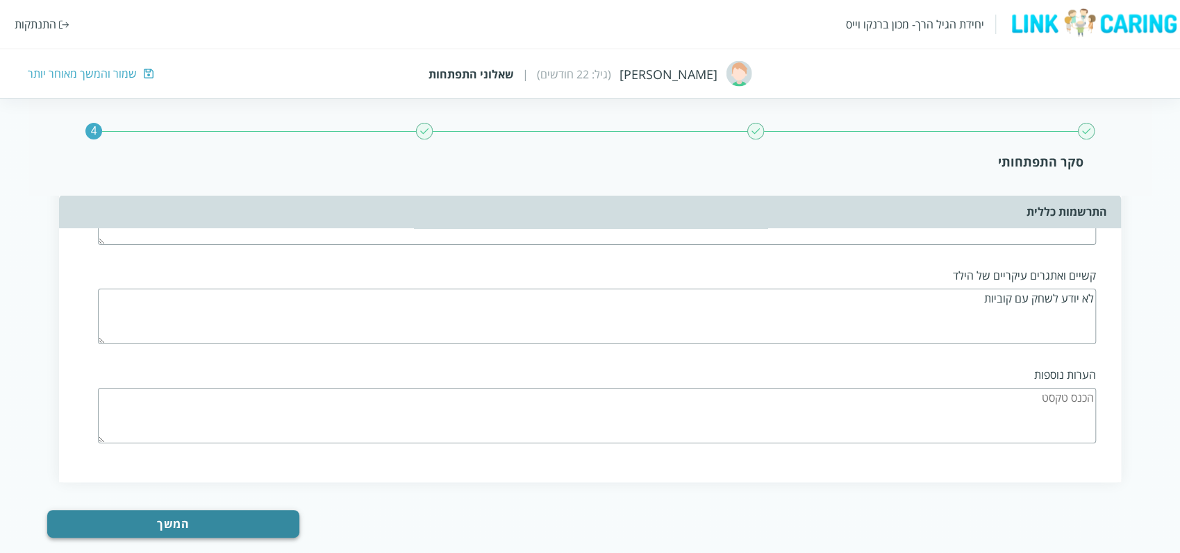
type textarea "לא יודע לשחק עם קוביות"
click at [181, 510] on button "המשך" at bounding box center [173, 524] width 252 height 28
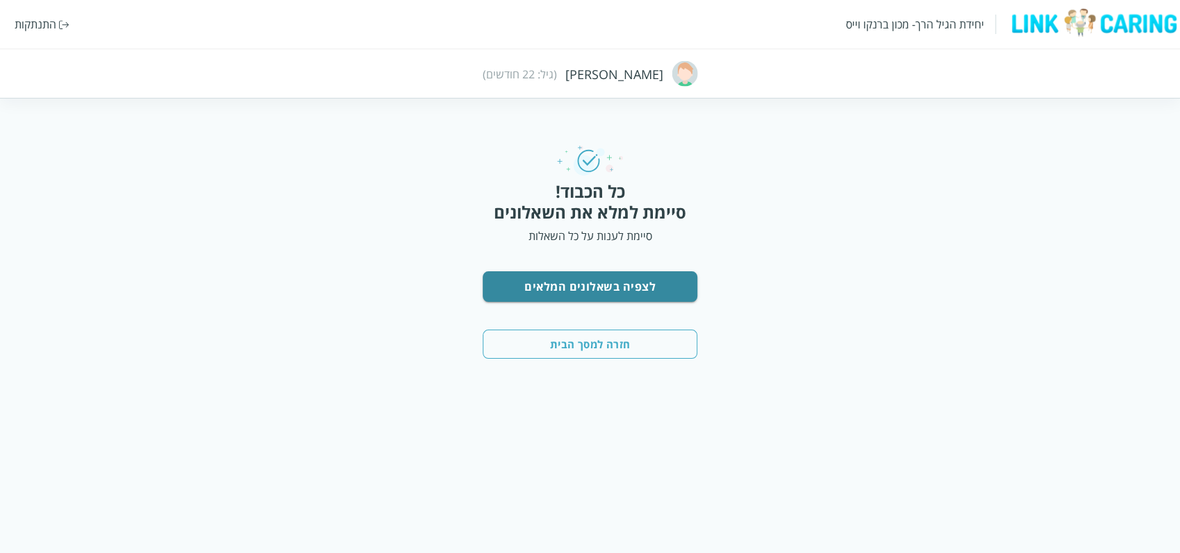
scroll to position [0, 0]
click at [624, 287] on button "לצפיה בשאלונים המלאים" at bounding box center [593, 286] width 216 height 31
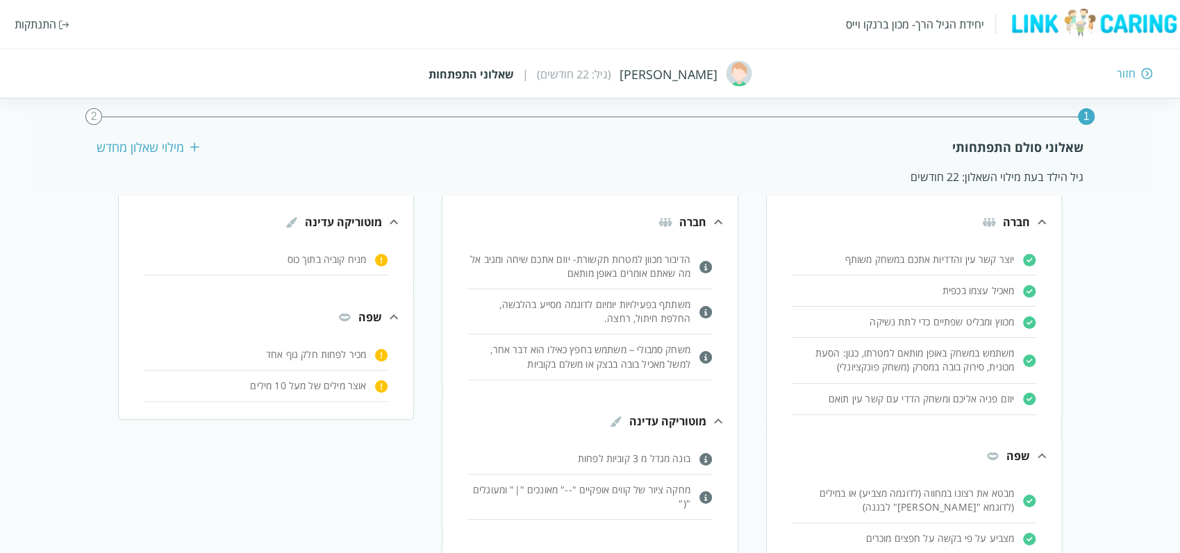
scroll to position [83, 0]
click at [1114, 73] on div "חזור" at bounding box center [862, 73] width 580 height 15
click at [1141, 71] on img at bounding box center [1146, 73] width 11 height 12
click at [1137, 71] on div "חזור" at bounding box center [862, 73] width 580 height 15
click at [1141, 74] on img at bounding box center [1146, 73] width 11 height 12
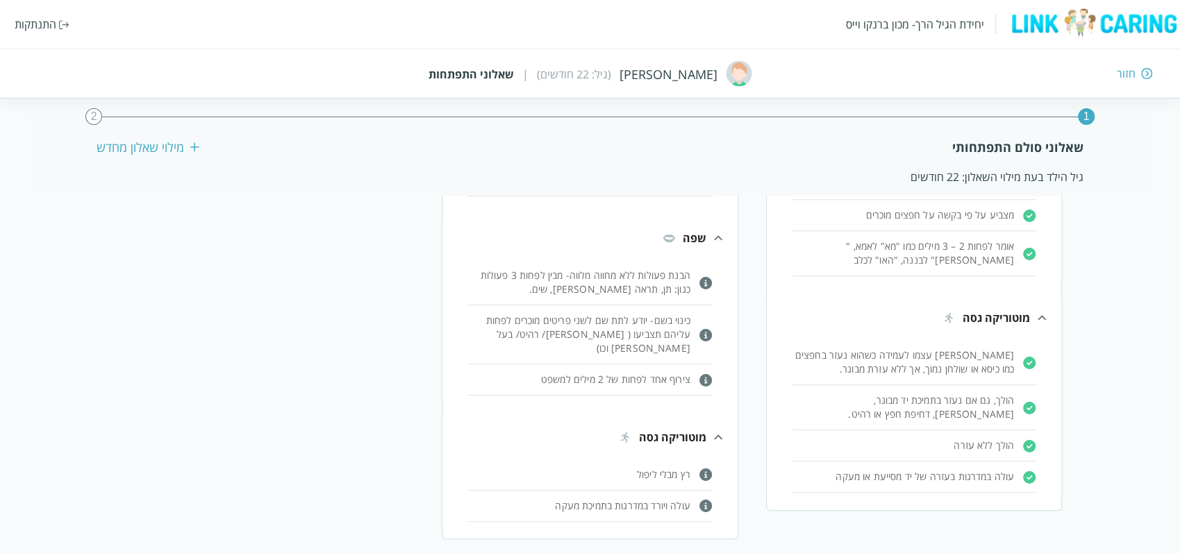
scroll to position [493, 0]
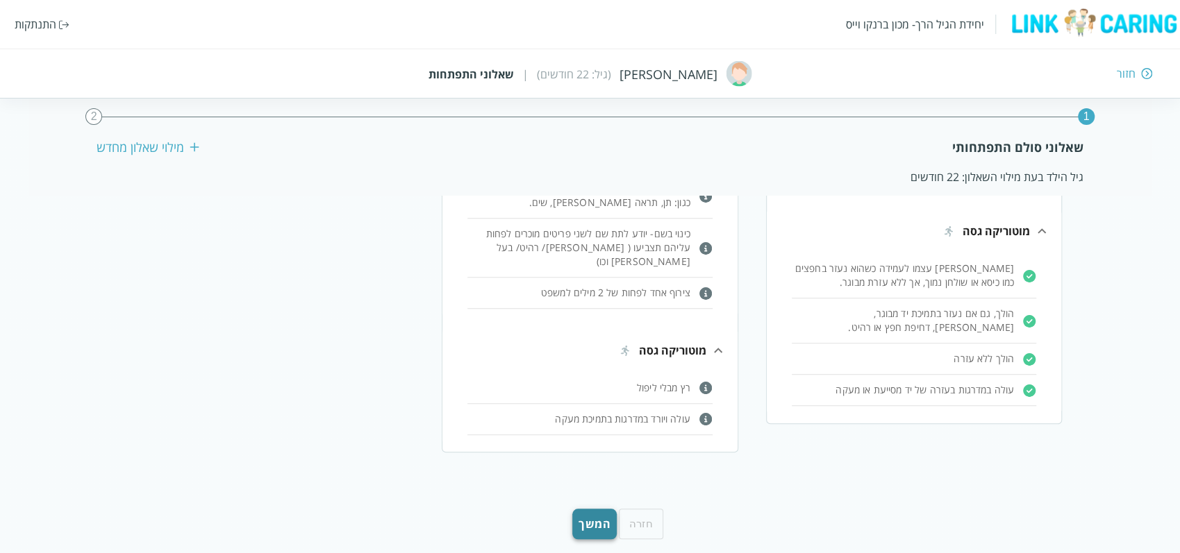
drag, startPoint x: 535, startPoint y: 505, endPoint x: 612, endPoint y: 508, distance: 77.8
click at [612, 509] on div "חזרה המשך" at bounding box center [589, 525] width 117 height 32
click at [592, 509] on button "המשך" at bounding box center [594, 524] width 44 height 31
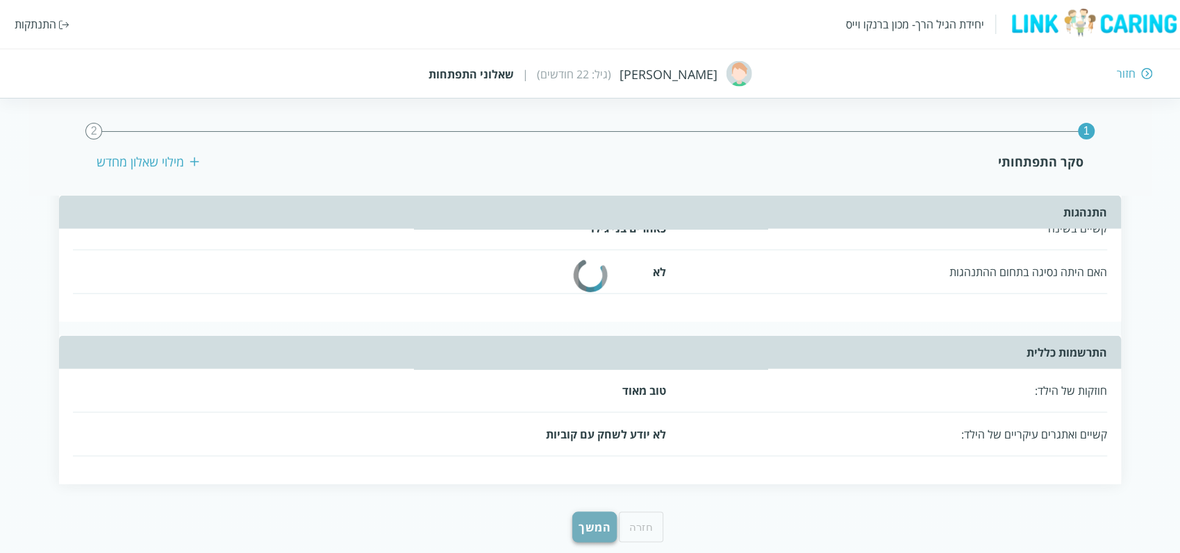
click at [583, 512] on button "המשך" at bounding box center [594, 527] width 44 height 31
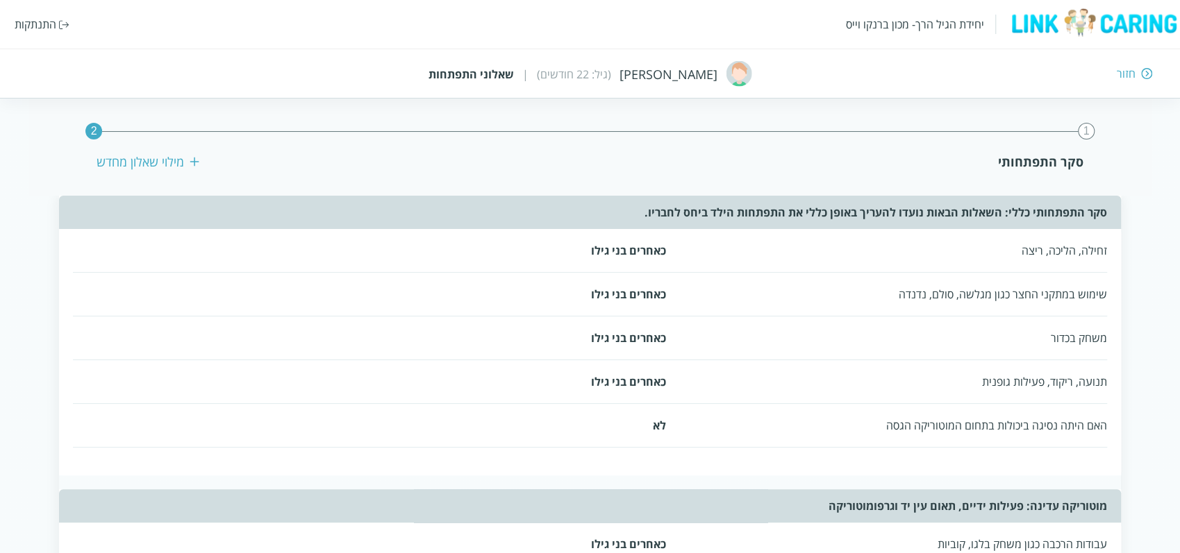
click at [1133, 72] on div "חזור" at bounding box center [1125, 73] width 19 height 15
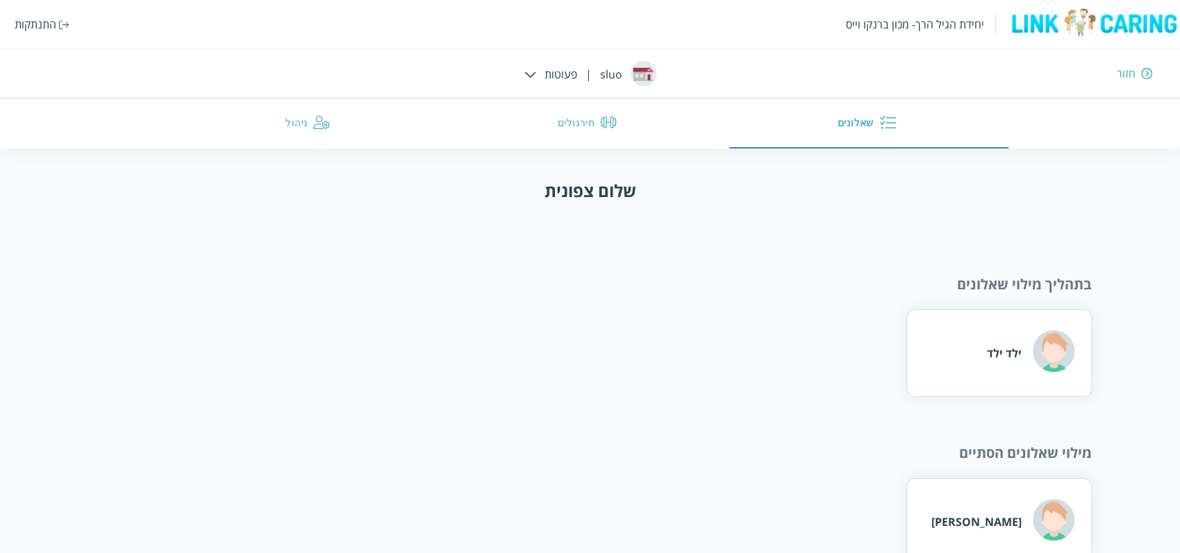
scroll to position [40, 0]
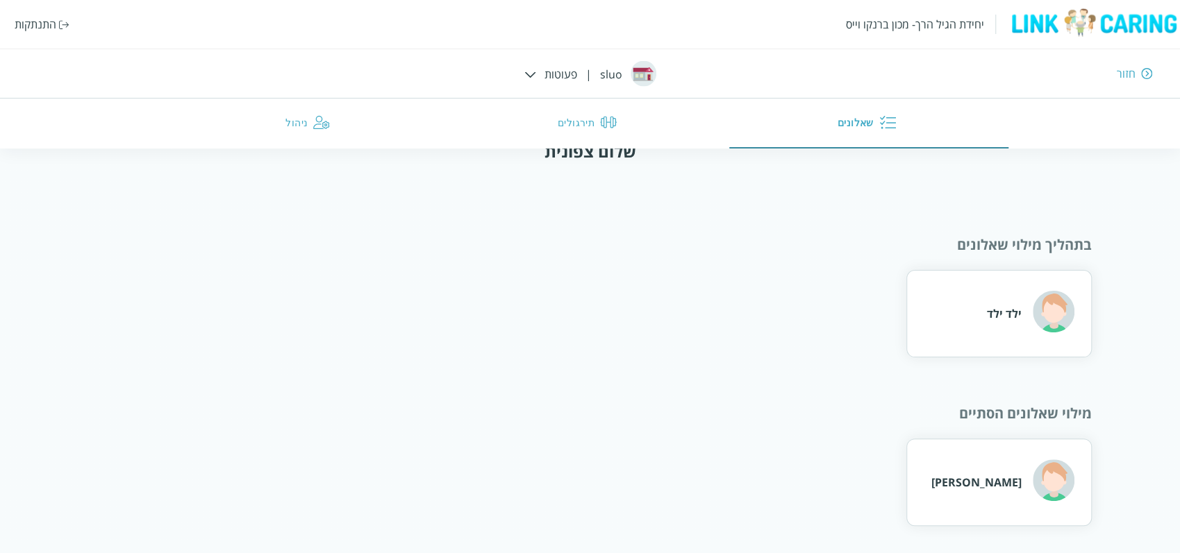
click at [585, 124] on button "תירגולים" at bounding box center [589, 124] width 279 height 50
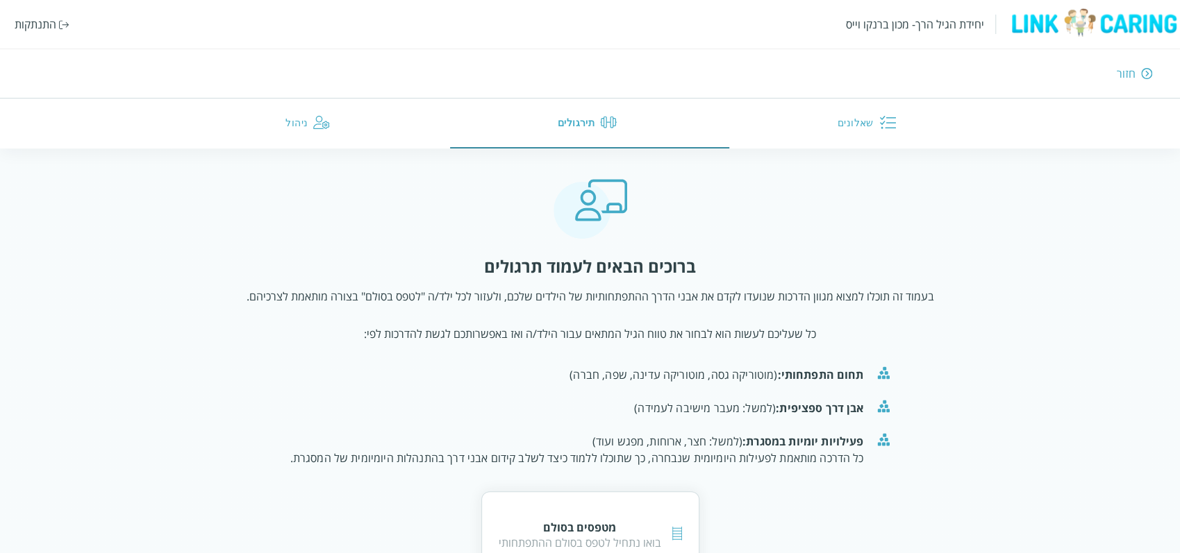
scroll to position [51, 0]
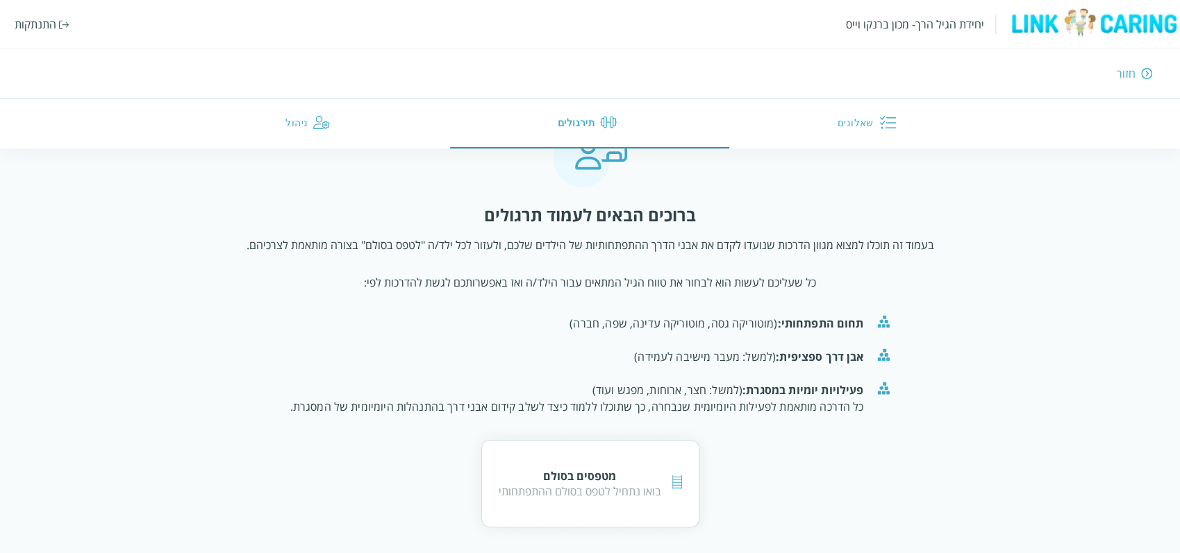
click at [315, 110] on button "ניהול" at bounding box center [310, 124] width 279 height 50
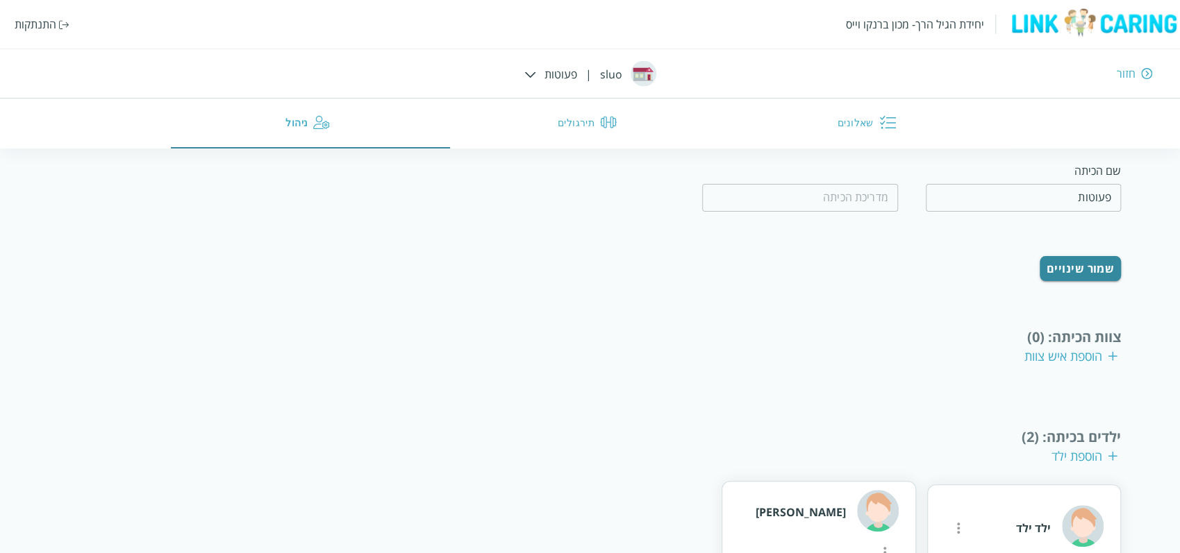
scroll to position [158, 0]
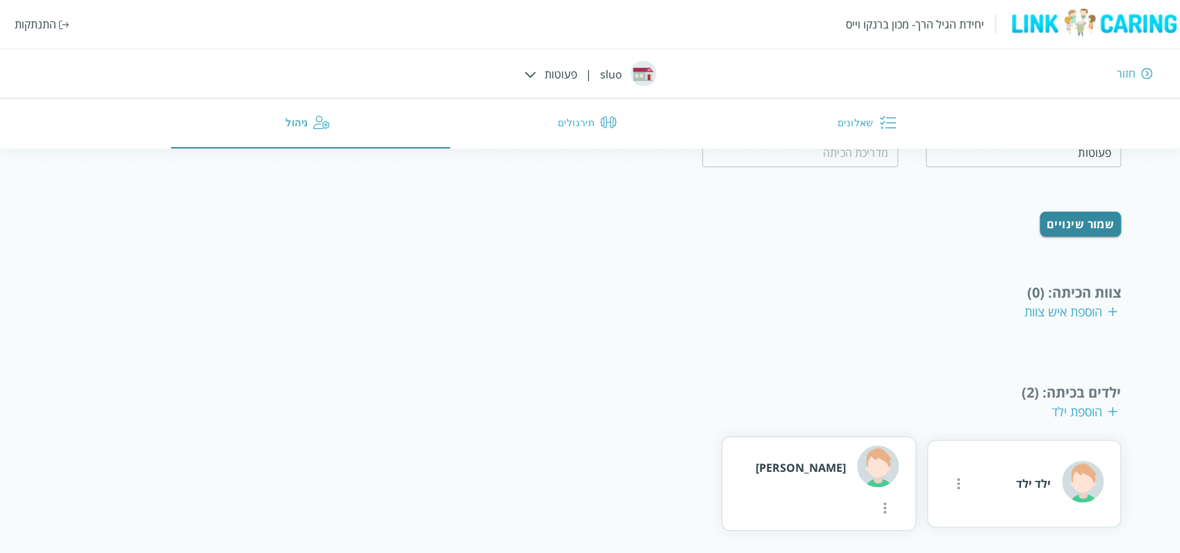
click at [1075, 417] on div "הוספת ילד" at bounding box center [1084, 411] width 66 height 17
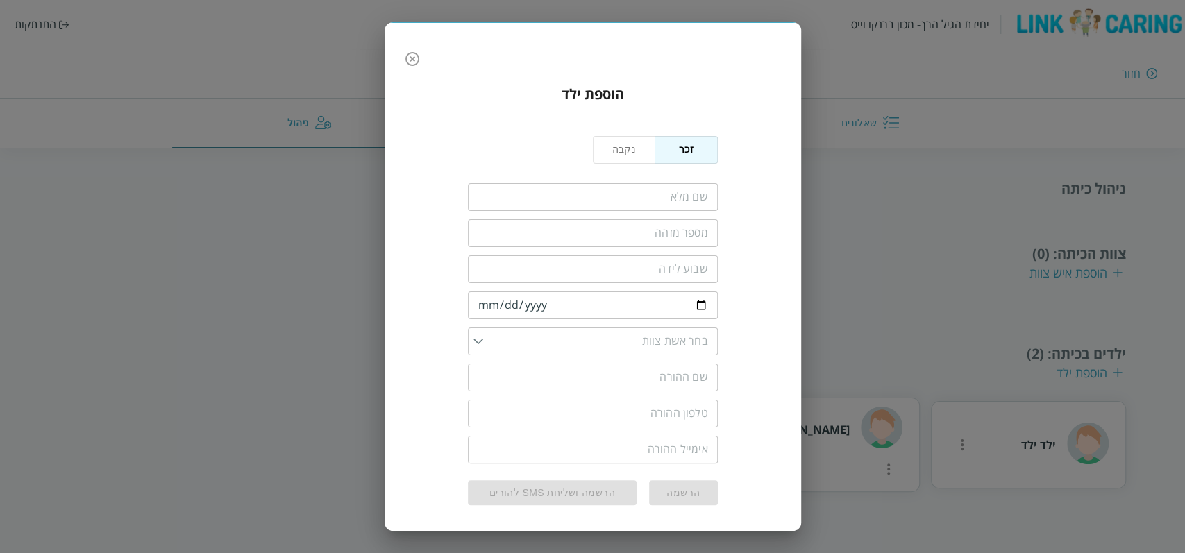
click at [586, 190] on input "fullName" at bounding box center [593, 197] width 250 height 28
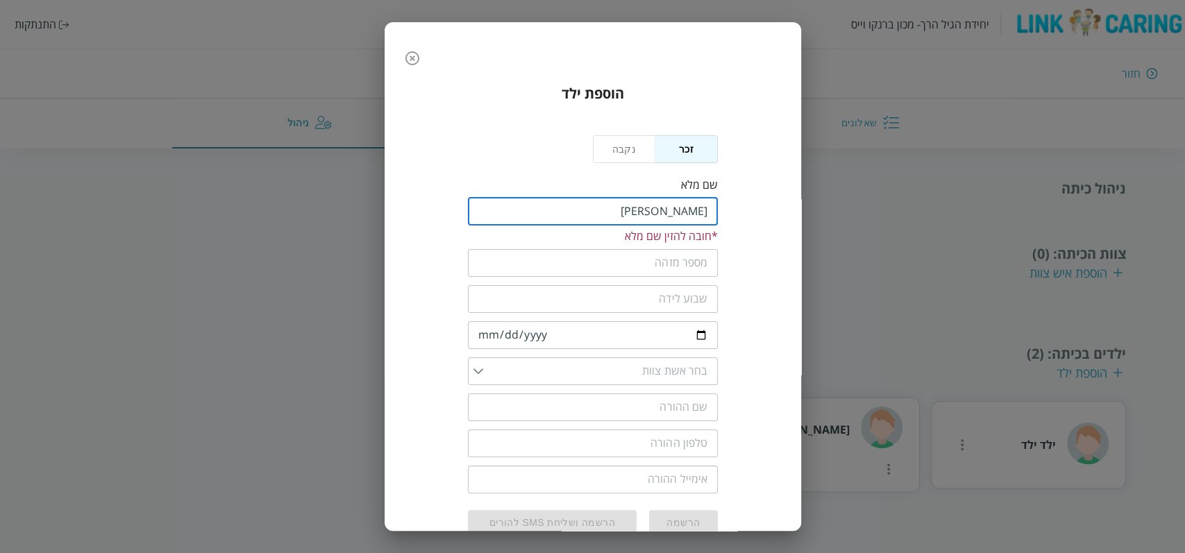
type input "[PERSON_NAME]"
click at [621, 303] on input "number" at bounding box center [593, 299] width 250 height 28
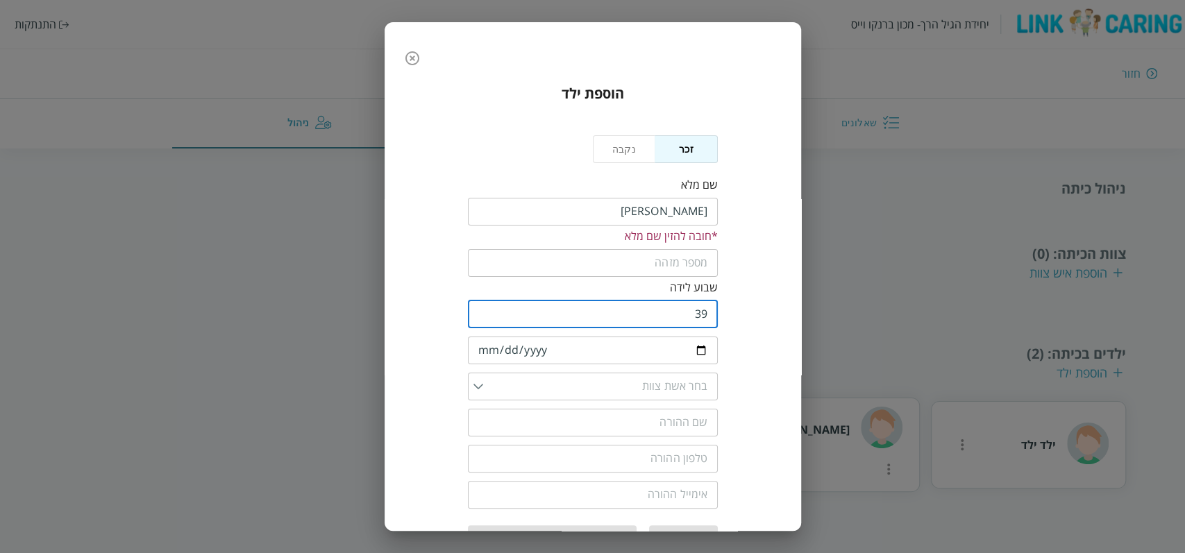
type input "39"
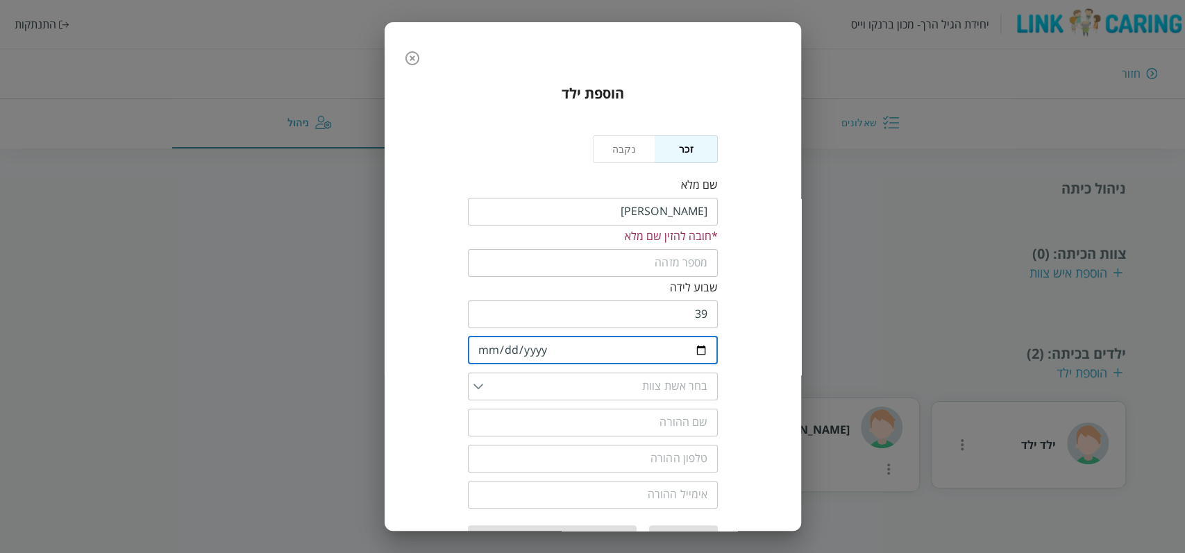
click at [483, 357] on input "date" at bounding box center [593, 351] width 250 height 28
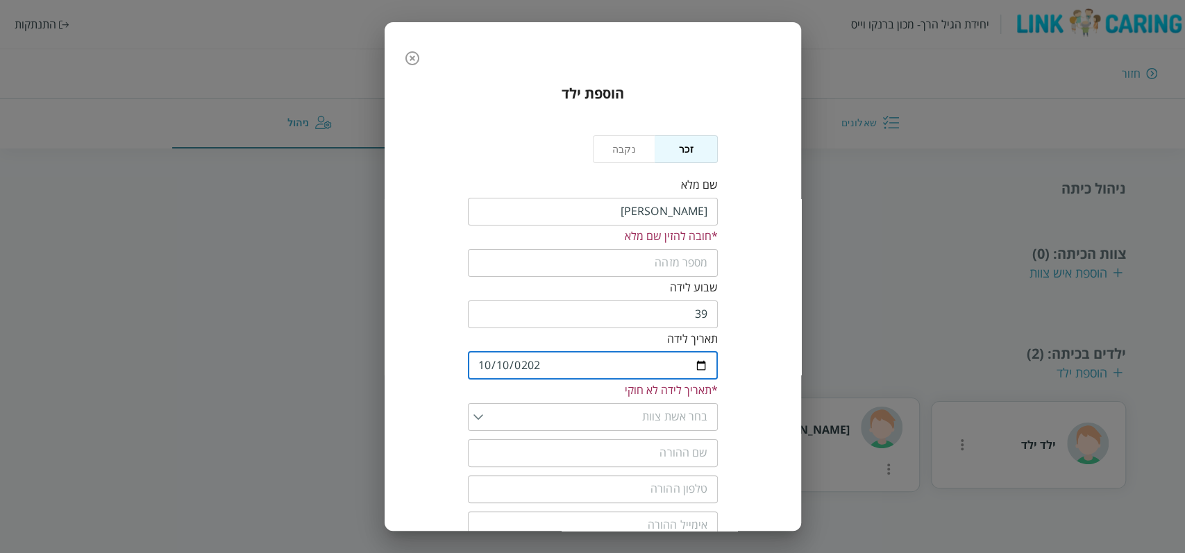
type input "[DATE]"
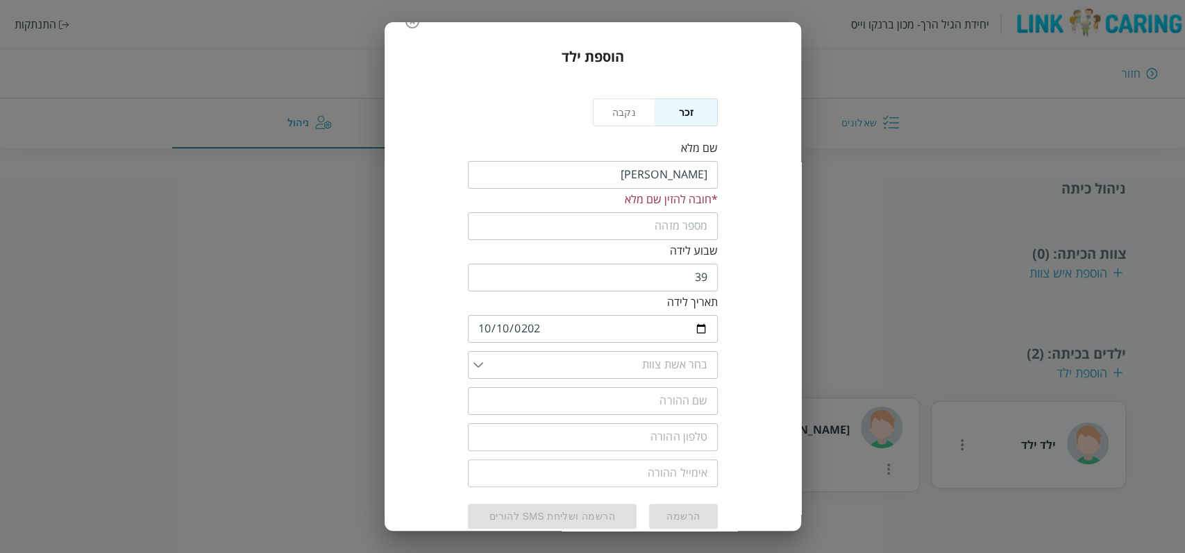
click at [472, 360] on div "​" at bounding box center [593, 365] width 250 height 28
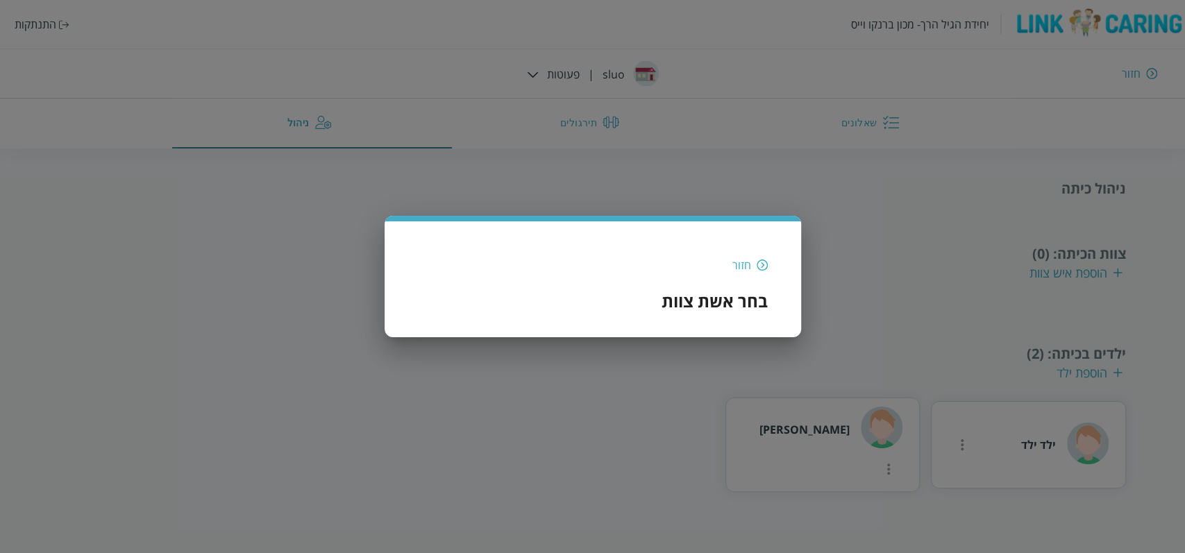
click at [727, 302] on h3 "בחר אשת צוות" at bounding box center [715, 301] width 106 height 23
click at [760, 267] on img at bounding box center [762, 265] width 11 height 12
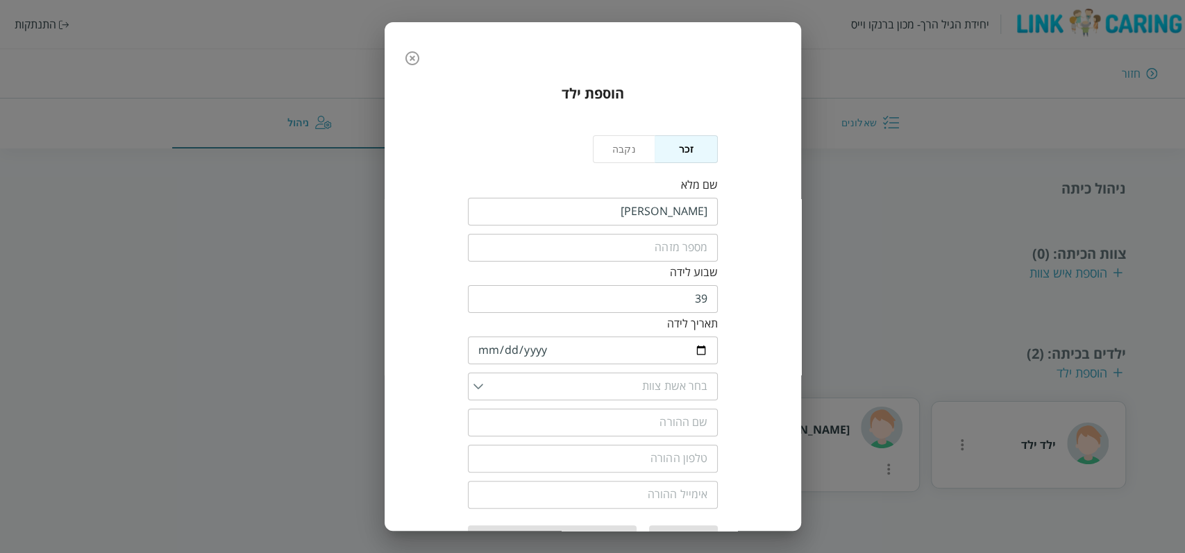
click at [481, 391] on div "​" at bounding box center [593, 387] width 250 height 28
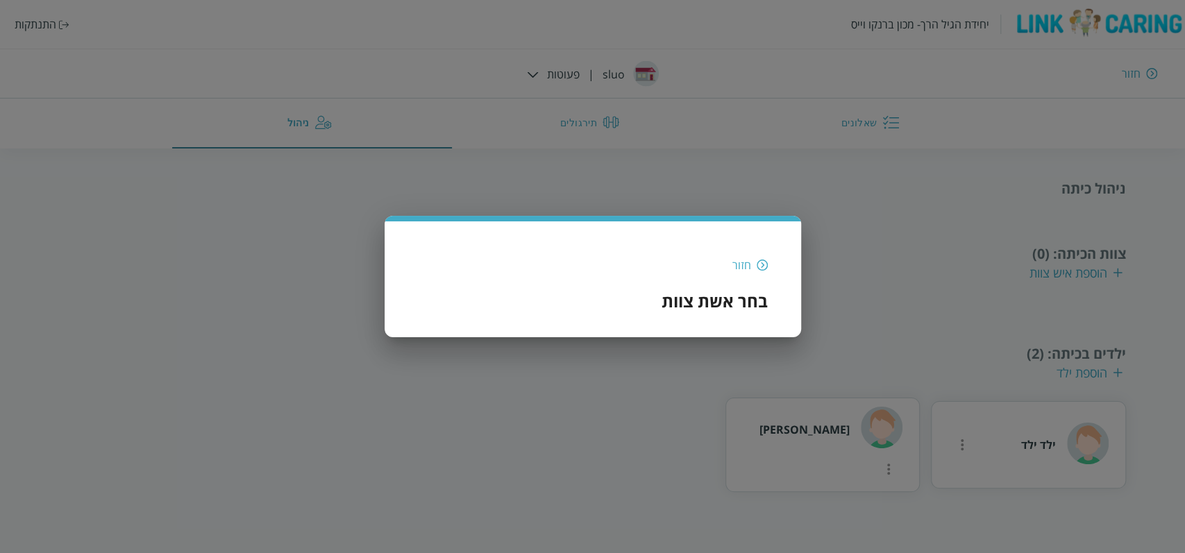
click at [722, 305] on h3 "בחר אשת צוות" at bounding box center [715, 301] width 106 height 23
click at [766, 259] on img at bounding box center [762, 265] width 11 height 12
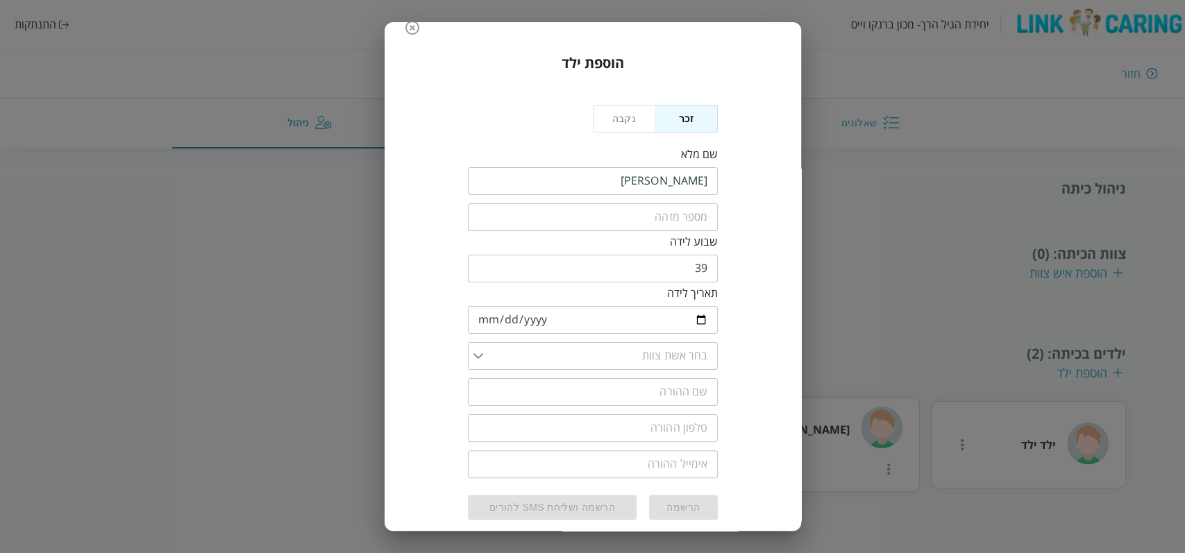
scroll to position [44, 0]
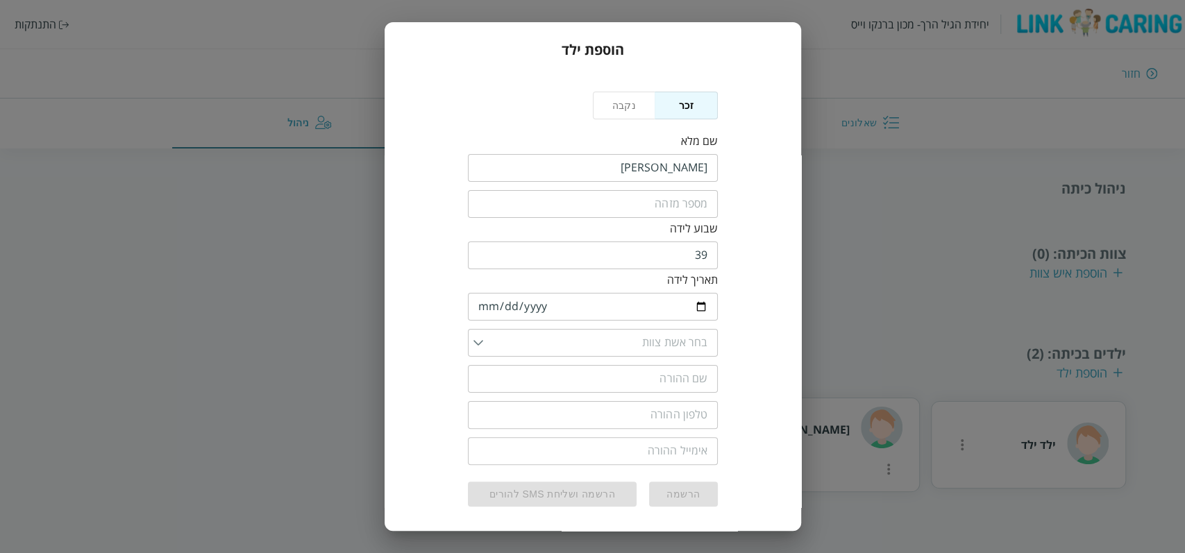
click at [620, 151] on div "שם מלא ​" at bounding box center [593, 158] width 250 height 51
click at [474, 344] on div "​" at bounding box center [593, 343] width 250 height 28
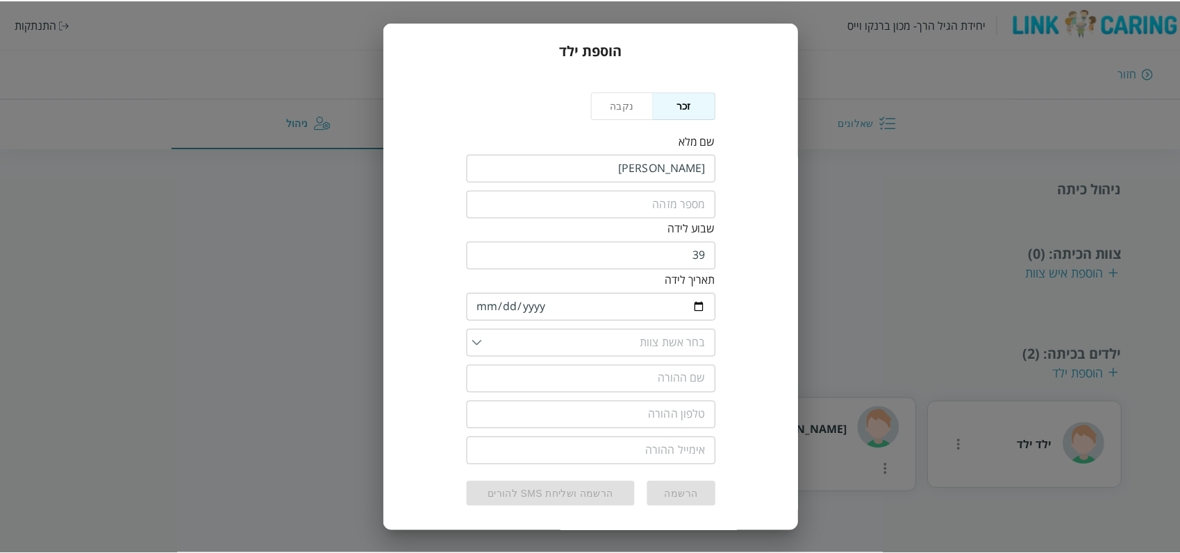
scroll to position [0, 0]
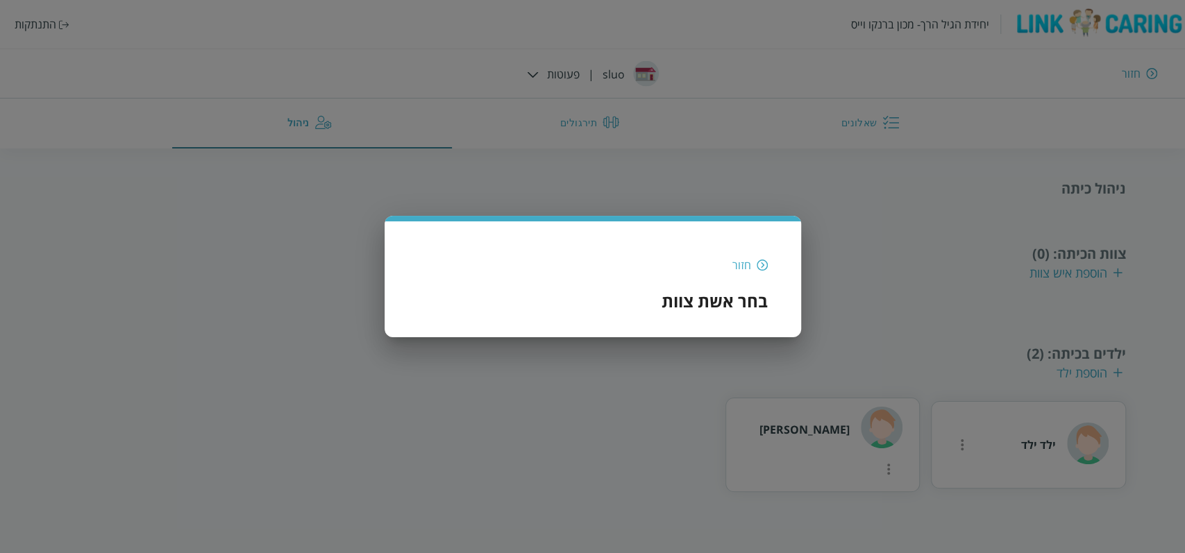
click at [642, 310] on div "בחר אשת צוות" at bounding box center [593, 301] width 350 height 23
click at [677, 307] on h3 "בחר אשת צוות" at bounding box center [715, 301] width 106 height 23
click at [755, 266] on div "חזור" at bounding box center [593, 265] width 350 height 15
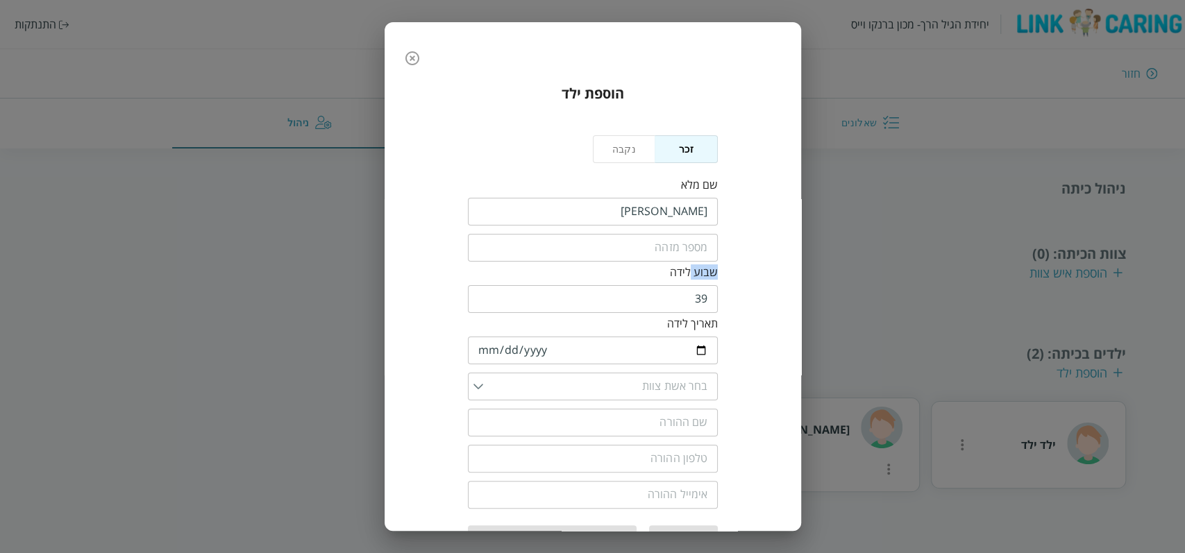
click at [755, 266] on div "הוספת ילד נקבה זכר שם מלא ​ ​ שבוע לידה 39 ​ תאריך לידה [DEMOGRAPHIC_DATA] ​ ​ …" at bounding box center [593, 317] width 389 height 490
click at [419, 62] on icon "button" at bounding box center [412, 58] width 14 height 14
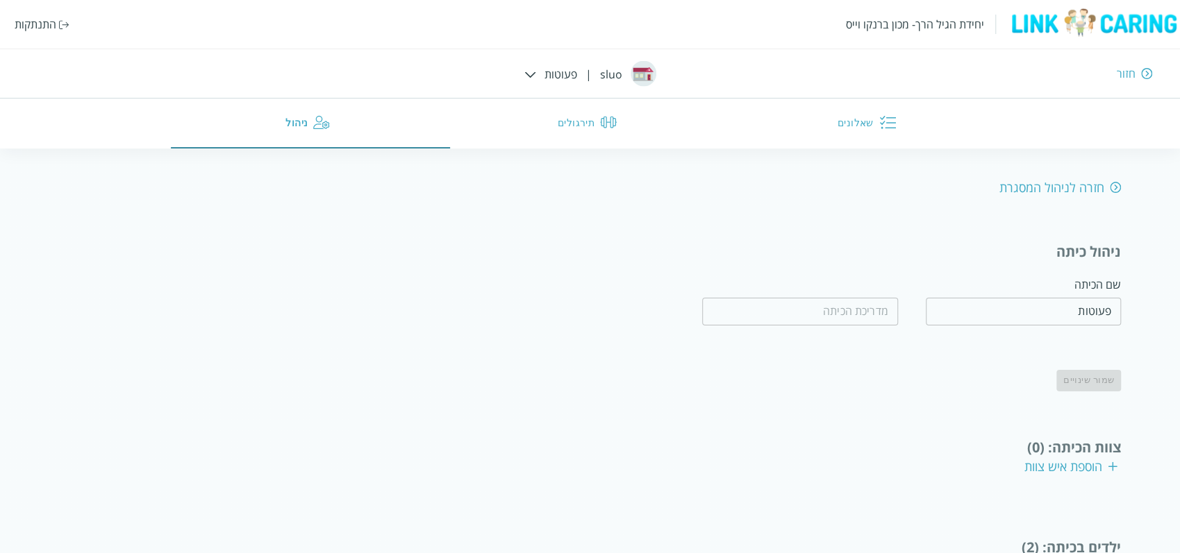
click at [1084, 185] on div "חזרה לניהול המסגרת" at bounding box center [1059, 187] width 121 height 17
type input "sluo"
type input "kjh jkjh"
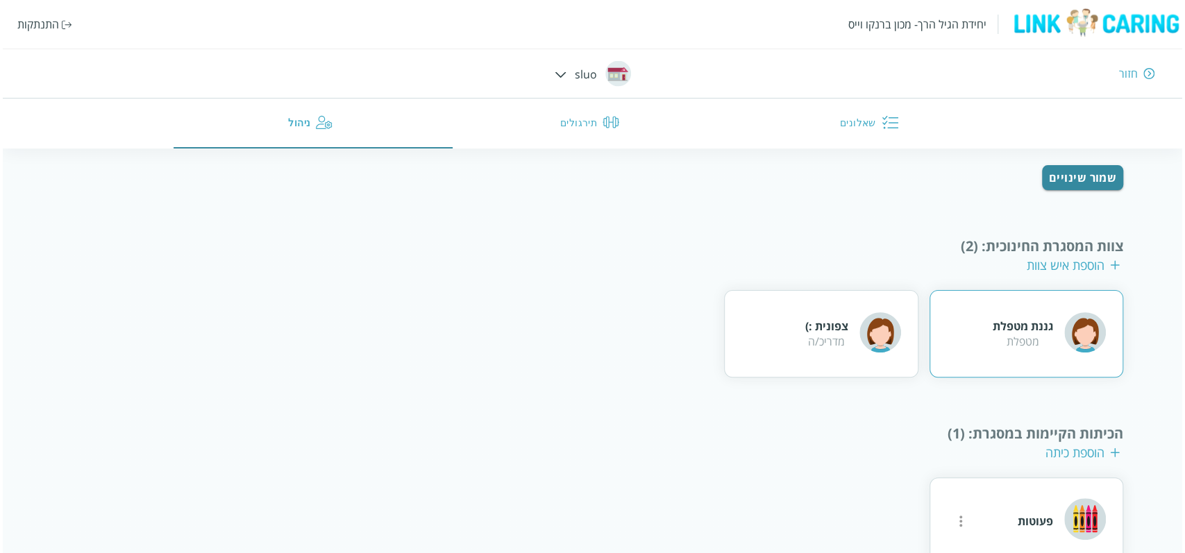
scroll to position [182, 0]
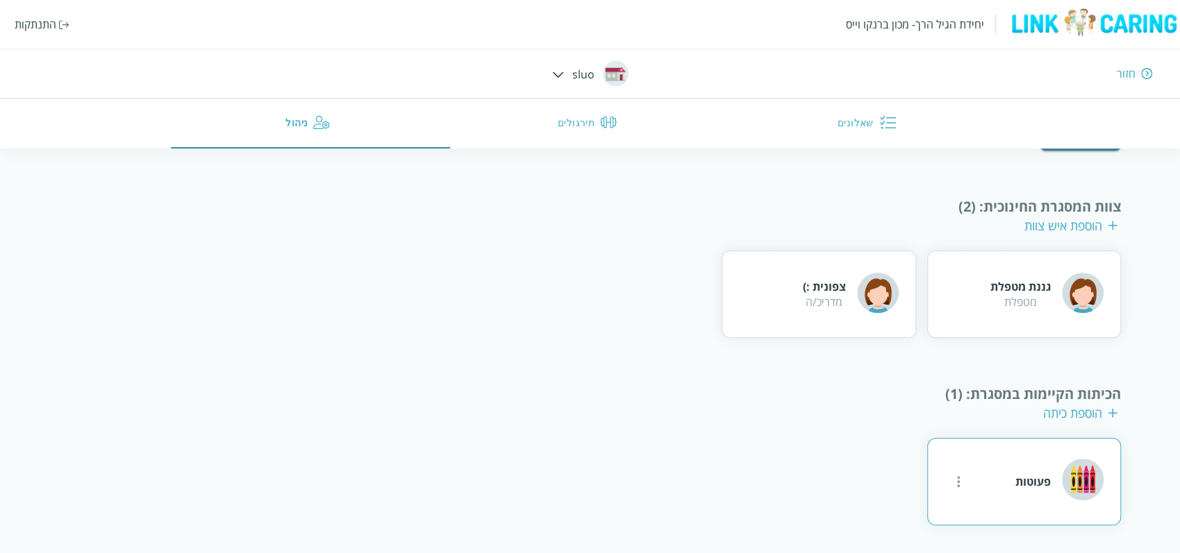
click at [958, 477] on icon "more" at bounding box center [958, 481] width 3 height 11
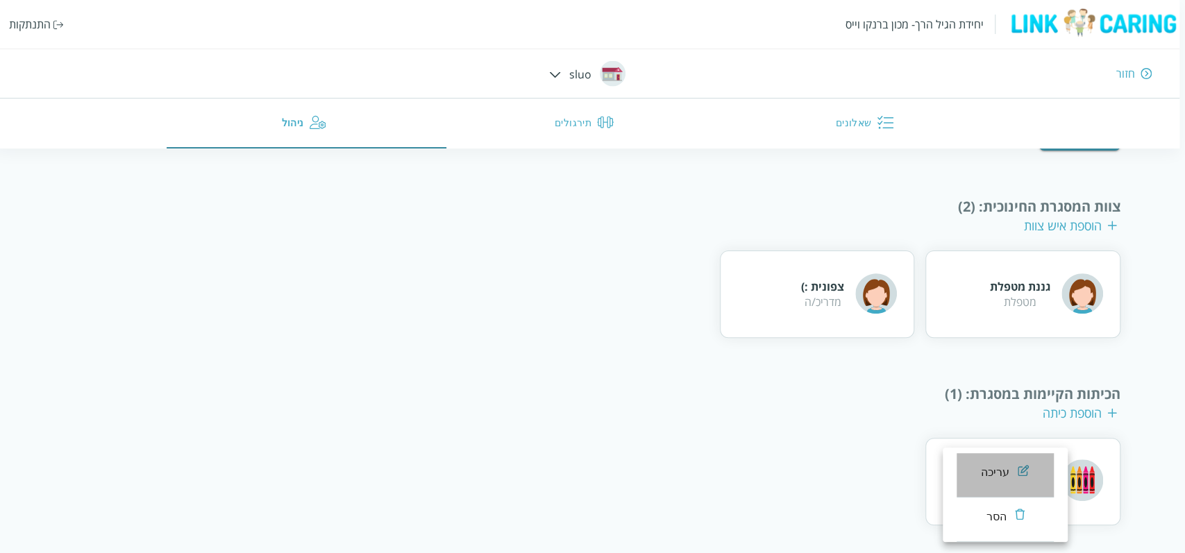
click at [986, 476] on div "עריכה" at bounding box center [995, 472] width 29 height 17
type input "פעוטות"
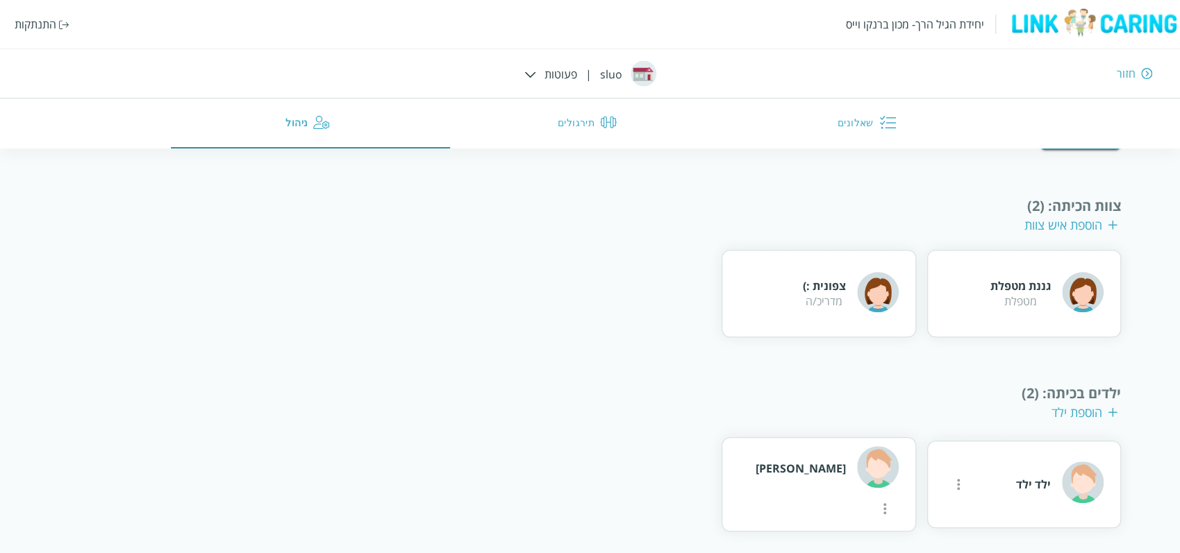
click at [1086, 407] on div "הוספת ילד" at bounding box center [1084, 412] width 66 height 17
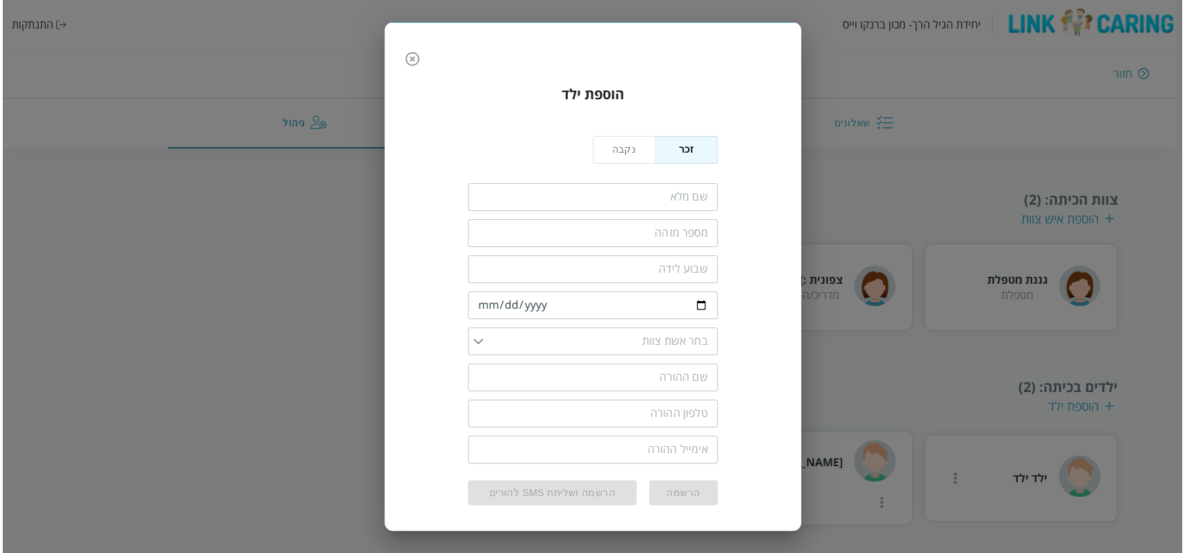
scroll to position [49, 0]
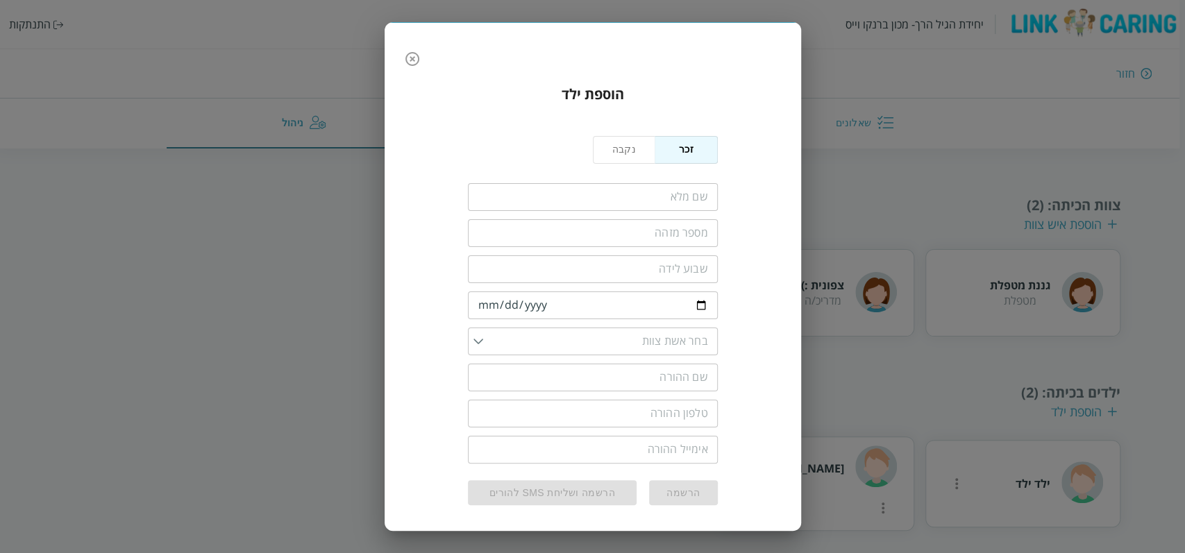
click at [703, 201] on input "fullName" at bounding box center [593, 197] width 250 height 28
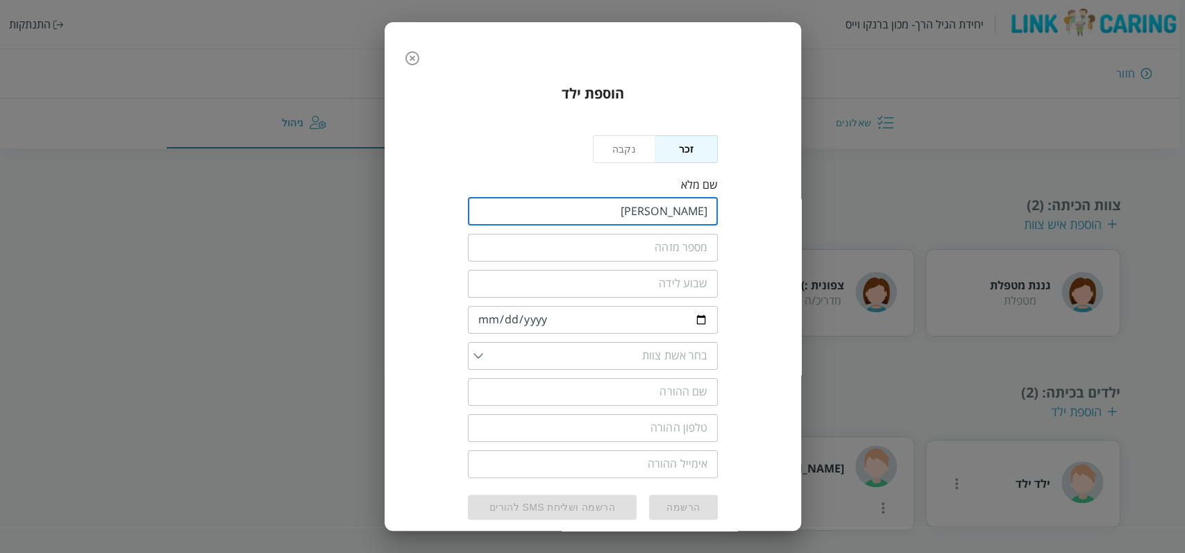
type input "[PERSON_NAME]"
click at [653, 283] on input "number" at bounding box center [593, 284] width 250 height 28
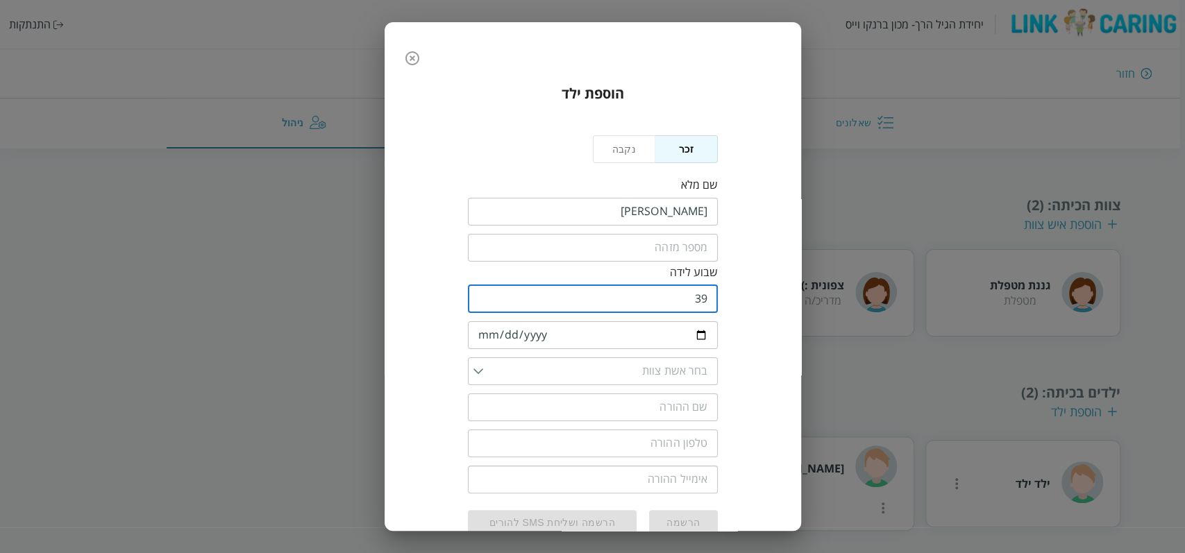
type input "39"
click at [495, 313] on div "שבוע לידה 39 ​" at bounding box center [593, 290] width 250 height 51
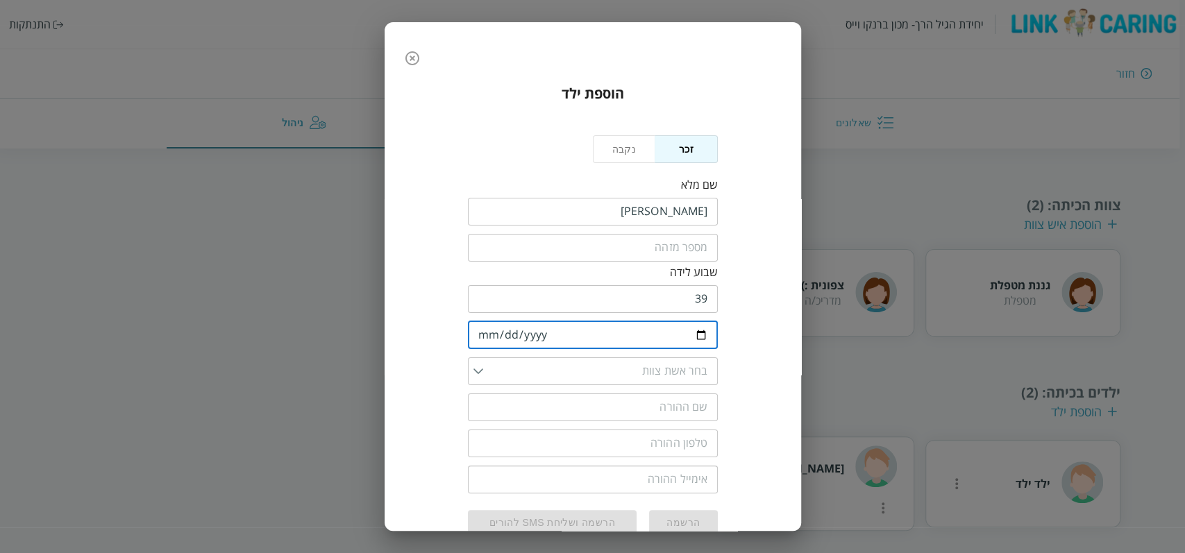
click at [485, 325] on input "date" at bounding box center [593, 335] width 250 height 28
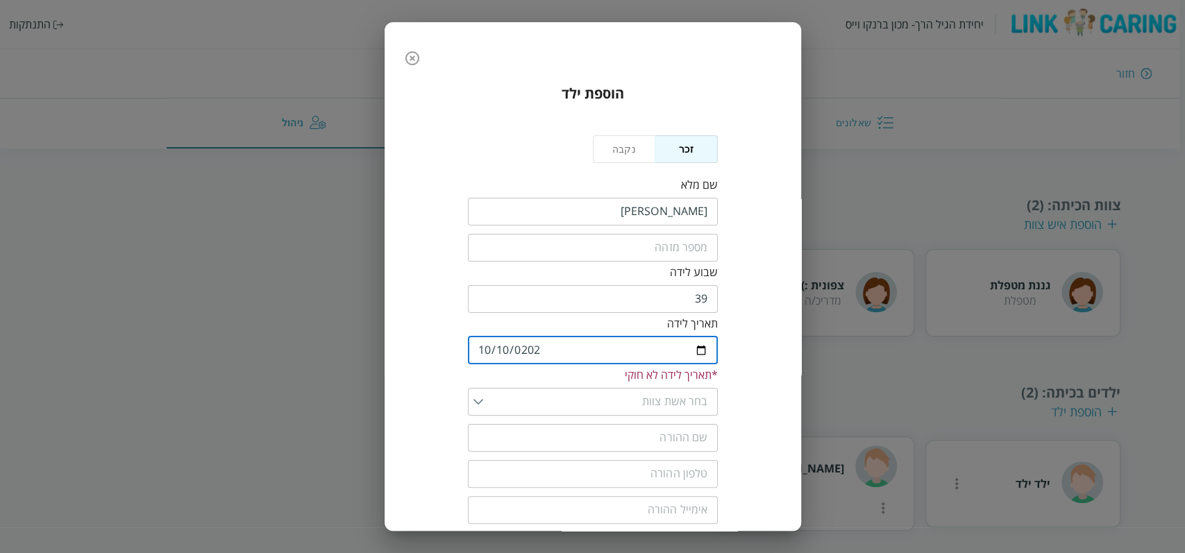
type input "[DATE]"
click at [485, 392] on input "list" at bounding box center [595, 387] width 225 height 28
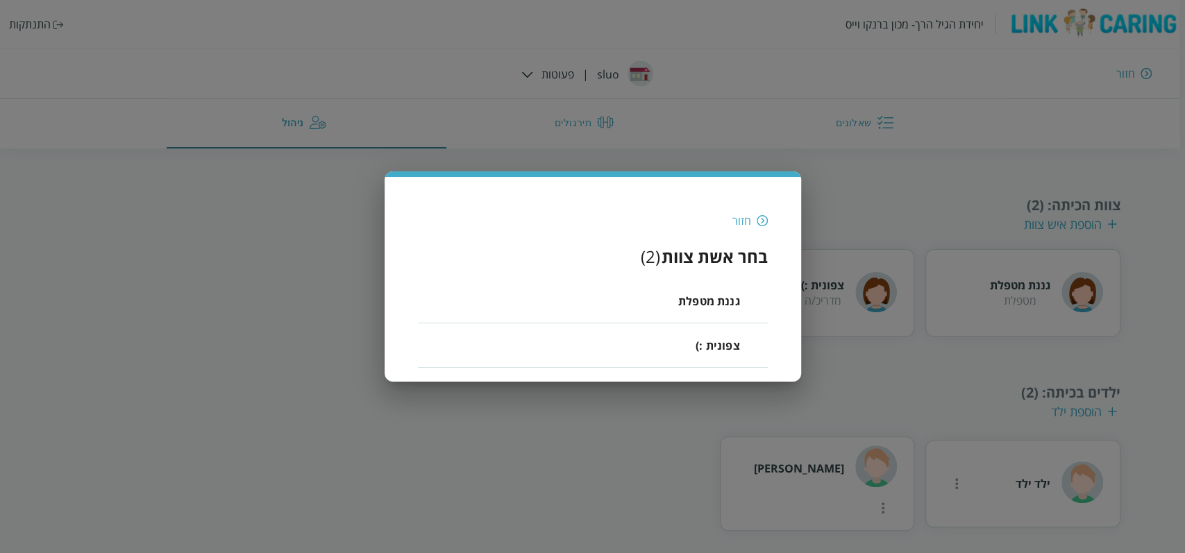
click at [719, 305] on span "גננת מטפלת" at bounding box center [709, 301] width 62 height 17
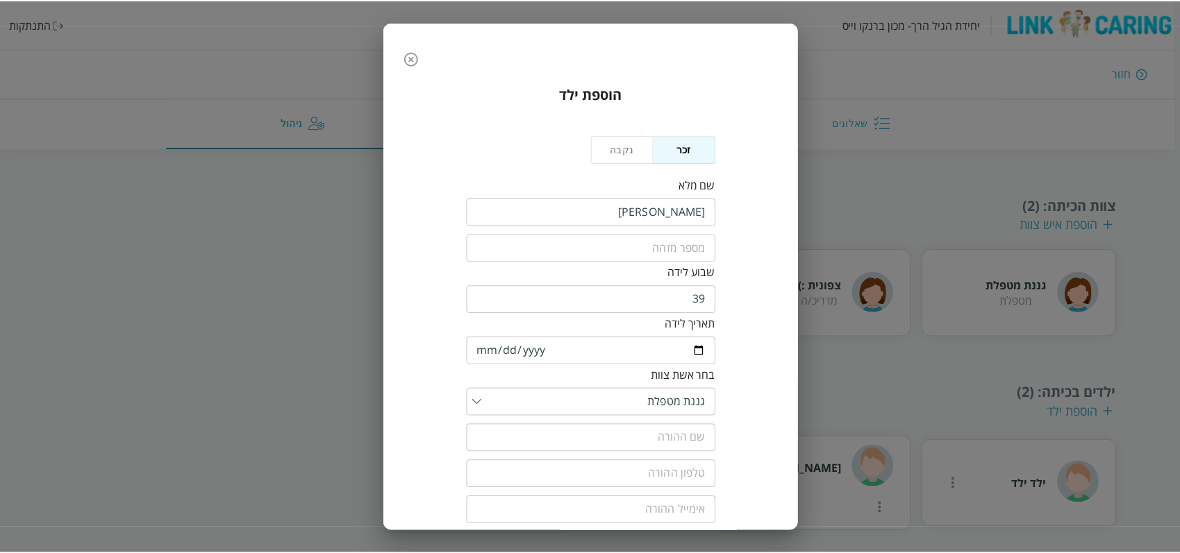
scroll to position [61, 0]
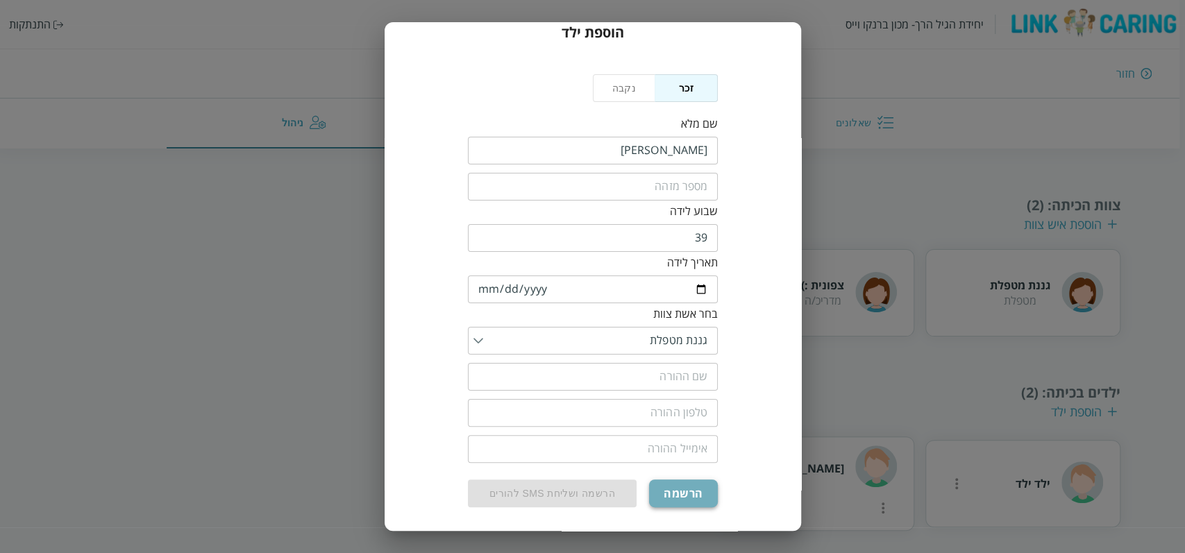
click at [682, 495] on button "הרשמה" at bounding box center [683, 494] width 68 height 28
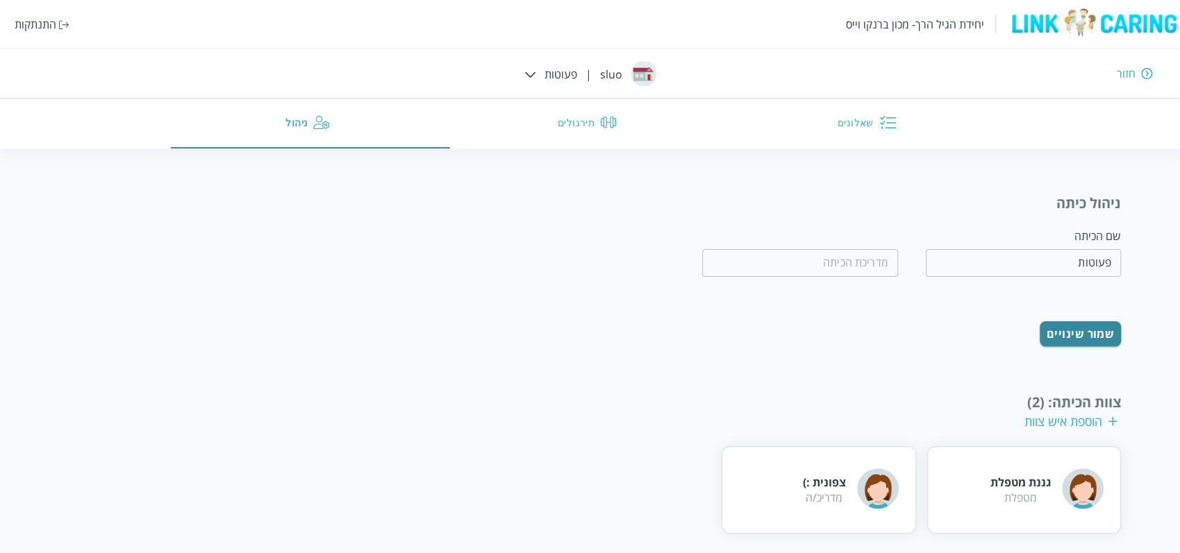
click at [849, 113] on button "שאלונים" at bounding box center [869, 124] width 279 height 50
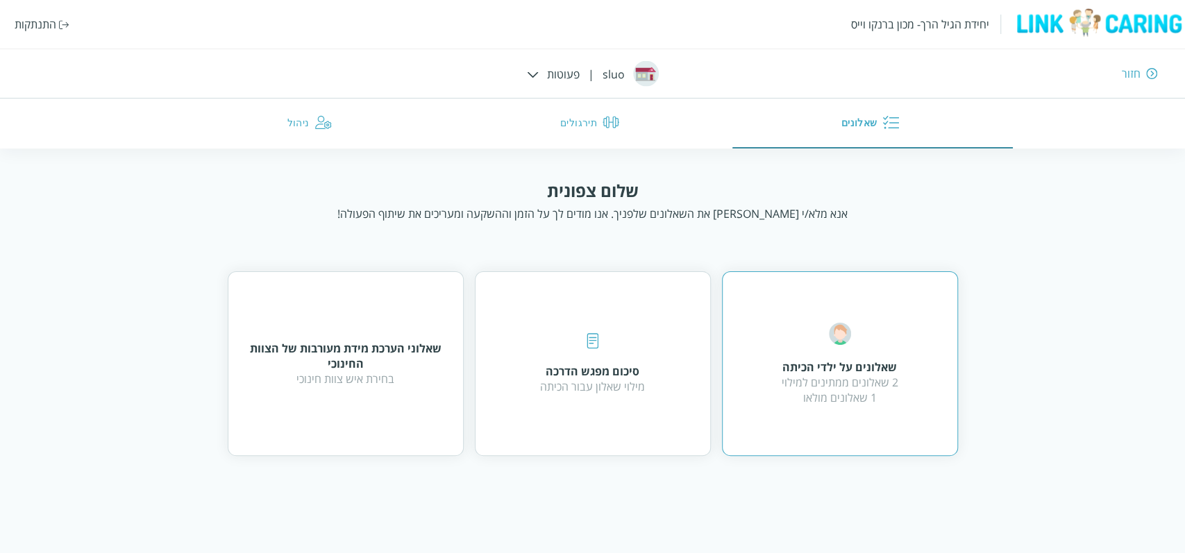
click at [844, 339] on img at bounding box center [840, 334] width 22 height 22
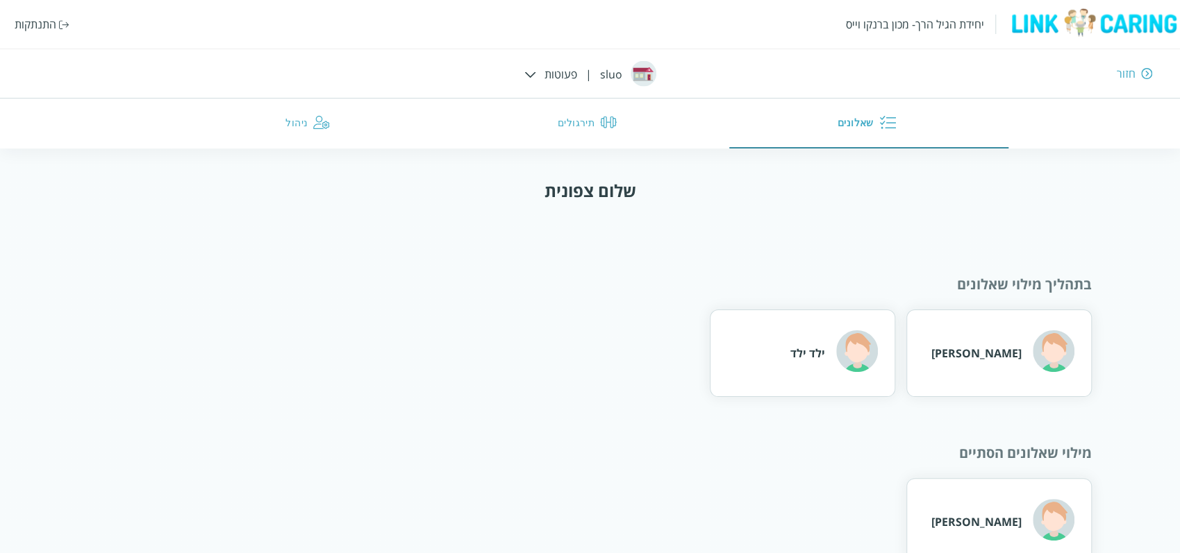
scroll to position [40, 0]
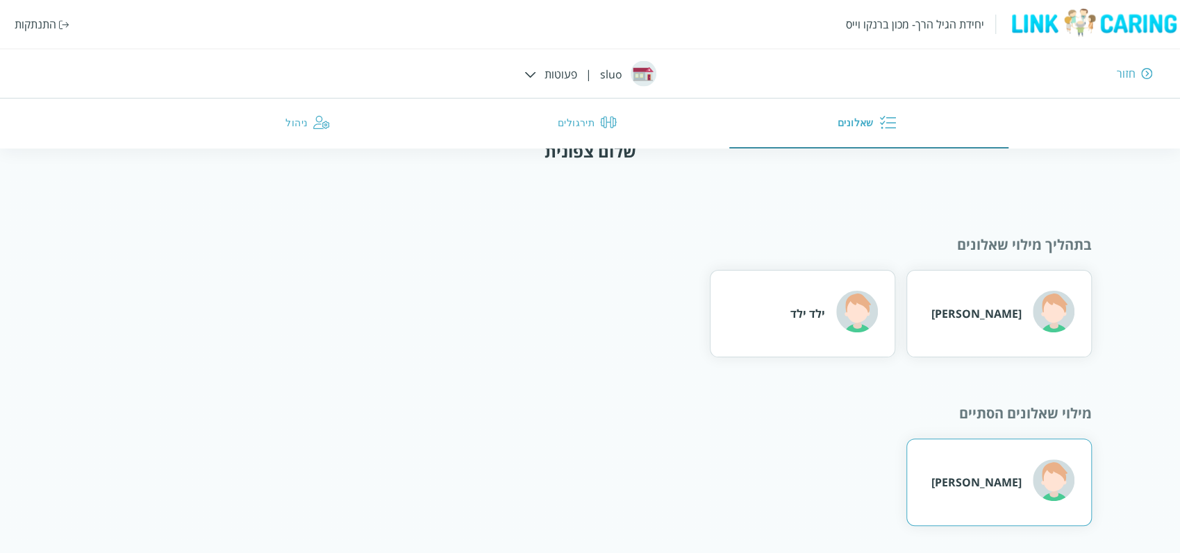
click at [975, 483] on div "[PERSON_NAME]" at bounding box center [976, 482] width 90 height 15
